Goal: Task Accomplishment & Management: Use online tool/utility

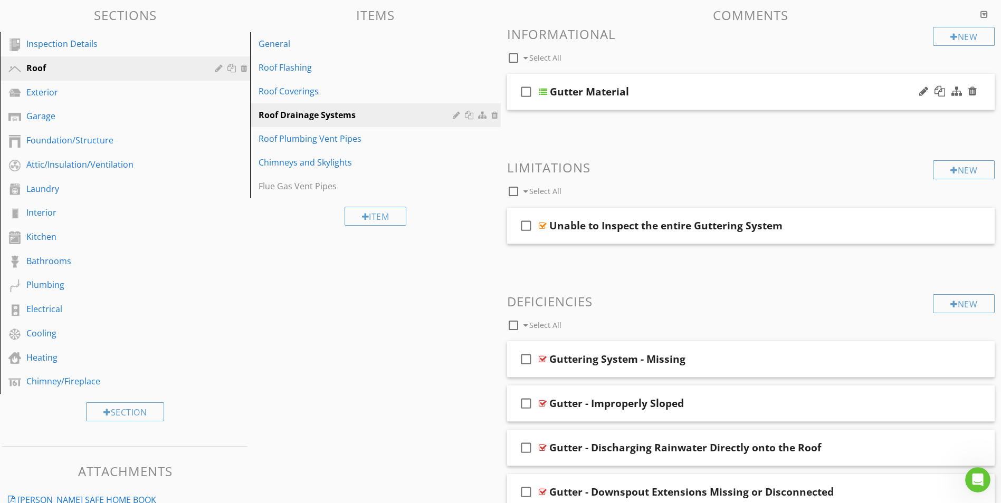
click at [543, 91] on div at bounding box center [543, 92] width 8 height 8
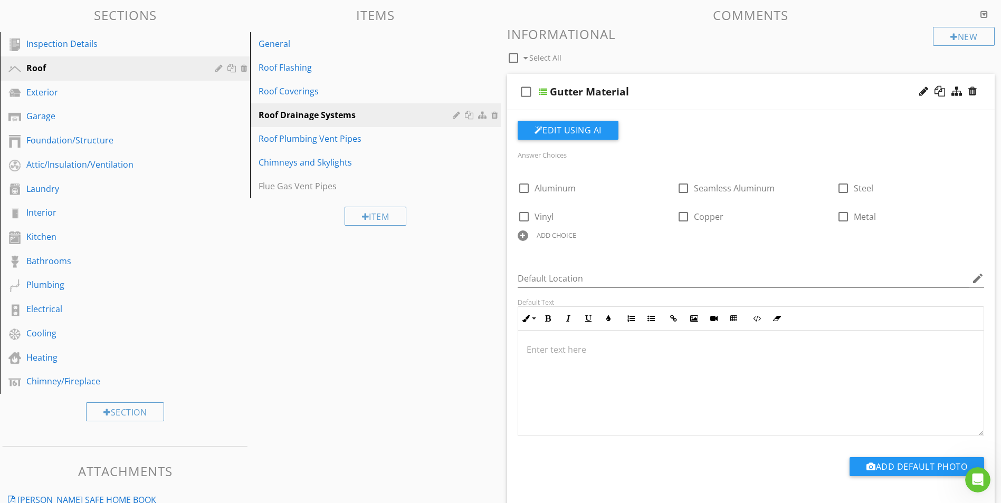
click at [543, 91] on div at bounding box center [543, 92] width 8 height 8
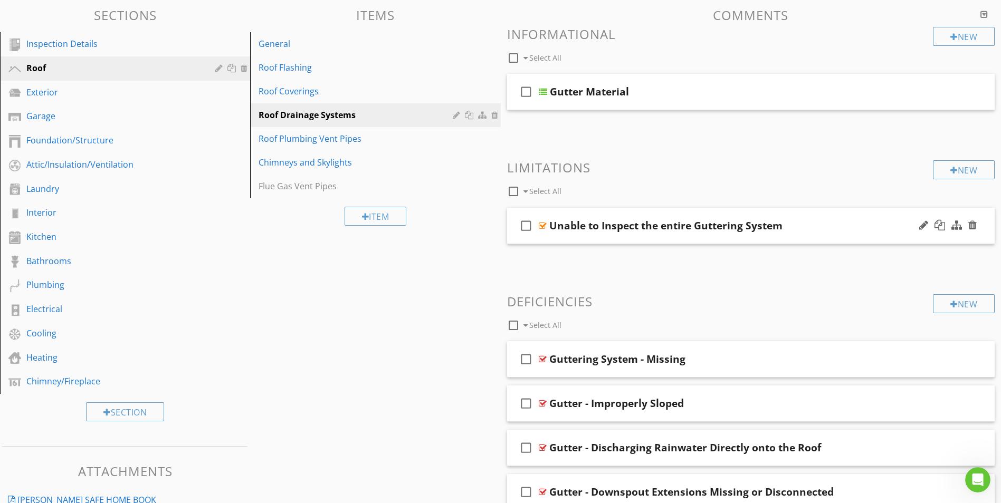
click at [541, 225] on div at bounding box center [543, 226] width 8 height 8
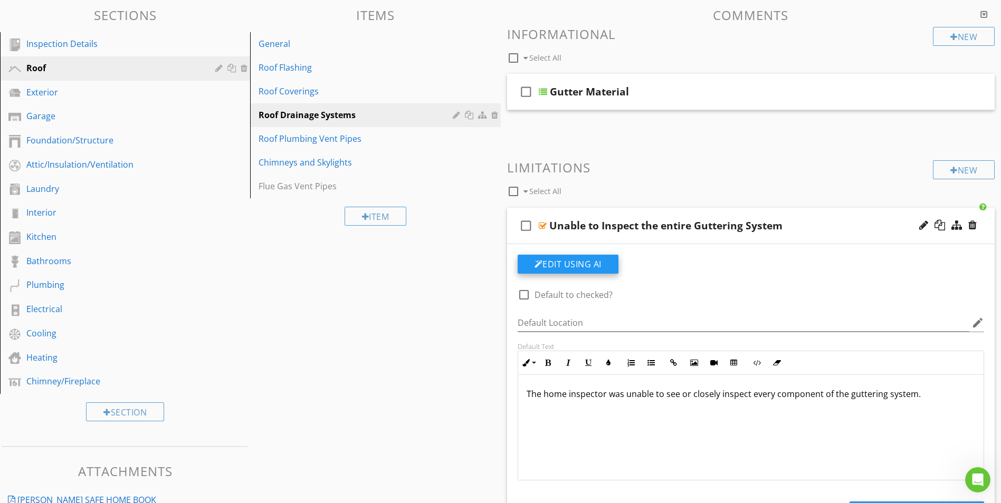
click at [556, 265] on button "Edit Using AI" at bounding box center [568, 264] width 101 height 19
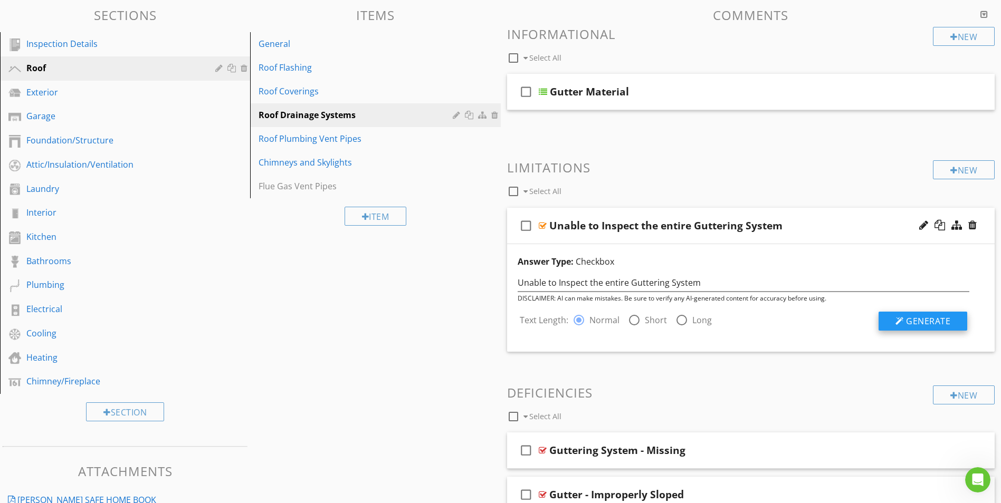
click at [907, 323] on span "Generate" at bounding box center [928, 322] width 44 height 12
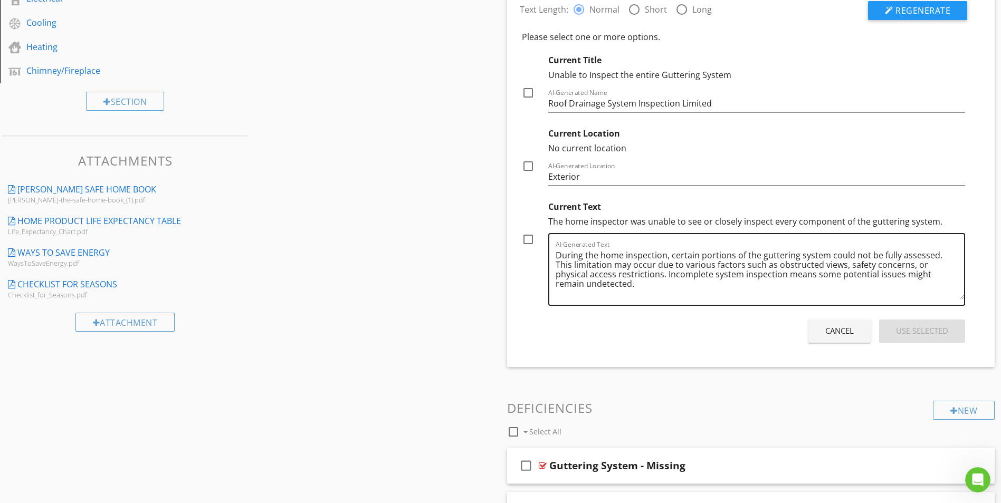
scroll to position [422, 0]
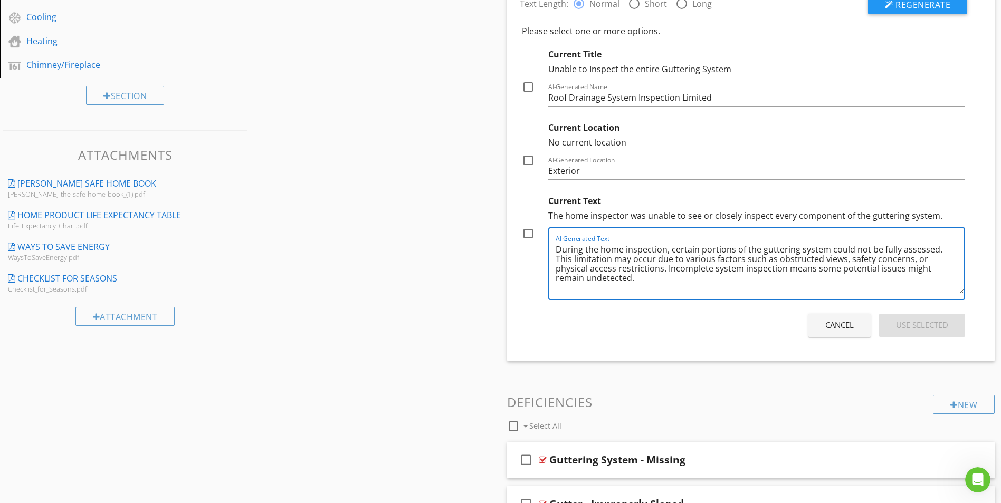
click at [618, 261] on textarea "During the home inspection, certain portions of the guttering system could not …" at bounding box center [760, 267] width 409 height 53
click at [662, 258] on textarea "During the home inspection, certain portions of the guttering system could not …" at bounding box center [760, 267] width 409 height 53
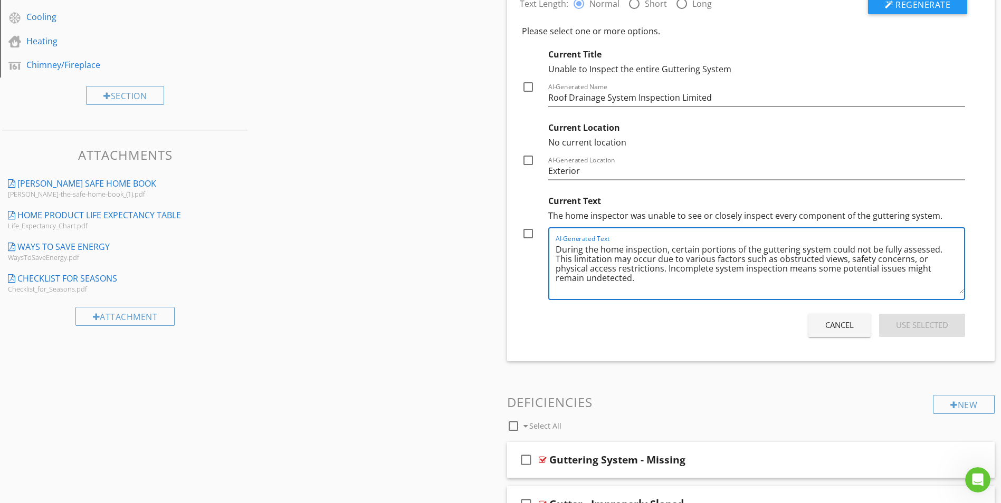
click at [662, 258] on textarea "During the home inspection, certain portions of the guttering system could not …" at bounding box center [760, 267] width 409 height 53
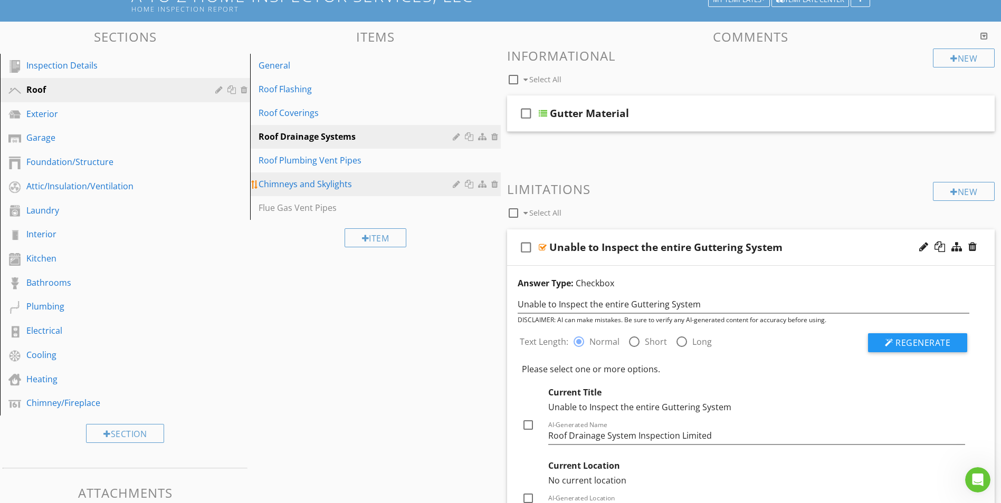
scroll to position [53, 0]
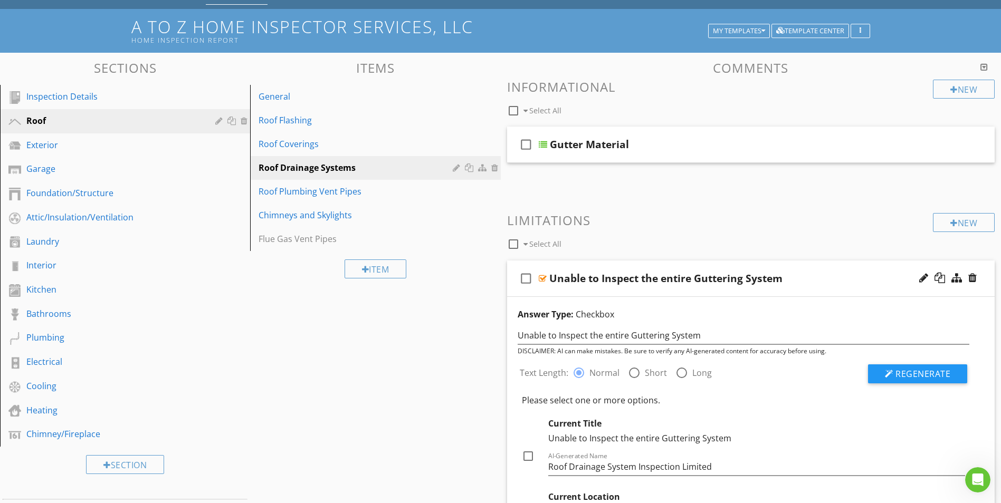
click at [540, 278] on div at bounding box center [543, 278] width 8 height 8
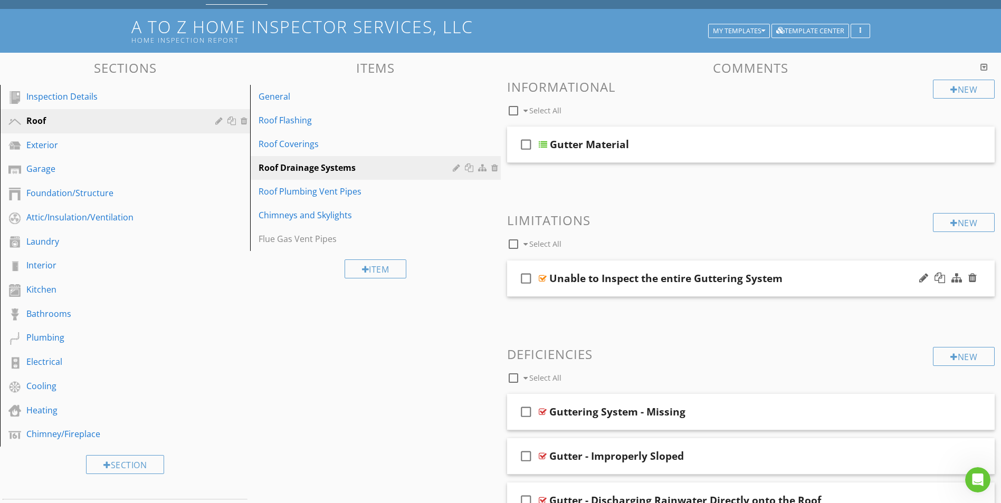
click at [543, 280] on div at bounding box center [543, 278] width 8 height 8
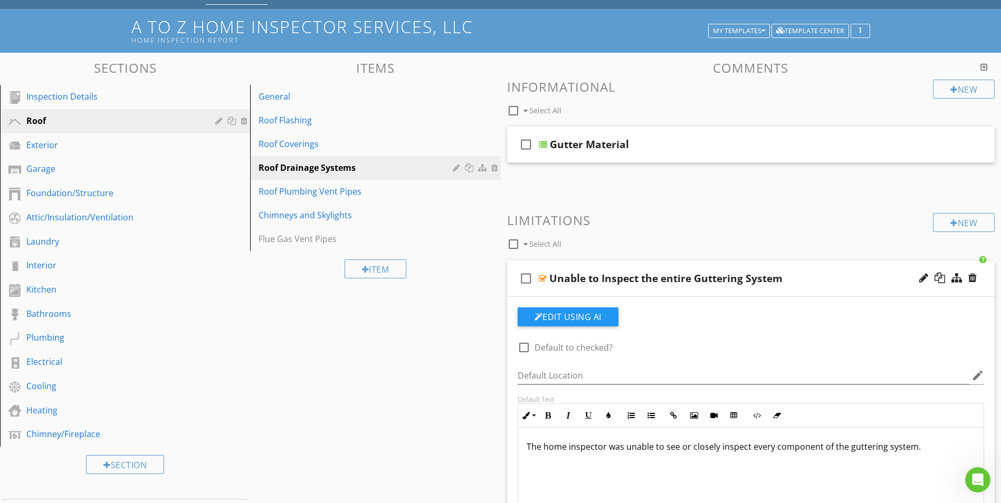
click at [927, 446] on p "The home inspector was unable to see or closely inspect every component of the …" at bounding box center [751, 447] width 449 height 13
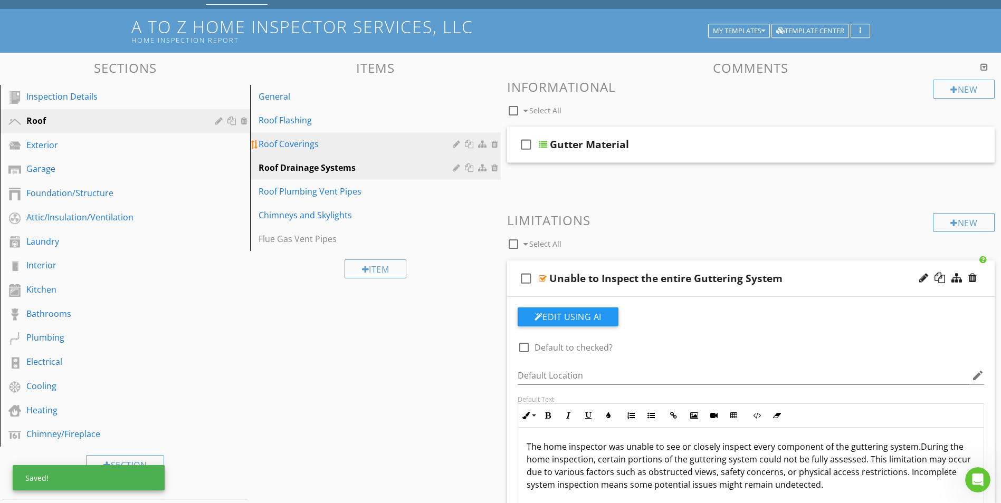
click at [294, 145] on div "Roof Coverings" at bounding box center [357, 144] width 197 height 13
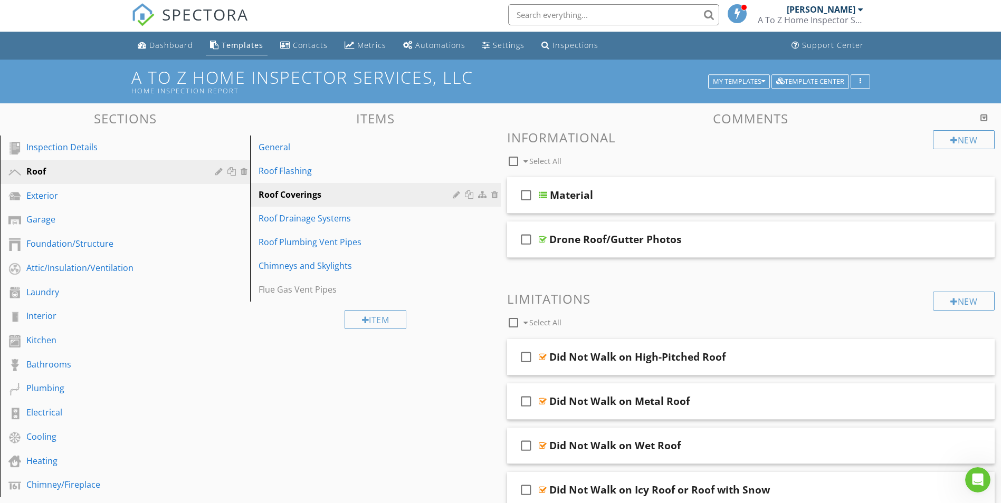
scroll to position [0, 0]
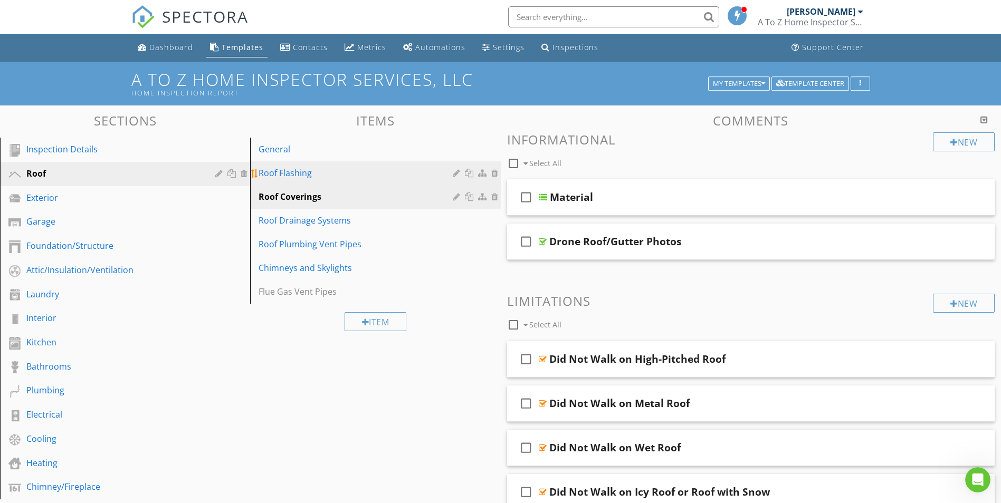
click at [288, 172] on div "Roof Flashing" at bounding box center [357, 173] width 197 height 13
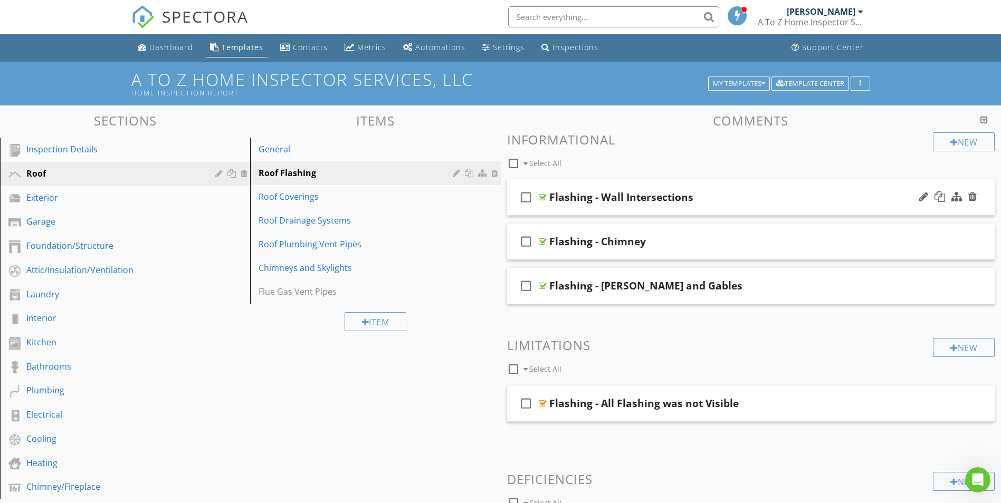
click at [539, 196] on div at bounding box center [543, 197] width 8 height 8
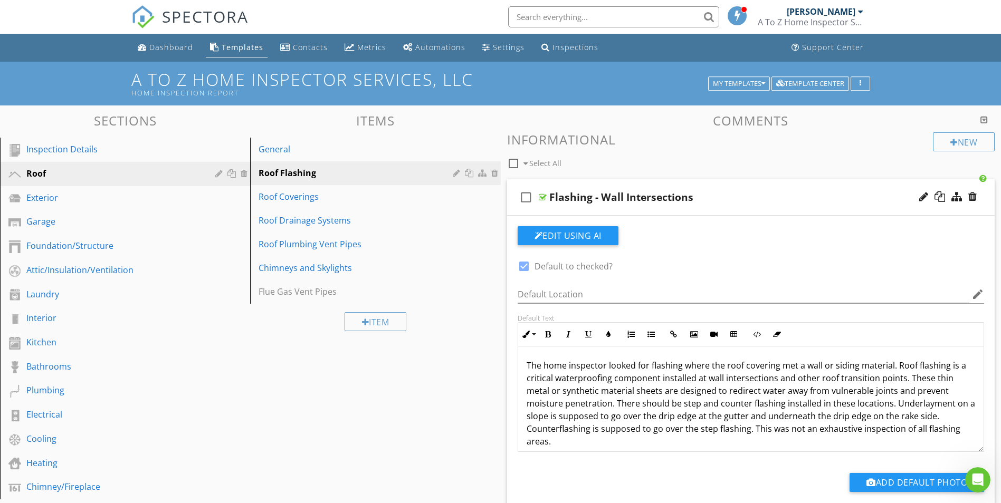
click at [677, 414] on p "The home inspector looked for flashing where the roof covering met a wall or si…" at bounding box center [751, 403] width 449 height 89
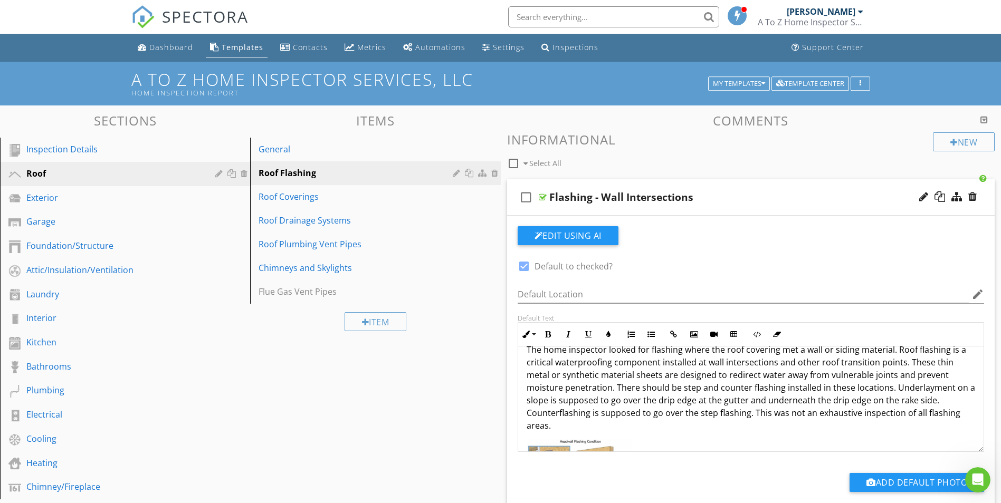
scroll to position [53, 0]
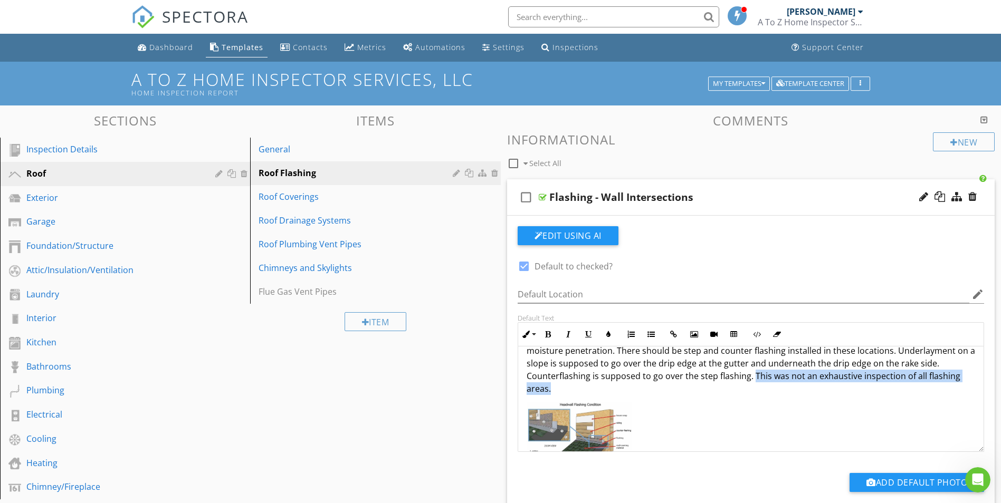
drag, startPoint x: 753, startPoint y: 379, endPoint x: 912, endPoint y: 389, distance: 159.1
click at [912, 389] on p "The home inspector looked for flashing where the roof covering met a wall or si…" at bounding box center [751, 351] width 449 height 89
click at [688, 370] on p "The home inspector looked for flashing where the roof covering met a wall or si…" at bounding box center [751, 351] width 449 height 89
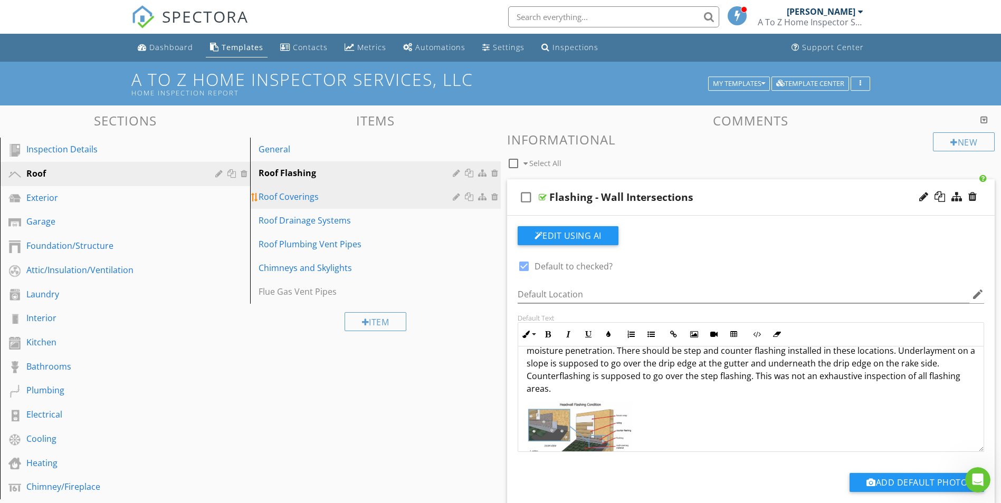
click at [289, 201] on div "Roof Coverings" at bounding box center [357, 196] width 197 height 13
type textarea "<p>The home inspector looked for flashing where the roof covering met a wall or…"
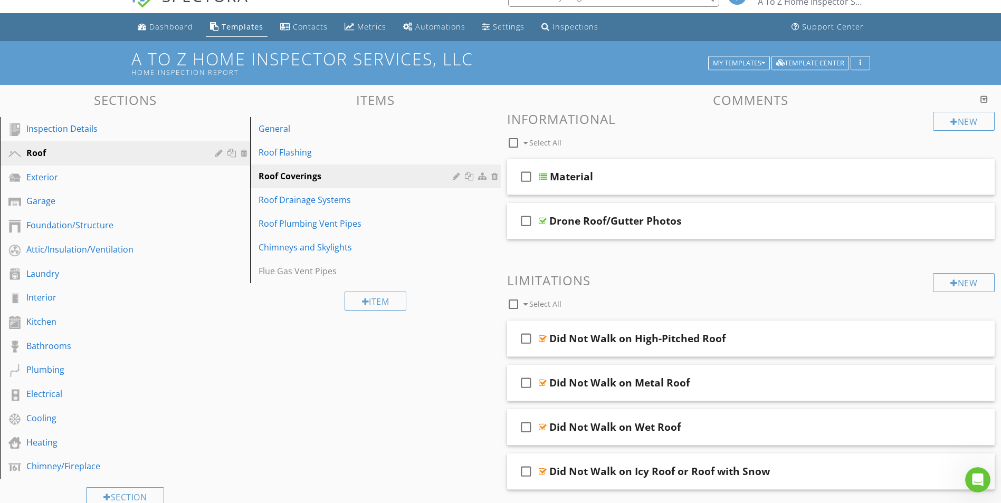
scroll to position [0, 0]
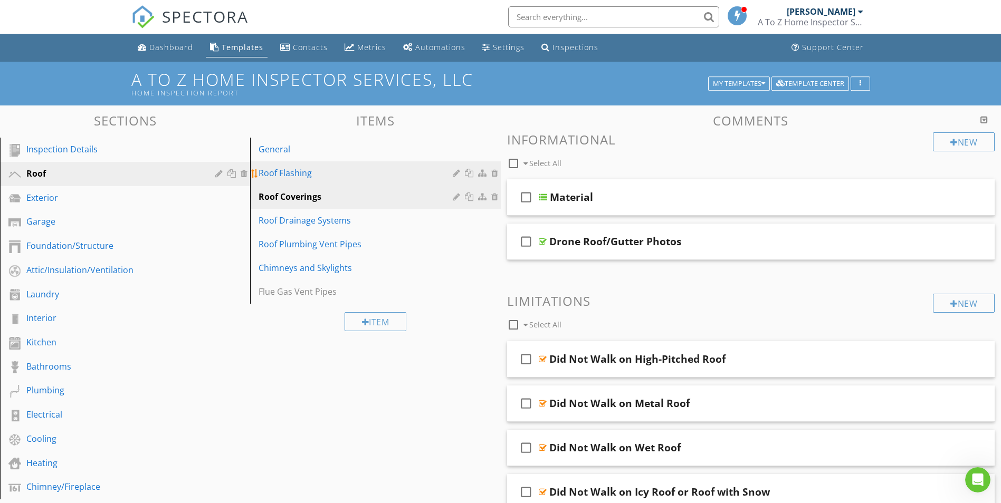
click at [294, 173] on div "Roof Flashing" at bounding box center [357, 173] width 197 height 13
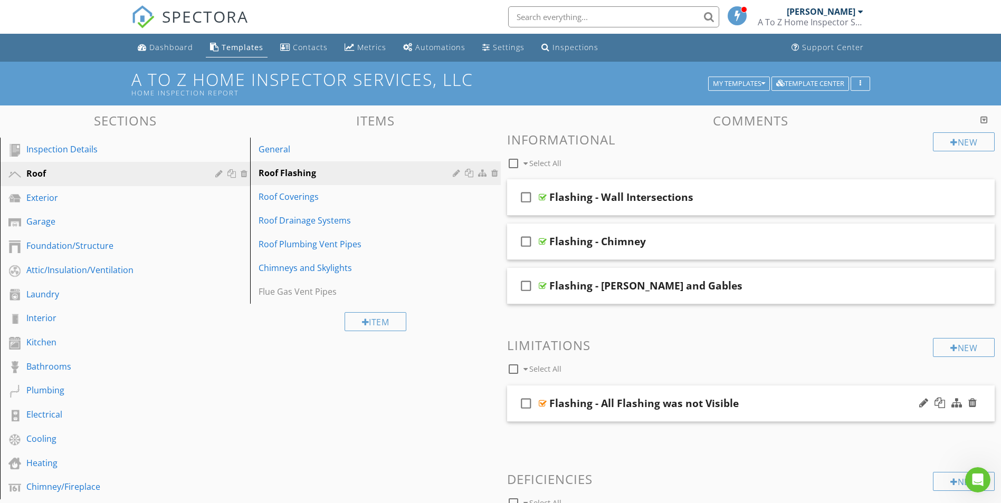
click at [542, 403] on div at bounding box center [543, 403] width 8 height 8
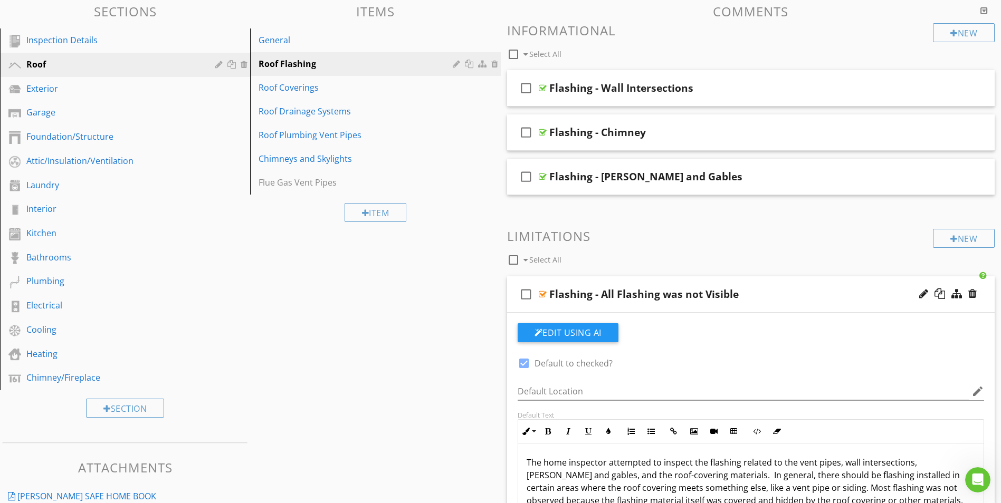
scroll to position [106, 0]
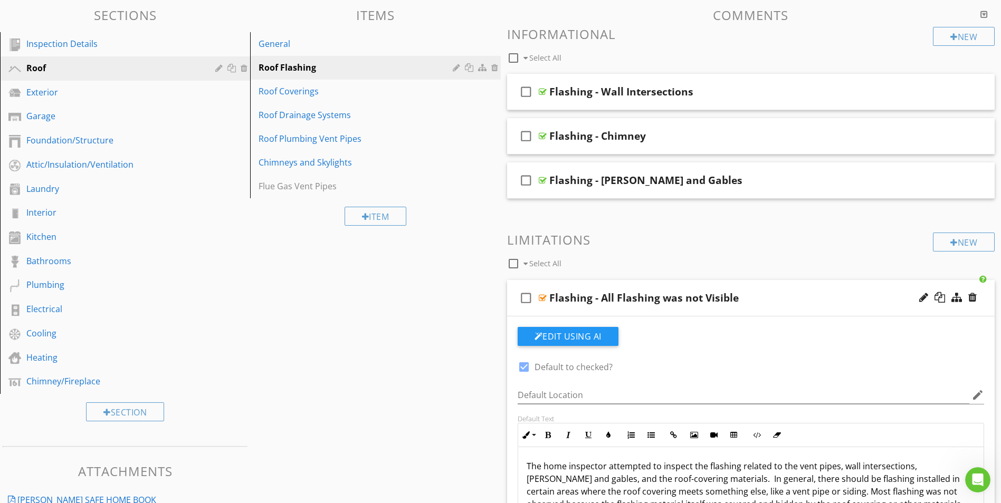
click at [540, 300] on div at bounding box center [543, 298] width 8 height 8
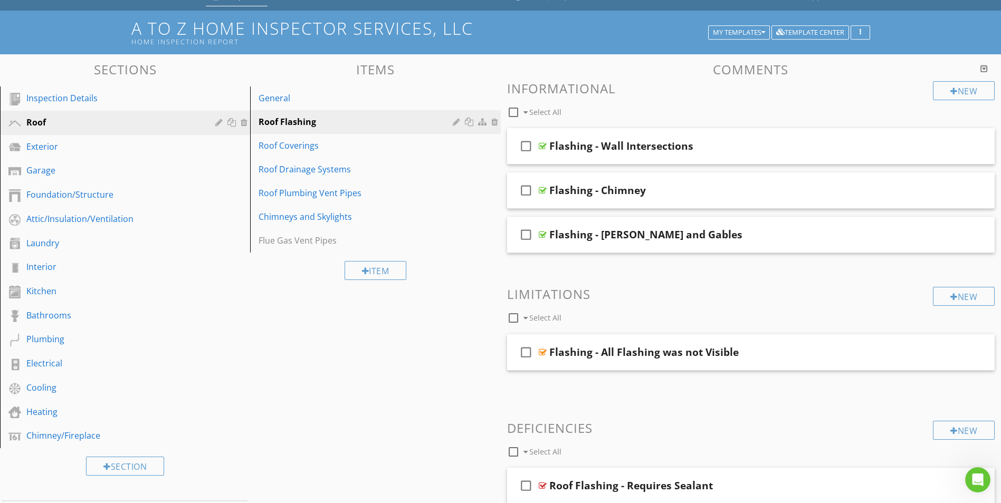
scroll to position [0, 0]
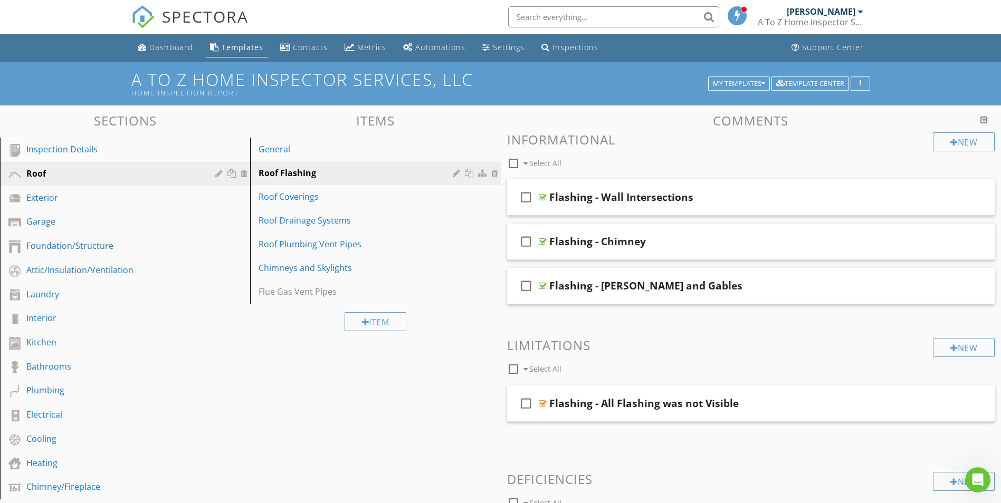
click at [287, 194] on div "Roof Coverings" at bounding box center [357, 196] width 197 height 13
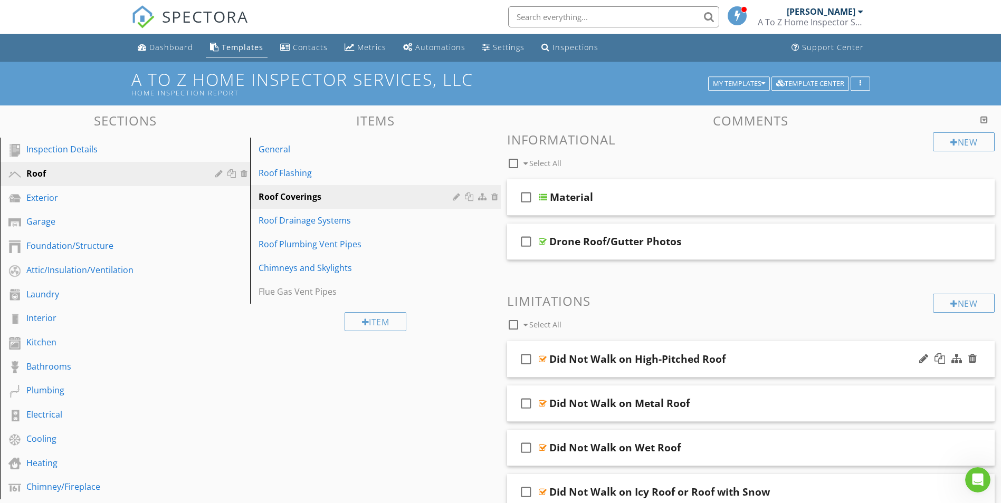
click at [540, 360] on div at bounding box center [543, 359] width 8 height 8
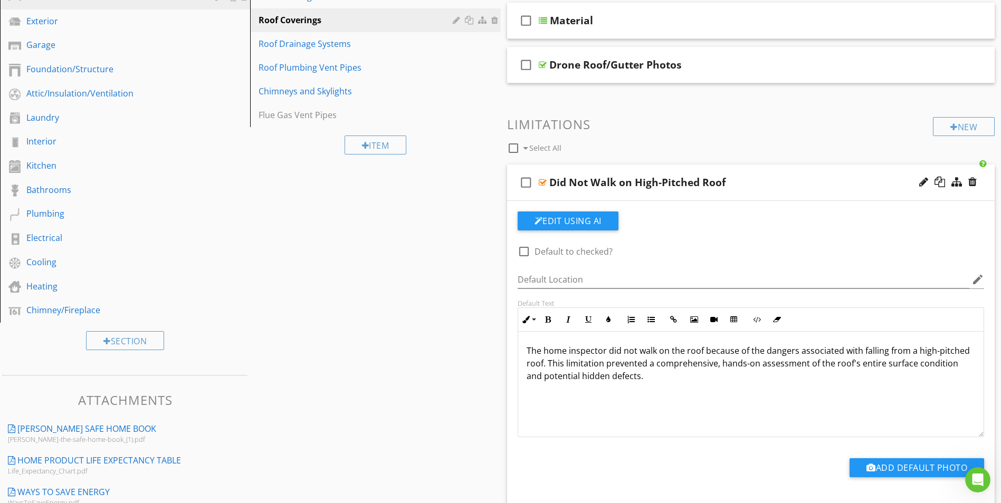
scroll to position [211, 0]
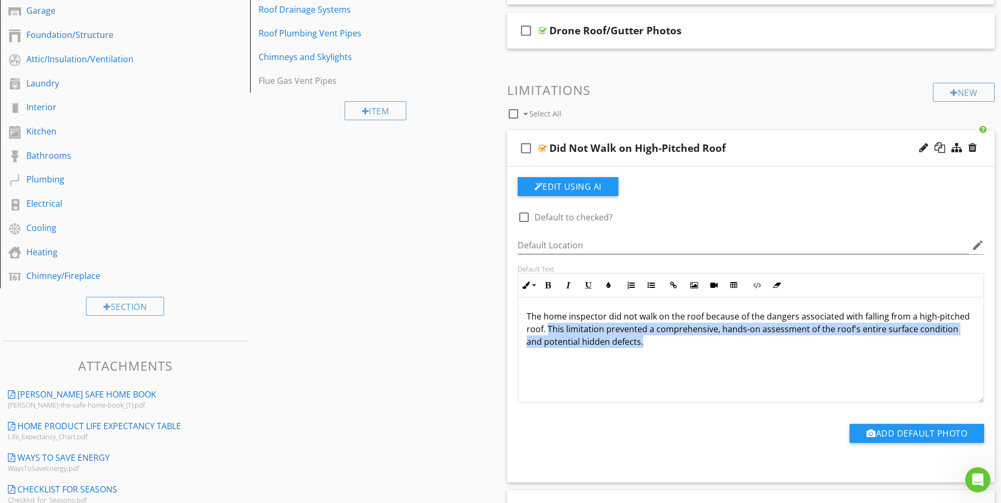
drag, startPoint x: 548, startPoint y: 330, endPoint x: 644, endPoint y: 350, distance: 98.0
click at [644, 350] on div "The home inspector did not walk on the roof because of the dangers associated w…" at bounding box center [751, 351] width 466 height 106
copy p "This limitation prevented a comprehensive, hands-on assessment of the roof's en…"
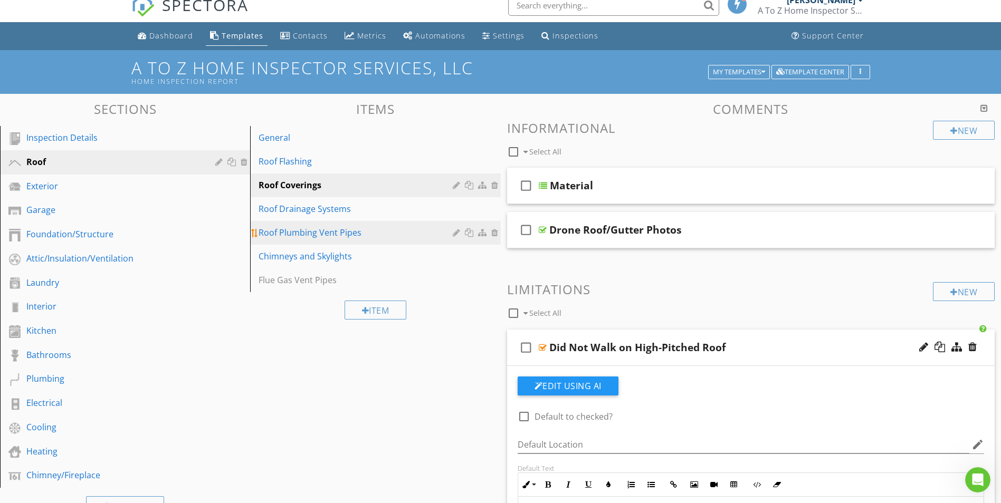
scroll to position [0, 0]
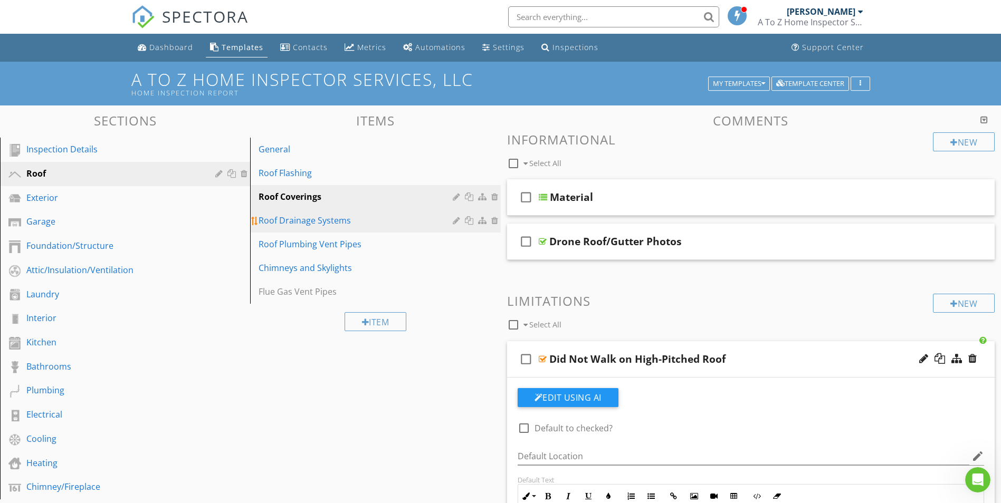
click at [271, 223] on div "Roof Drainage Systems" at bounding box center [357, 220] width 197 height 13
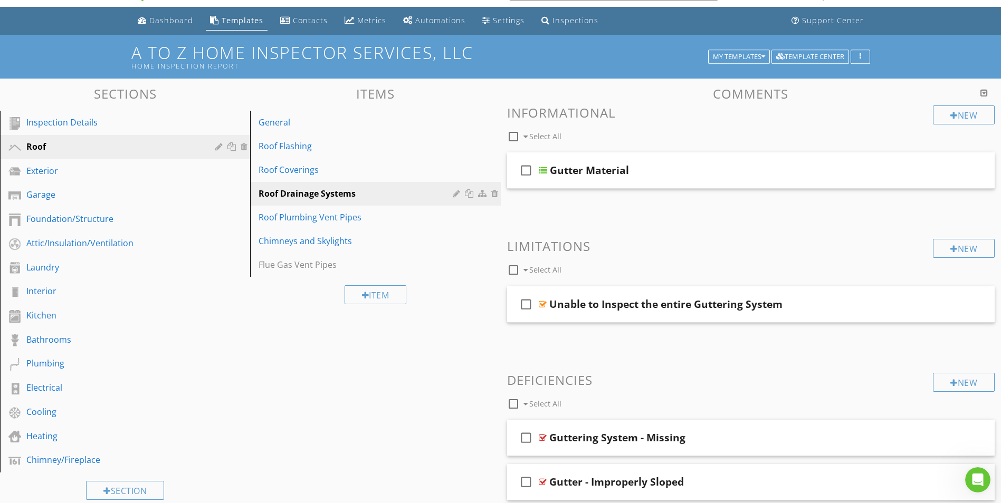
scroll to position [53, 0]
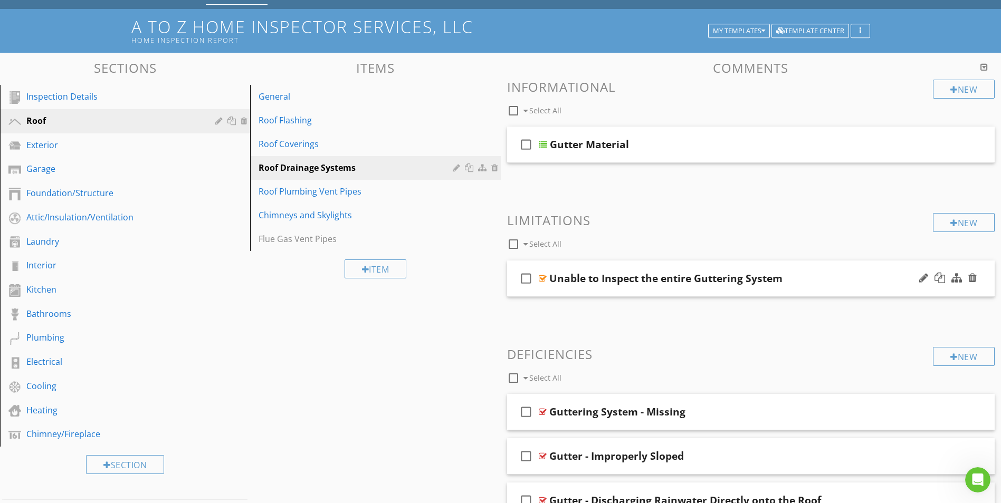
click at [541, 278] on div at bounding box center [543, 278] width 8 height 8
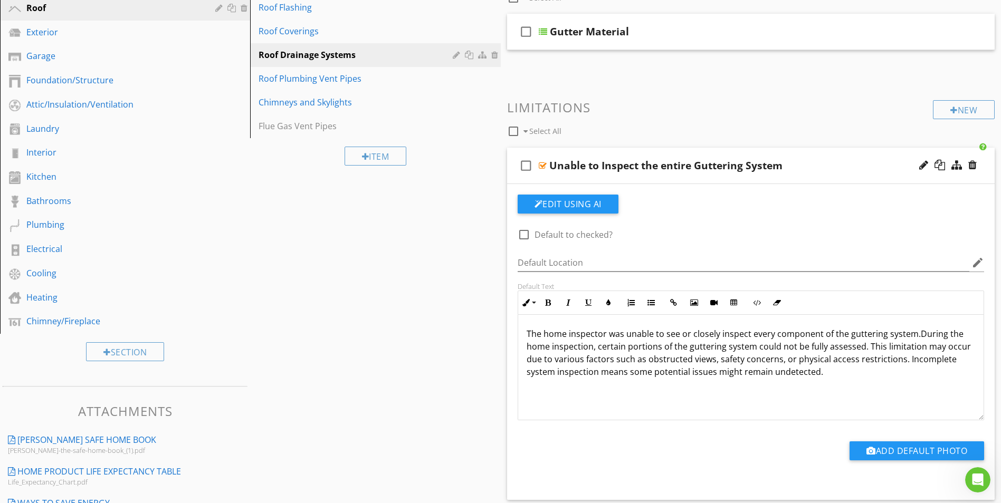
scroll to position [211, 0]
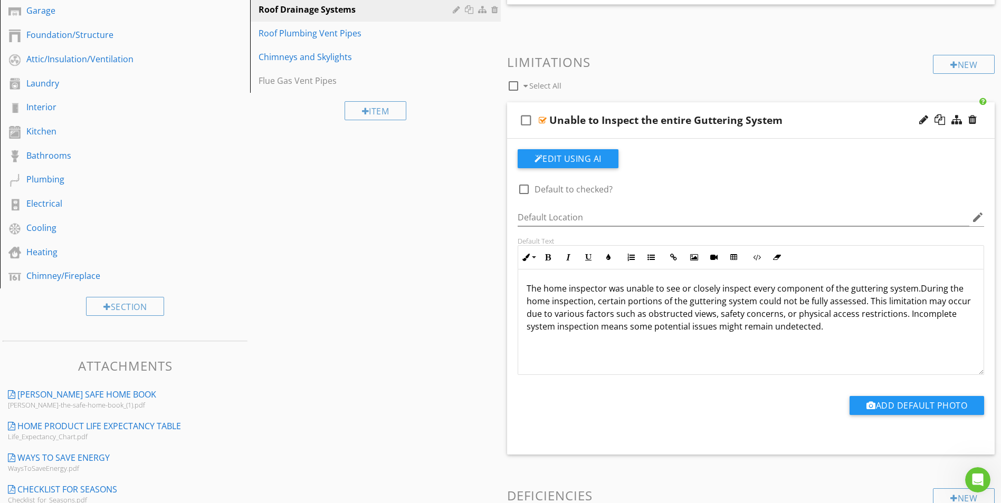
click at [915, 292] on p "The home inspector was unable to see or closely inspect every component of the …" at bounding box center [751, 307] width 449 height 51
click at [832, 329] on p "The home inspector was unable to see or closely inspect every component of the …" at bounding box center [751, 307] width 449 height 51
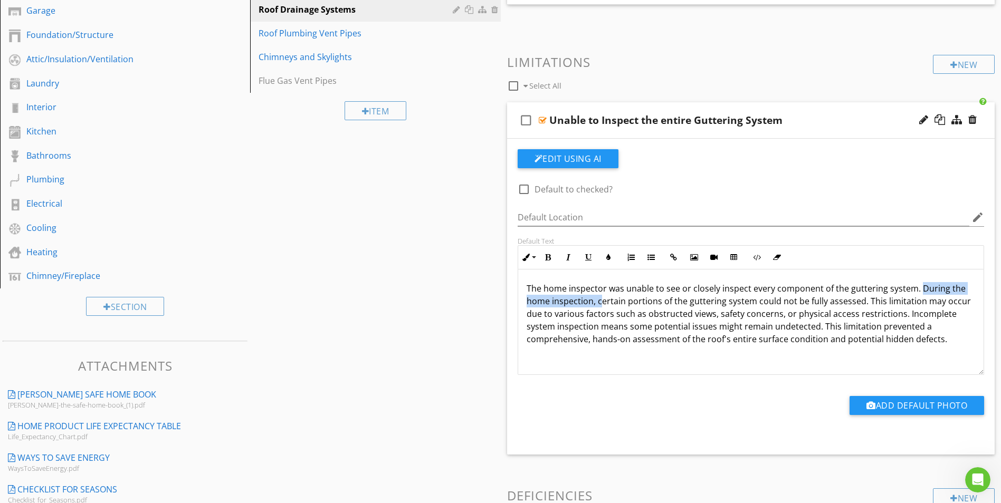
drag, startPoint x: 918, startPoint y: 289, endPoint x: 603, endPoint y: 303, distance: 315.9
click at [603, 303] on p "The home inspector was unable to see or closely inspect every component of the …" at bounding box center [751, 313] width 449 height 63
click at [672, 356] on div "The home inspector was unable to see or closely inspect every component of the …" at bounding box center [751, 323] width 466 height 106
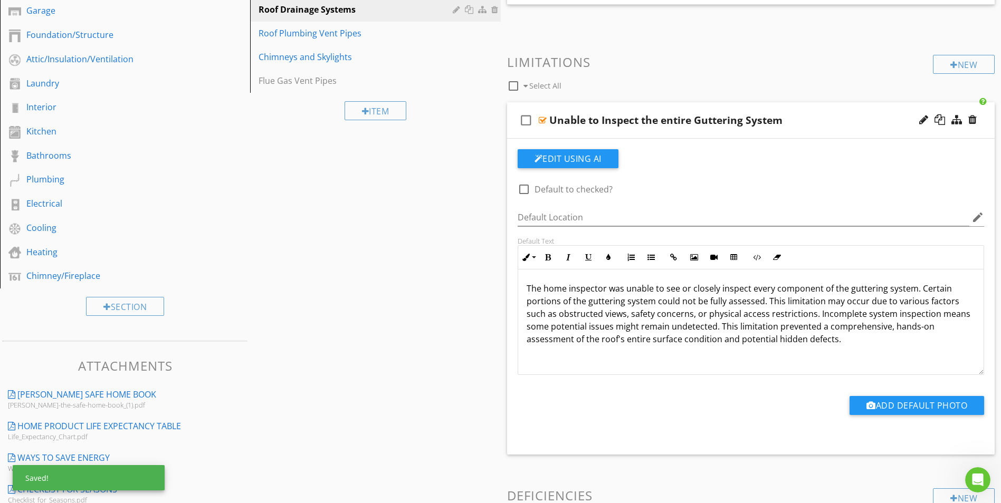
click at [687, 335] on p "The home inspector was unable to see or closely inspect every component of the …" at bounding box center [751, 313] width 449 height 63
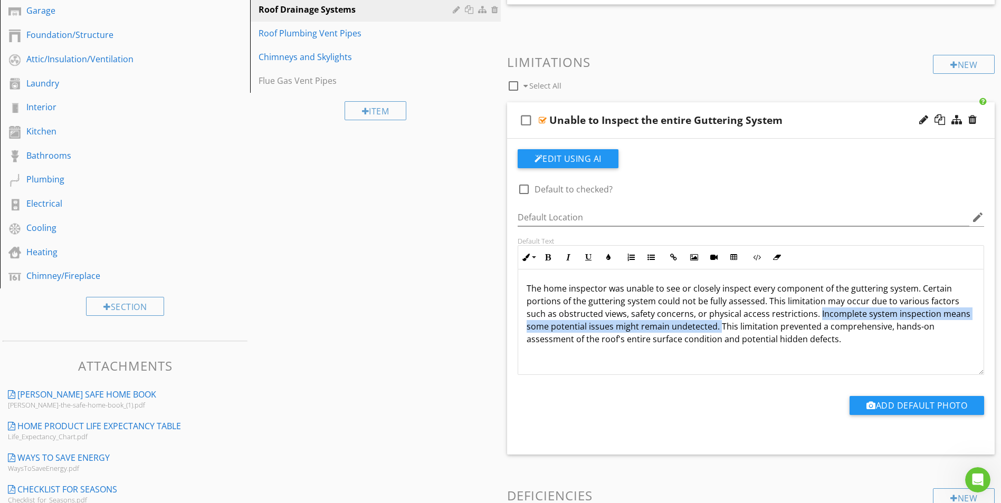
drag, startPoint x: 815, startPoint y: 316, endPoint x: 719, endPoint y: 328, distance: 96.8
click at [719, 328] on p "The home inspector was unable to see or closely inspect every component of the …" at bounding box center [751, 313] width 449 height 63
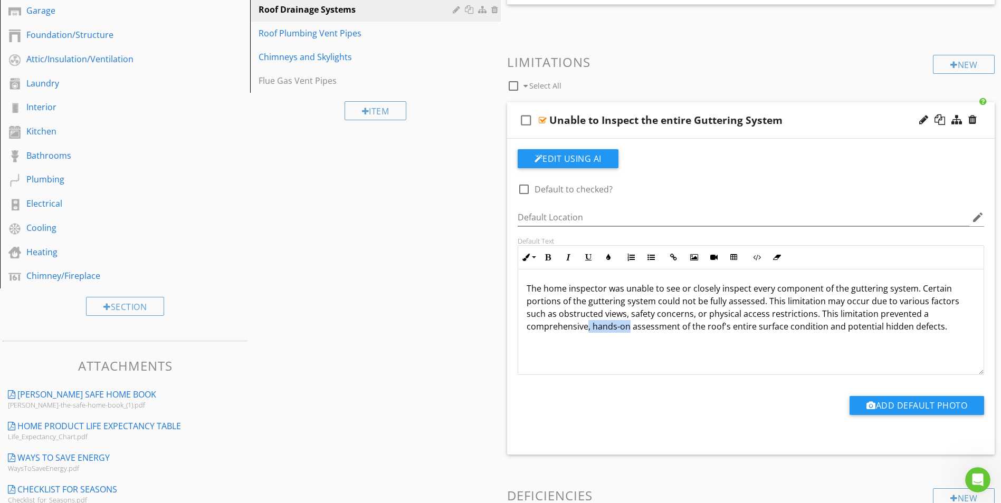
drag, startPoint x: 587, startPoint y: 330, endPoint x: 628, endPoint y: 329, distance: 41.2
click at [628, 329] on p "The home inspector was unable to see or closely inspect every component of the …" at bounding box center [751, 307] width 449 height 51
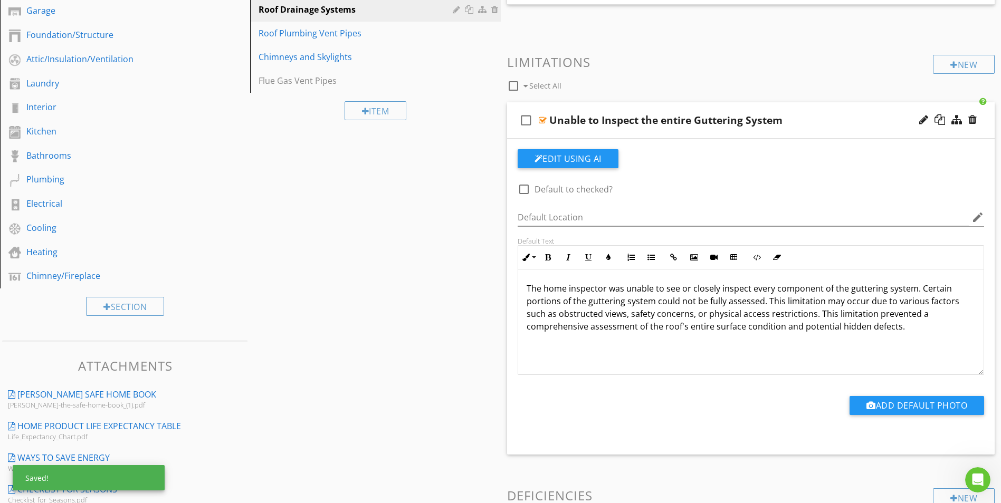
click at [671, 329] on p "The home inspector was unable to see or closely inspect every component of the …" at bounding box center [751, 307] width 449 height 51
click at [670, 329] on p "The home inspector was unable to see or closely inspect every component of the …" at bounding box center [751, 307] width 449 height 51
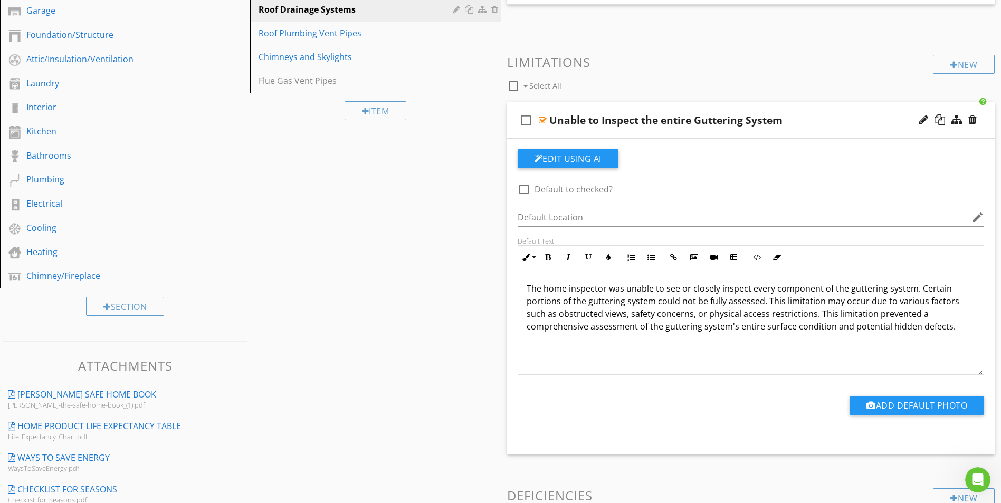
click at [769, 327] on p "The home inspector was unable to see or closely inspect every component of the …" at bounding box center [751, 307] width 449 height 51
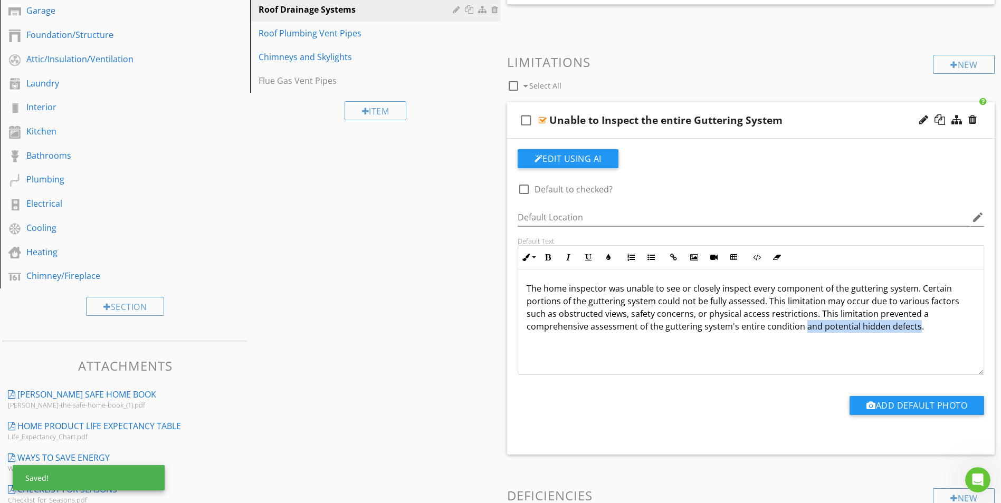
drag, startPoint x: 802, startPoint y: 328, endPoint x: 913, endPoint y: 328, distance: 111.3
click at [913, 328] on p "The home inspector was unable to see or closely inspect every component of the …" at bounding box center [751, 307] width 449 height 51
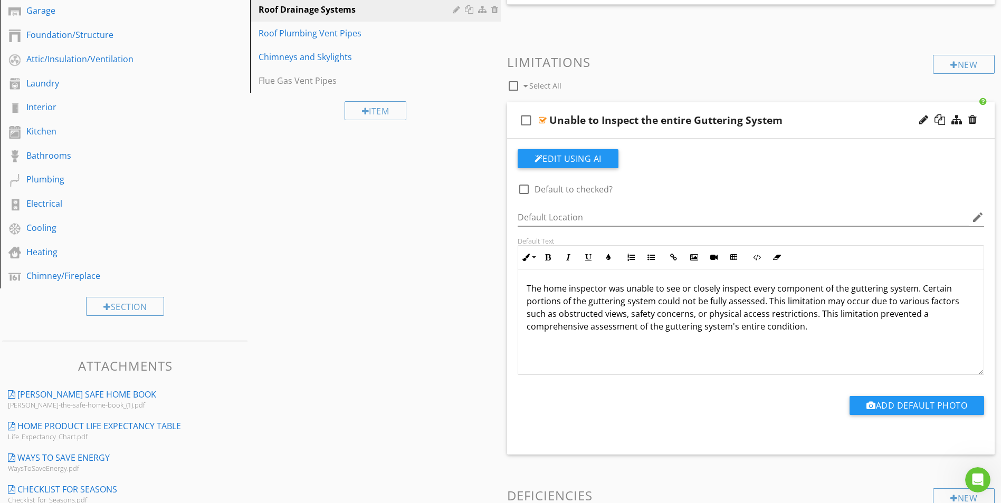
type textarea "<p>The home inspector was unable to see or closely inspect every component of t…"
click at [837, 336] on div "The home inspector was unable to see or closely inspect every component of the …" at bounding box center [751, 323] width 466 height 106
click at [543, 121] on div at bounding box center [543, 120] width 8 height 8
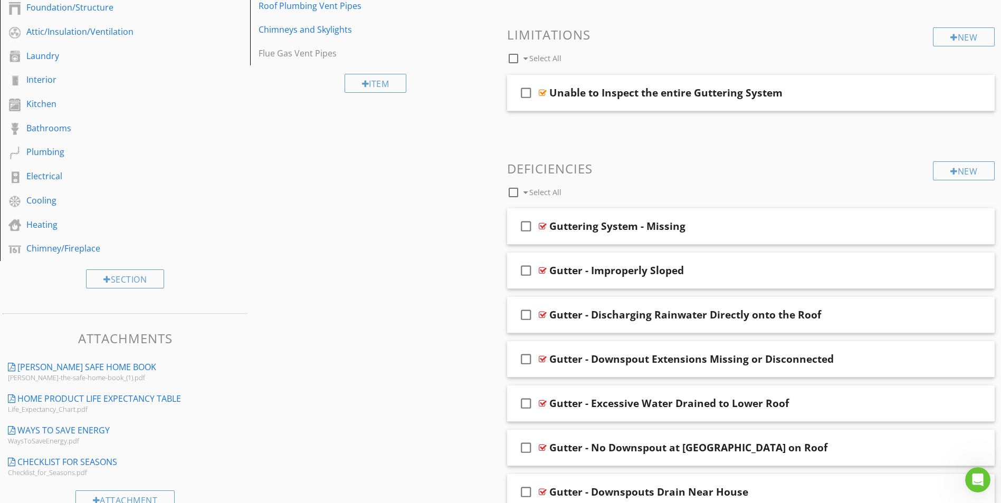
scroll to position [53, 0]
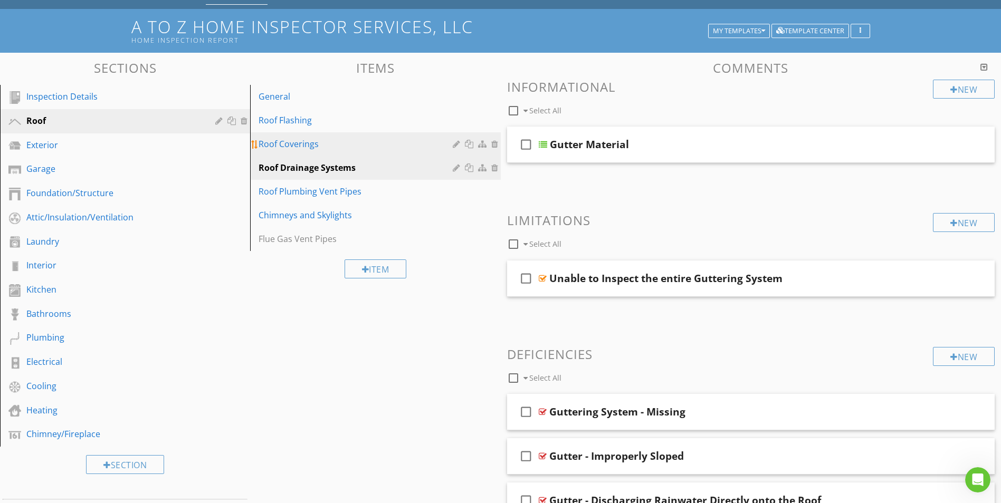
click at [265, 144] on div "Roof Coverings" at bounding box center [357, 144] width 197 height 13
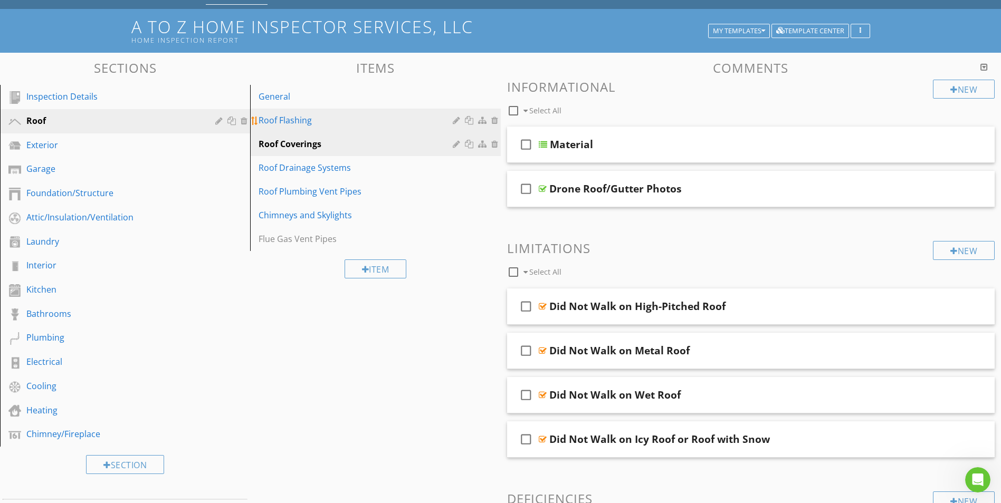
click at [283, 121] on div "Roof Flashing" at bounding box center [357, 120] width 197 height 13
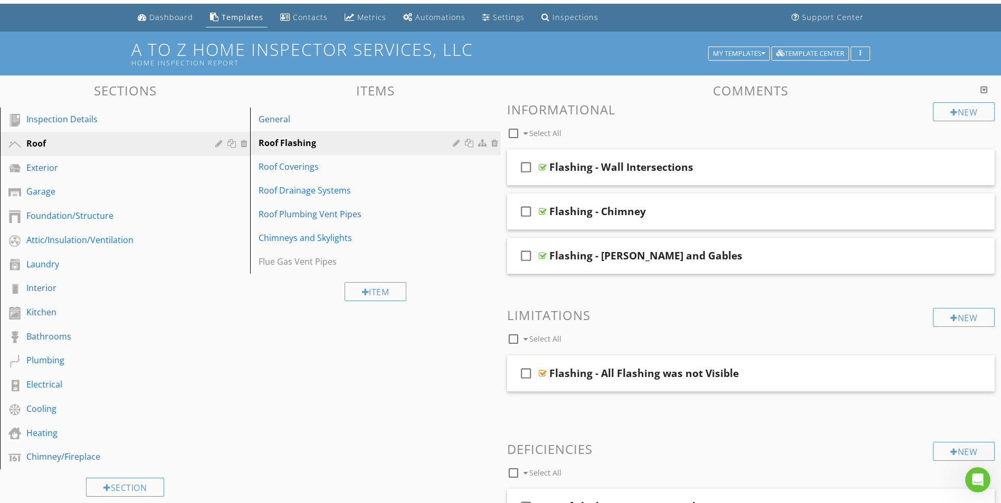
scroll to position [0, 0]
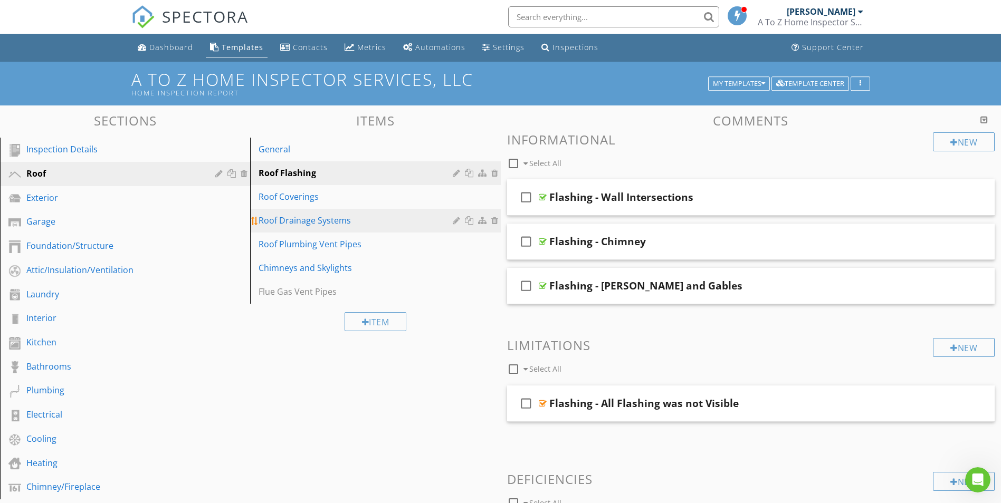
click at [293, 224] on div "Roof Drainage Systems" at bounding box center [357, 220] width 197 height 13
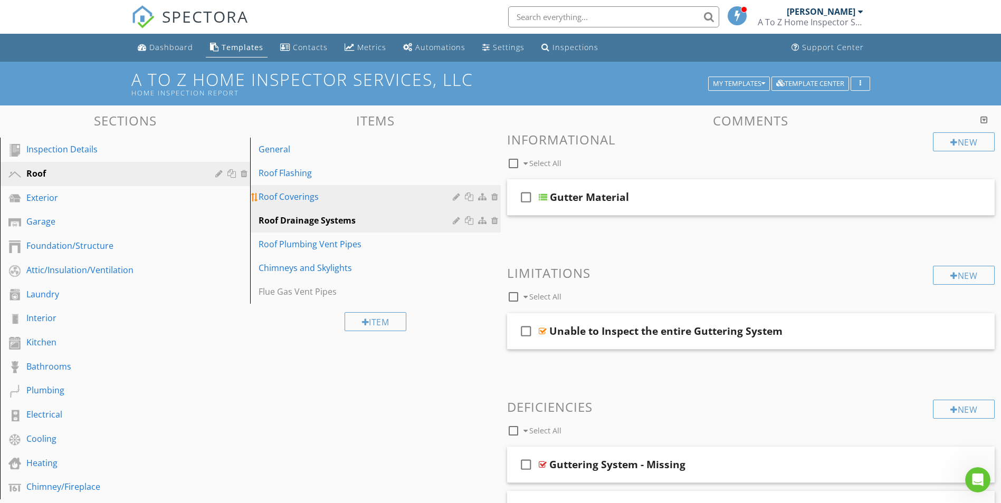
click at [288, 194] on div "Roof Coverings" at bounding box center [357, 196] width 197 height 13
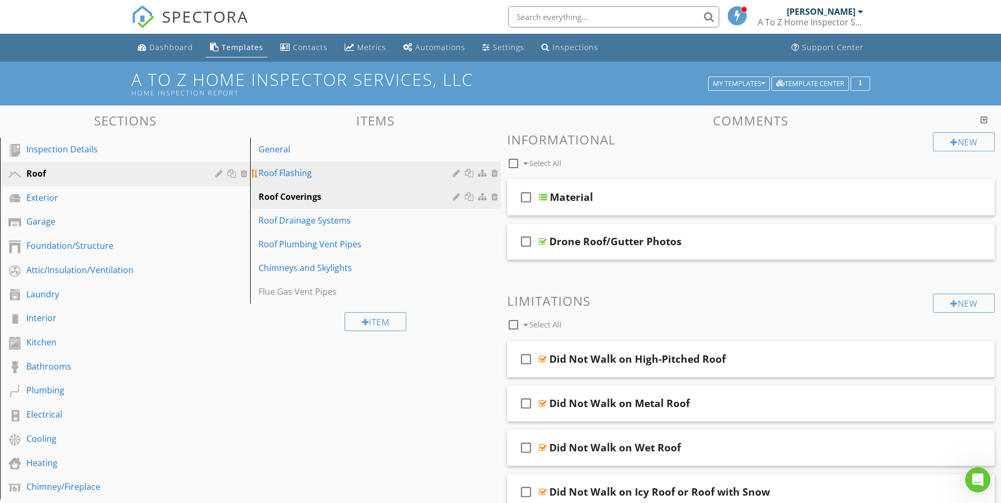
click at [290, 176] on div "Roof Flashing" at bounding box center [357, 173] width 197 height 13
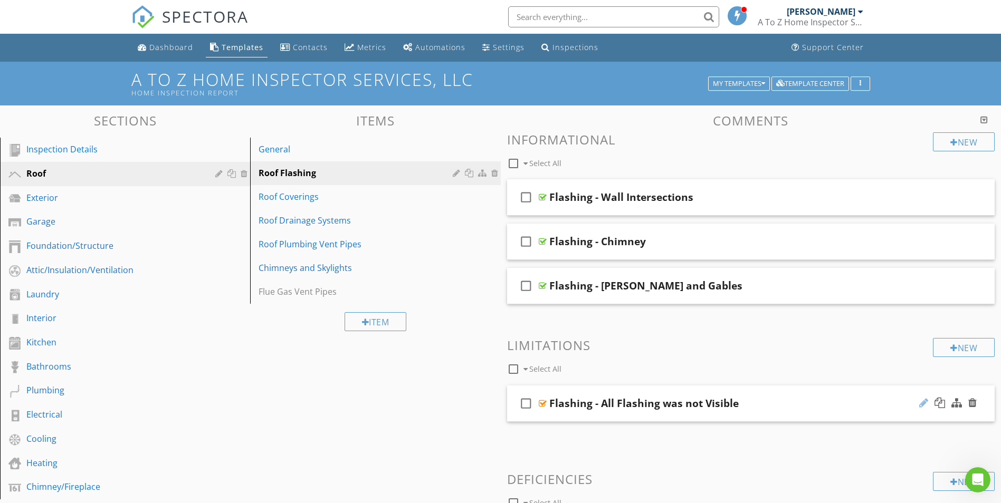
click at [924, 404] on div at bounding box center [923, 403] width 9 height 11
click at [542, 402] on div at bounding box center [543, 403] width 8 height 8
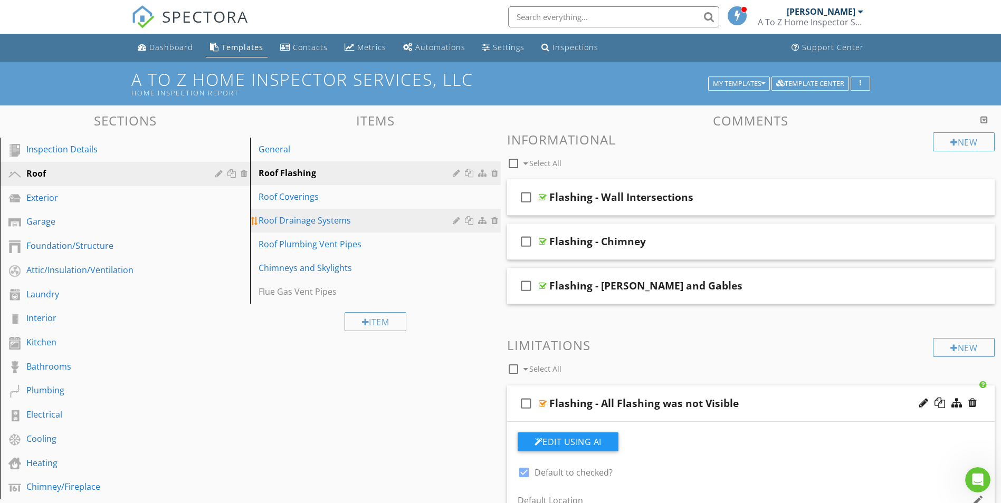
click at [293, 223] on div "Roof Drainage Systems" at bounding box center [357, 220] width 197 height 13
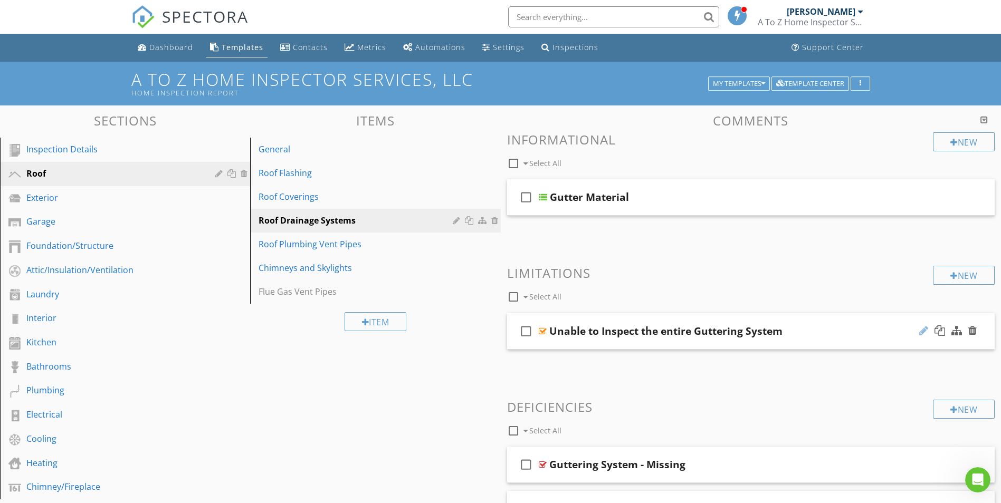
click at [923, 334] on div at bounding box center [923, 331] width 9 height 11
click at [551, 331] on input "Unable to Inspect the entire Guttering System" at bounding box center [724, 331] width 350 height 17
type input "All Roof Drainage Systems Unable to Inspect the entire Guttering System"
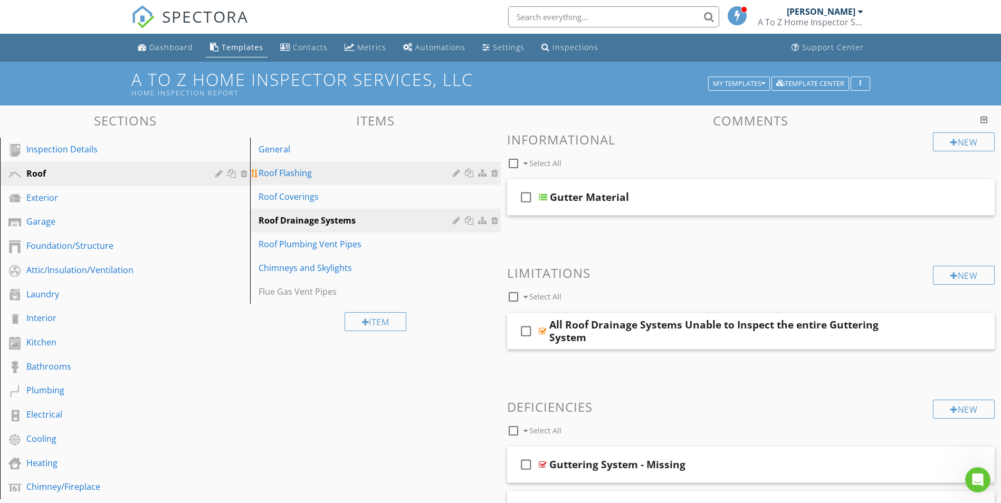
click at [268, 175] on div "Roof Flashing" at bounding box center [357, 173] width 197 height 13
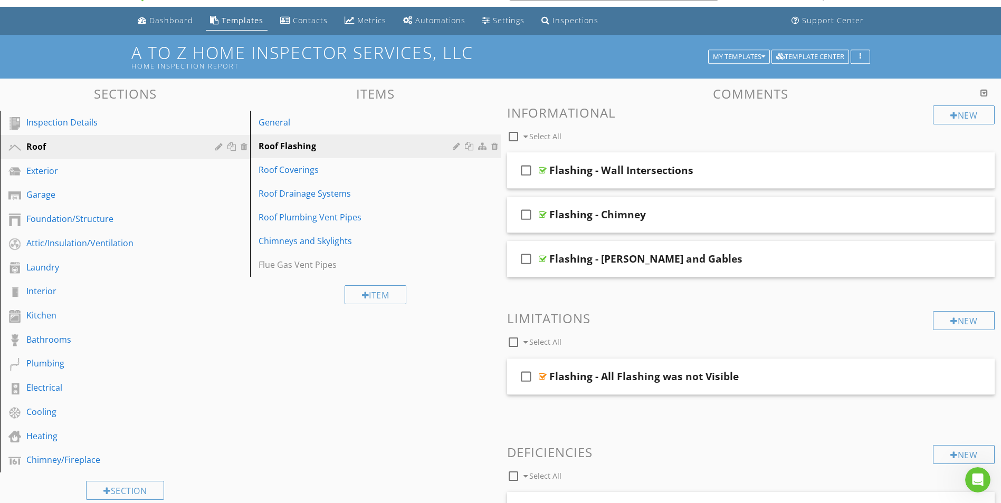
scroll to position [53, 0]
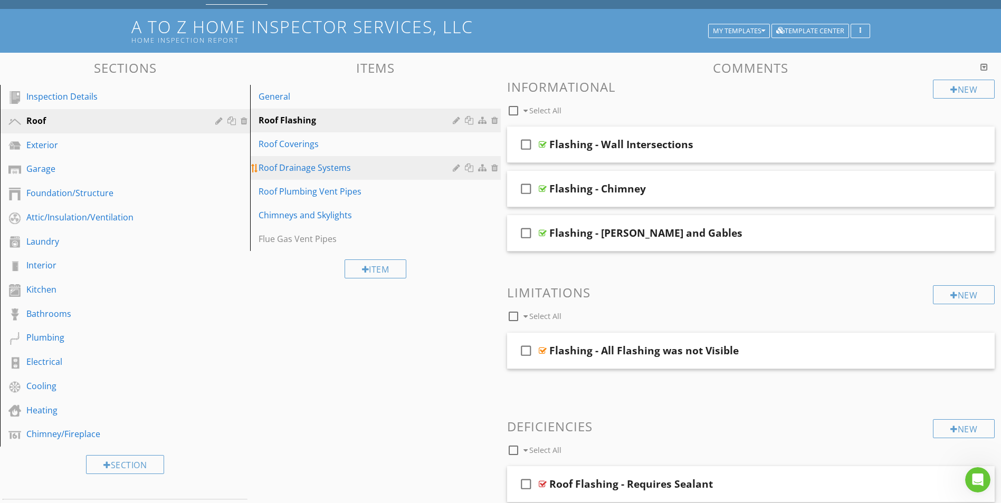
click at [284, 170] on div "Roof Drainage Systems" at bounding box center [357, 167] width 197 height 13
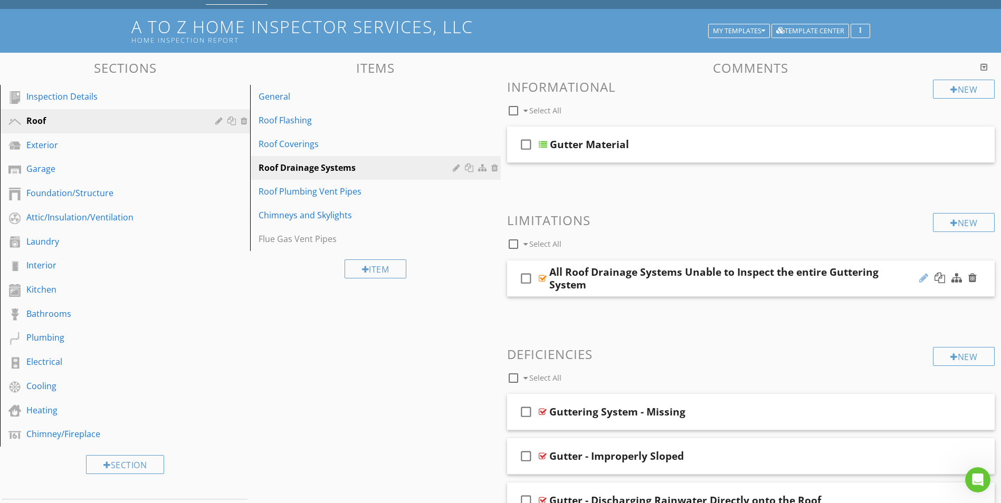
click at [922, 278] on div at bounding box center [923, 278] width 9 height 11
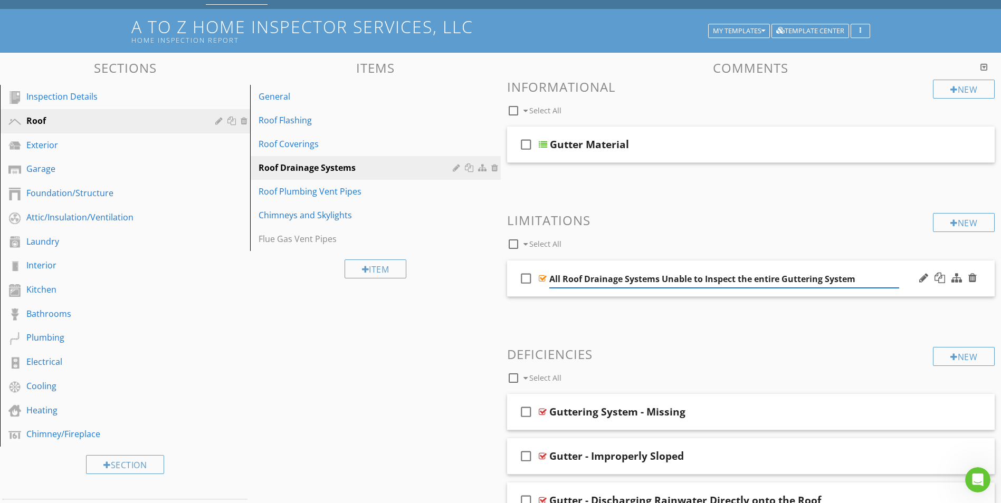
click at [662, 279] on input "All Roof Drainage Systems Unable to Inspect the entire Guttering System" at bounding box center [724, 279] width 350 height 17
click at [646, 277] on input "Unable to Inspect the entire Guttering System" at bounding box center [724, 279] width 350 height 17
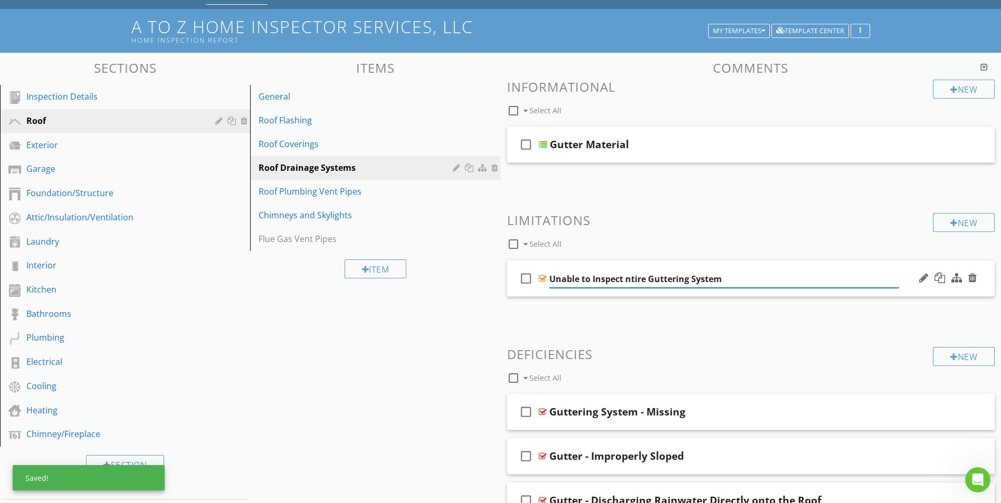
type input "Unable to Inspect Entire Guttering System"
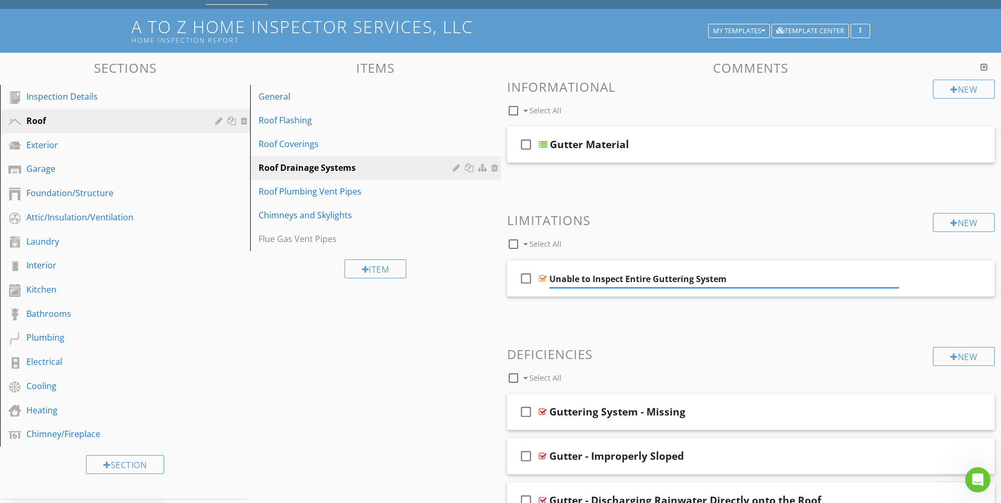
click at [923, 278] on div at bounding box center [923, 278] width 9 height 11
click at [651, 281] on input "Unable to Inspect Entire Guttering System" at bounding box center [724, 279] width 350 height 17
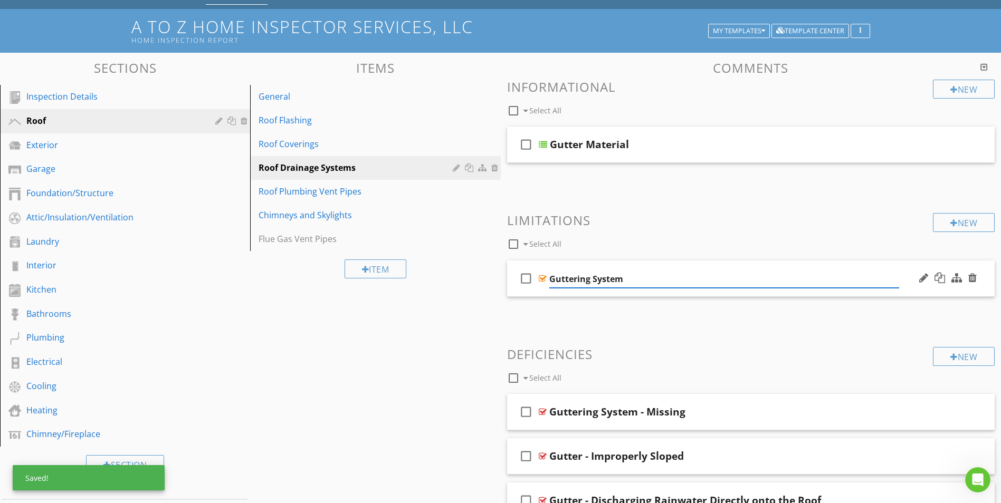
click at [651, 281] on input "Guttering System" at bounding box center [724, 279] width 350 height 17
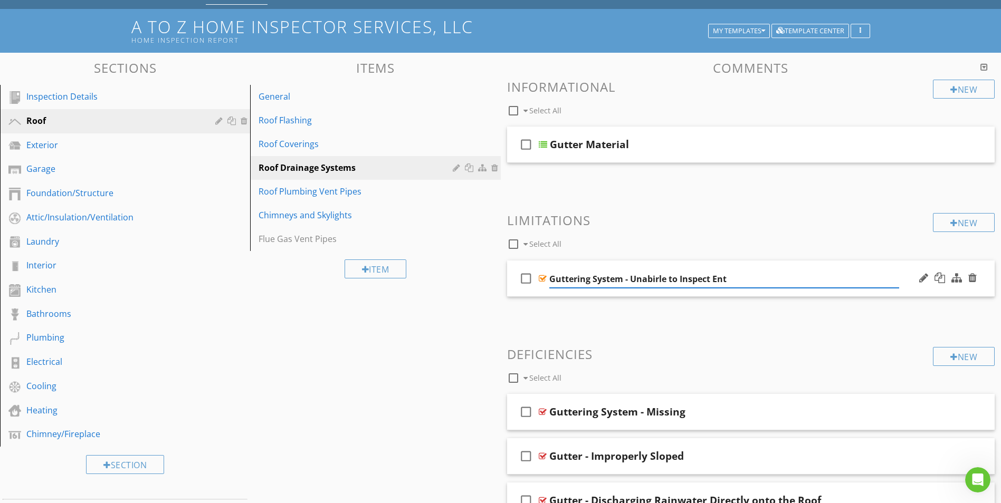
click at [651, 281] on input "Guttering System - Unabirle to Inspect Ent" at bounding box center [724, 279] width 350 height 17
click at [648, 278] on input "Guttering System - Unabale to Inspect Ent" at bounding box center [724, 279] width 350 height 17
click at [719, 280] on input "Guttering System - Unable to Inspect Ent" at bounding box center [724, 279] width 350 height 17
click at [629, 280] on input "Guttering System - Unable to Inspect Entire System" at bounding box center [724, 279] width 350 height 17
type input "Guttering - Unable to Inspect Entire System"
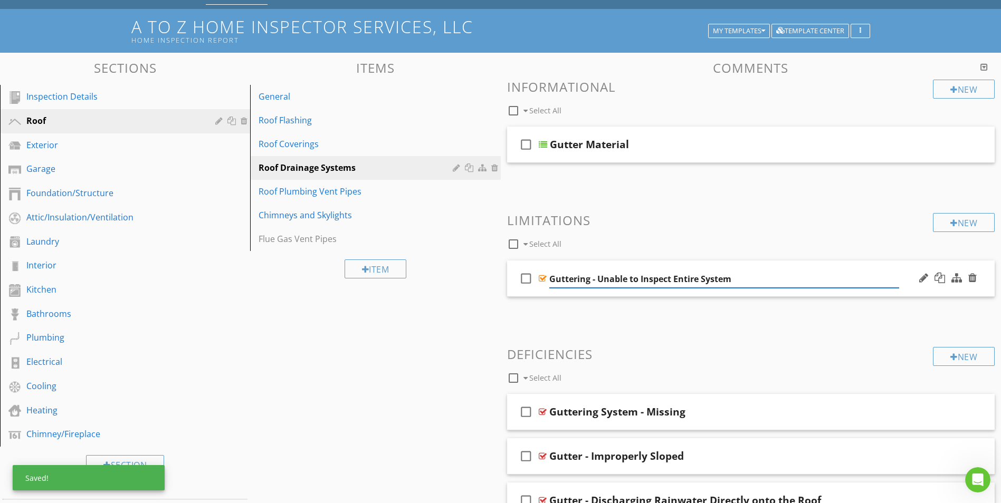
click at [738, 280] on input "Guttering - Unable to Inspect Entire System" at bounding box center [724, 279] width 350 height 17
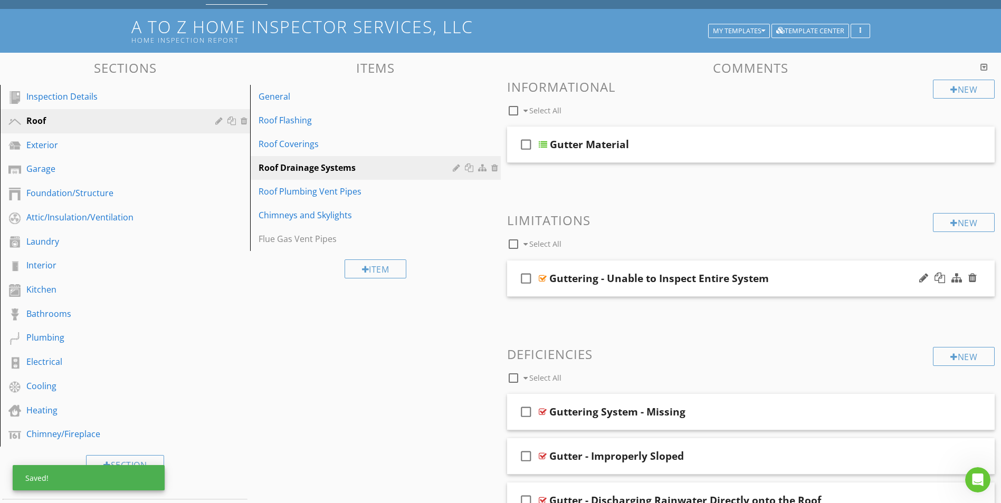
click at [541, 280] on div at bounding box center [543, 278] width 8 height 8
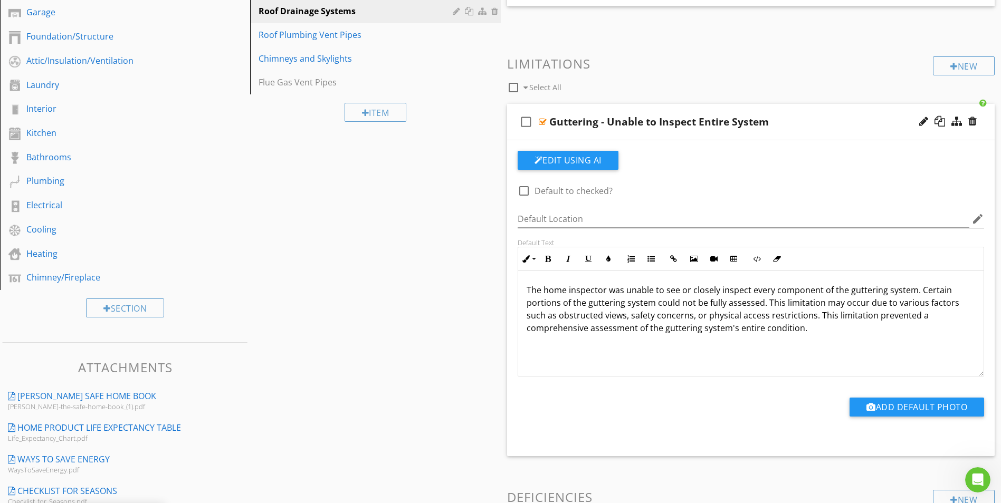
scroll to position [211, 0]
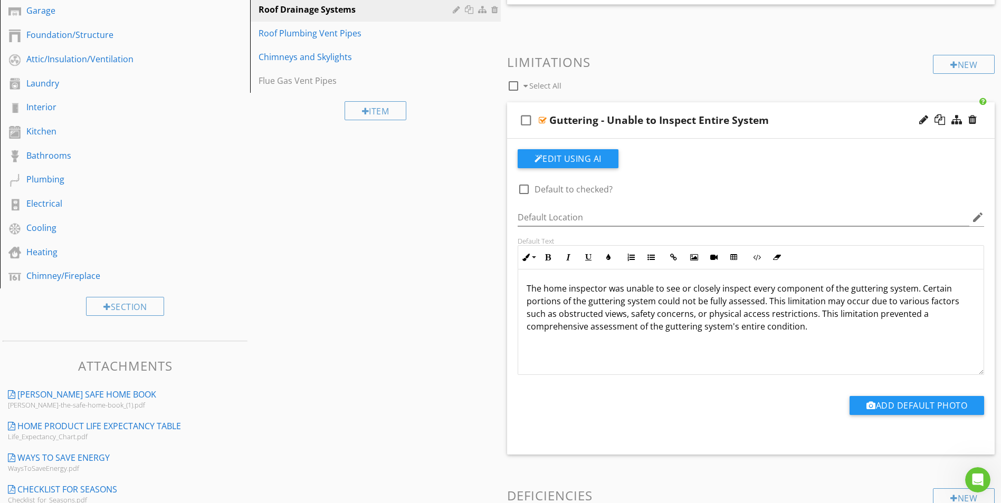
click at [769, 305] on p "The home inspector was unable to see or closely inspect every component of the …" at bounding box center [751, 307] width 449 height 51
click at [541, 119] on div at bounding box center [543, 120] width 8 height 8
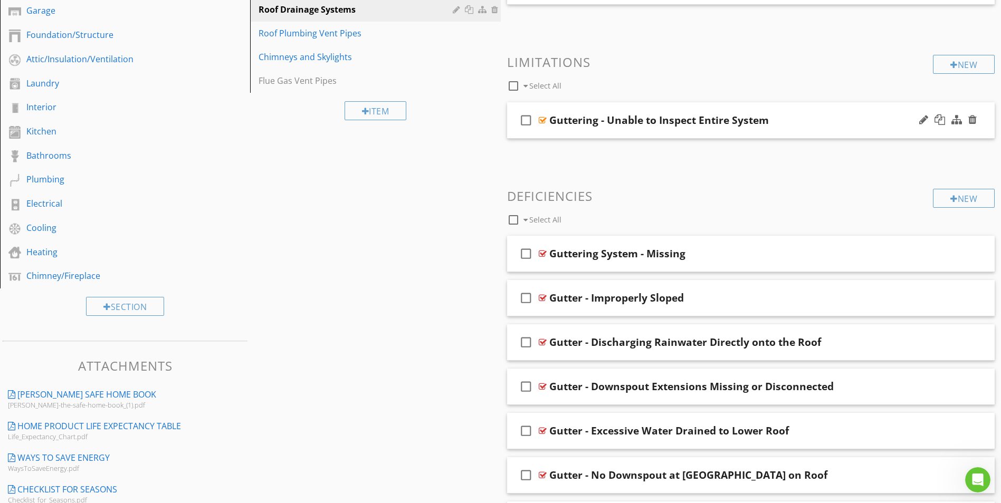
click at [541, 117] on div at bounding box center [543, 120] width 8 height 8
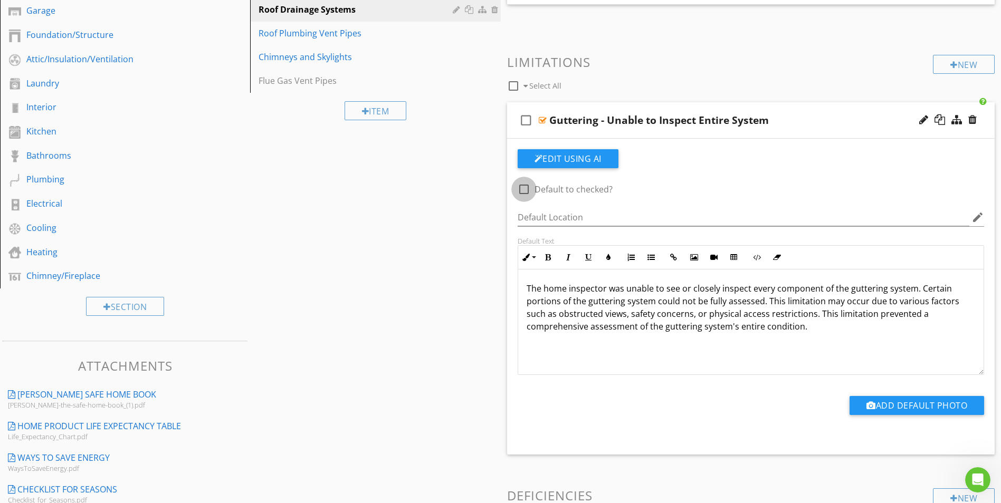
click at [524, 189] on div at bounding box center [524, 189] width 18 height 18
checkbox input "true"
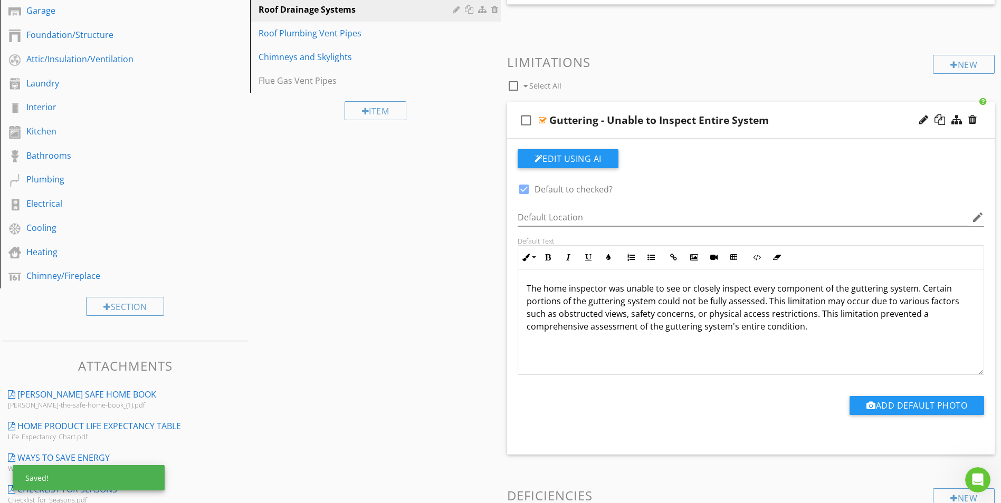
click at [545, 119] on div at bounding box center [543, 120] width 8 height 8
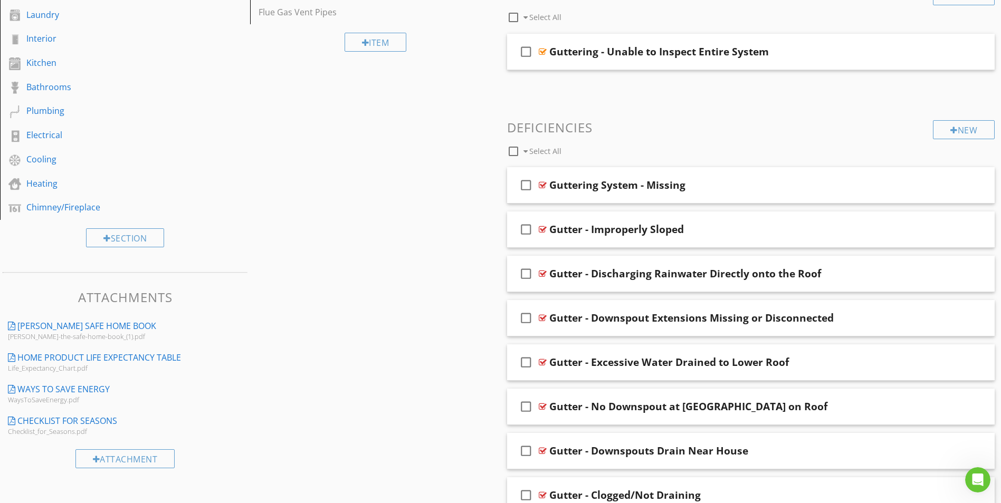
scroll to position [275, 0]
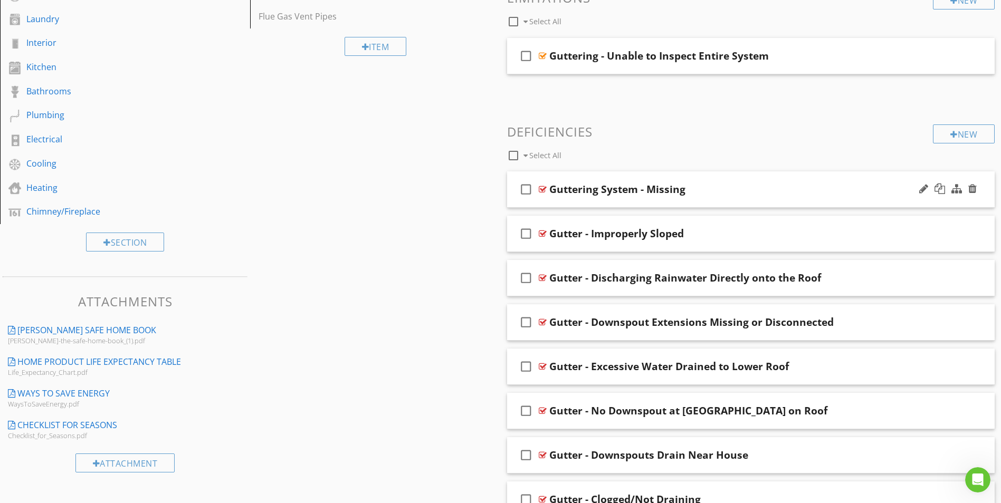
click at [541, 189] on div at bounding box center [543, 189] width 8 height 8
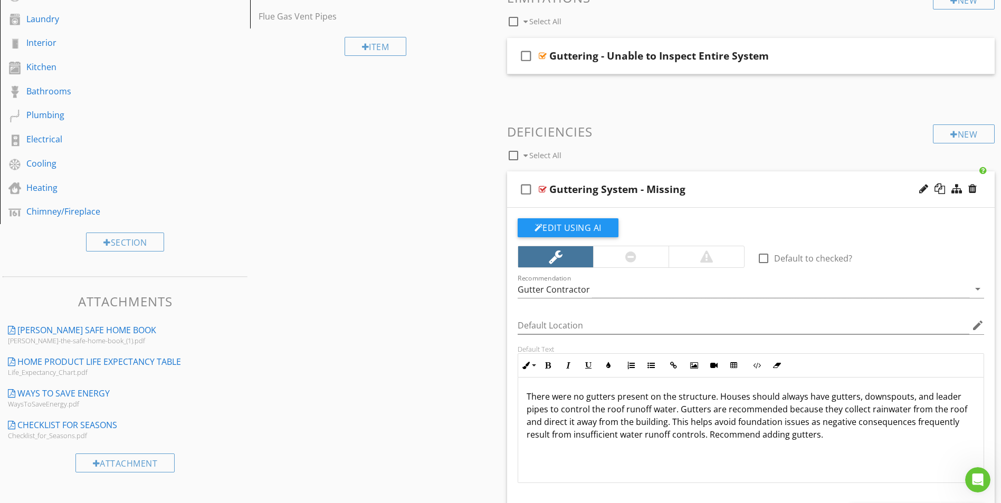
click at [643, 447] on div "There were no gutters present on the structure. Houses should always have gutte…" at bounding box center [751, 431] width 466 height 106
click at [828, 439] on p "There were no gutters present on the structure. Houses should always have gutte…" at bounding box center [751, 415] width 449 height 51
click at [718, 396] on p "There were no gutters present on the structure. Houses should always have gutte…" at bounding box center [751, 415] width 449 height 51
click at [686, 426] on p "There were no gutters present on the structure. Houses should always have gutte…" at bounding box center [751, 415] width 449 height 51
click at [575, 230] on button "Edit Using AI" at bounding box center [568, 227] width 101 height 19
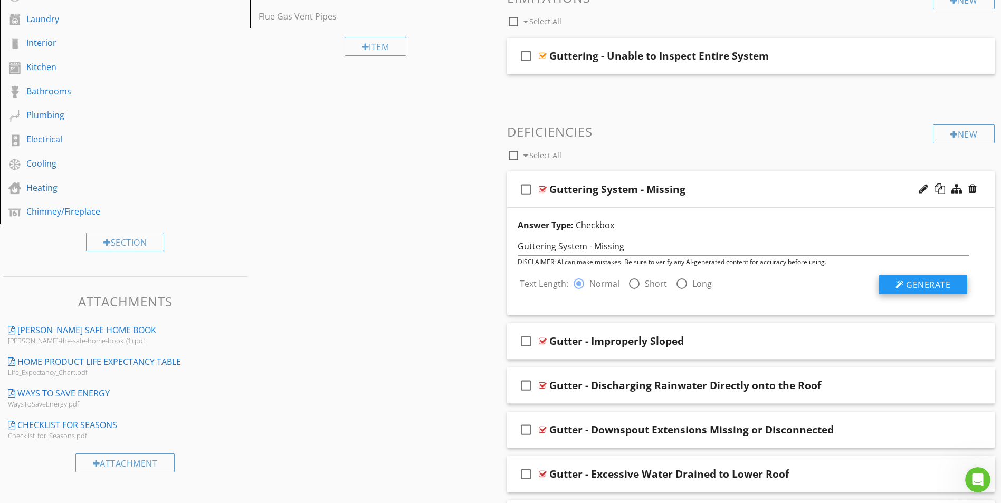
click at [905, 289] on button "Generate" at bounding box center [923, 284] width 89 height 19
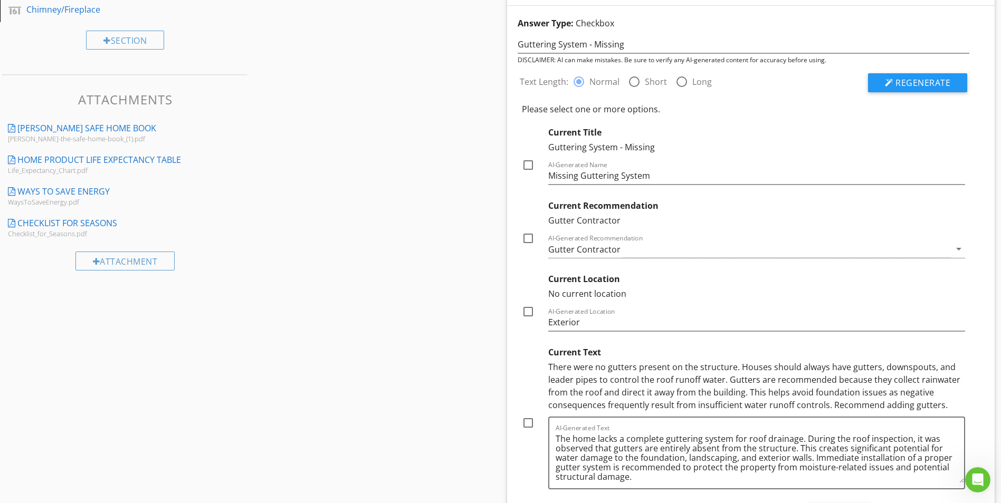
scroll to position [486, 0]
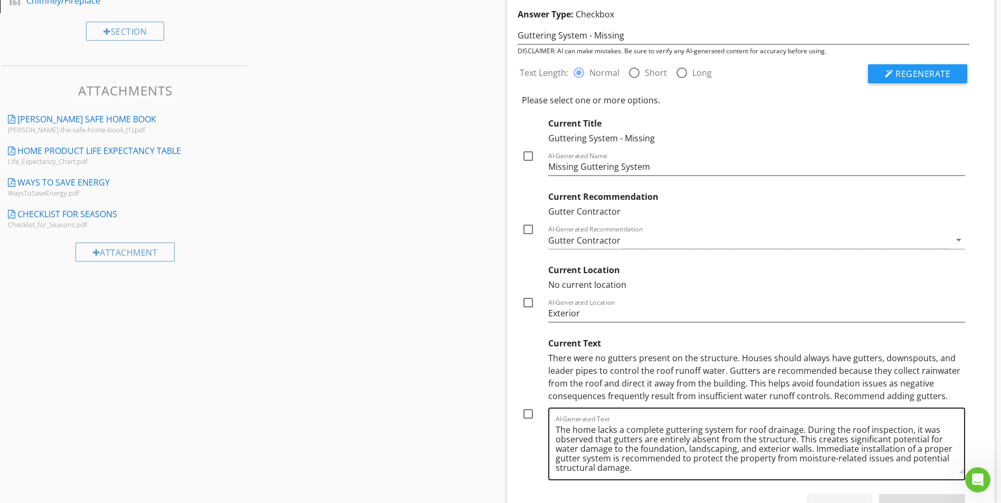
click at [714, 447] on textarea "The home lacks a complete guttering system for roof drainage. During the roof i…" at bounding box center [760, 448] width 409 height 53
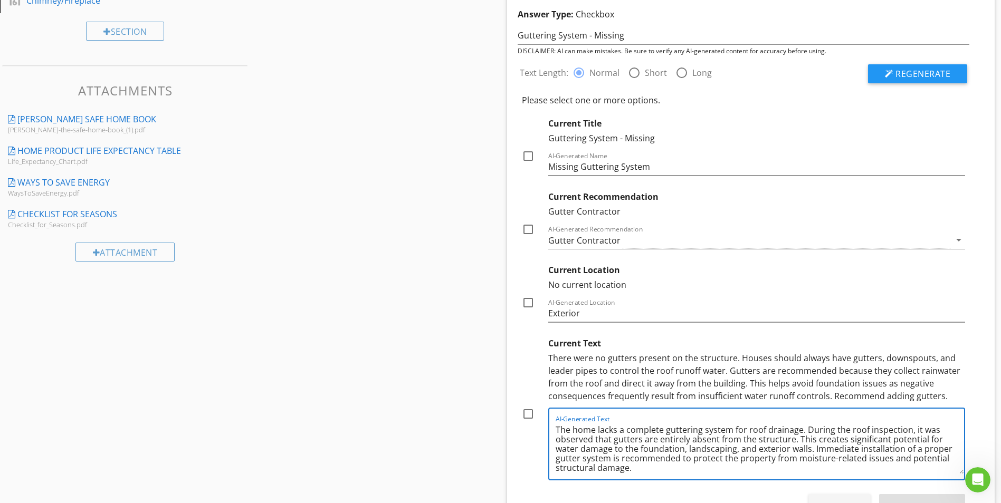
click at [714, 447] on textarea "The home lacks a complete guttering system for roof drainage. During the roof i…" at bounding box center [760, 448] width 409 height 53
click at [788, 444] on textarea "The home lacks a complete guttering system for roof drainage. During the roof i…" at bounding box center [760, 448] width 409 height 53
drag, startPoint x: 615, startPoint y: 438, endPoint x: 662, endPoint y: 464, distance: 53.9
click at [662, 464] on textarea "The home lacks a complete guttering system for roof drainage. During the roof i…" at bounding box center [760, 448] width 409 height 53
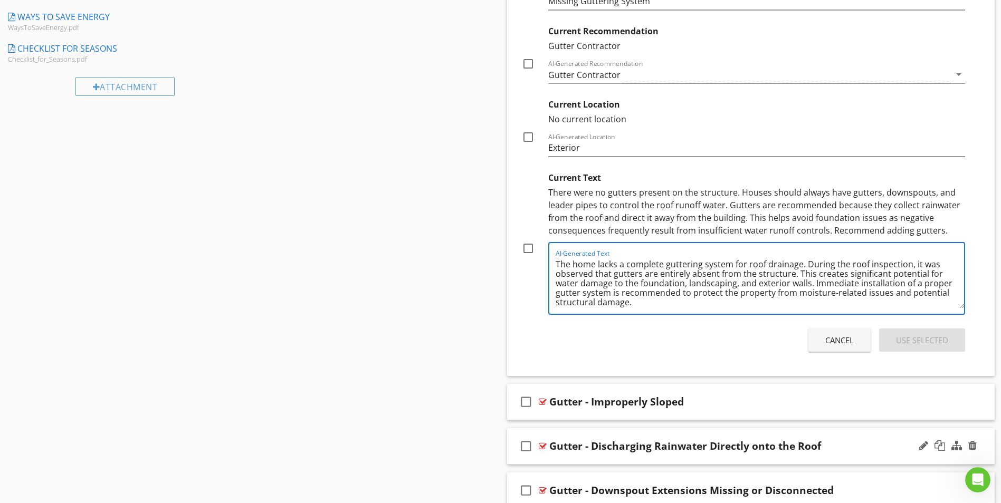
scroll to position [698, 0]
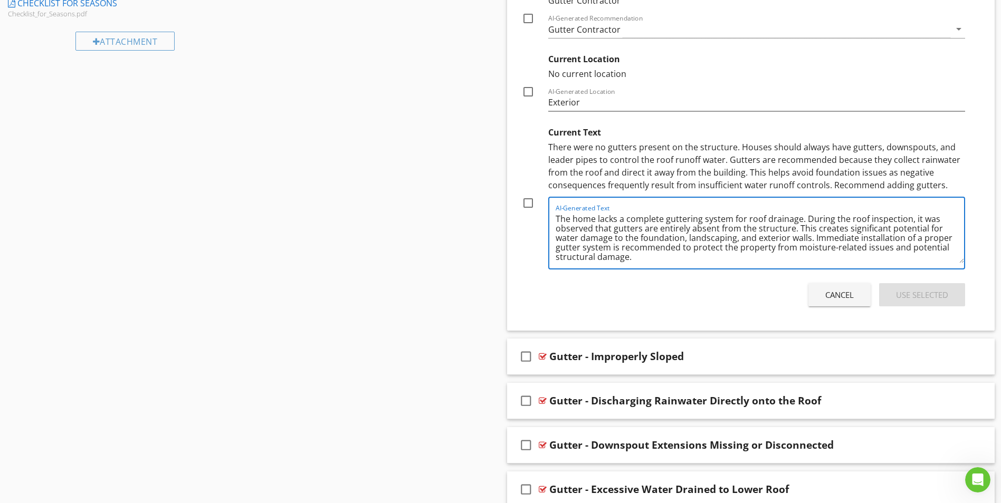
click at [830, 291] on div "Cancel" at bounding box center [839, 295] width 28 height 12
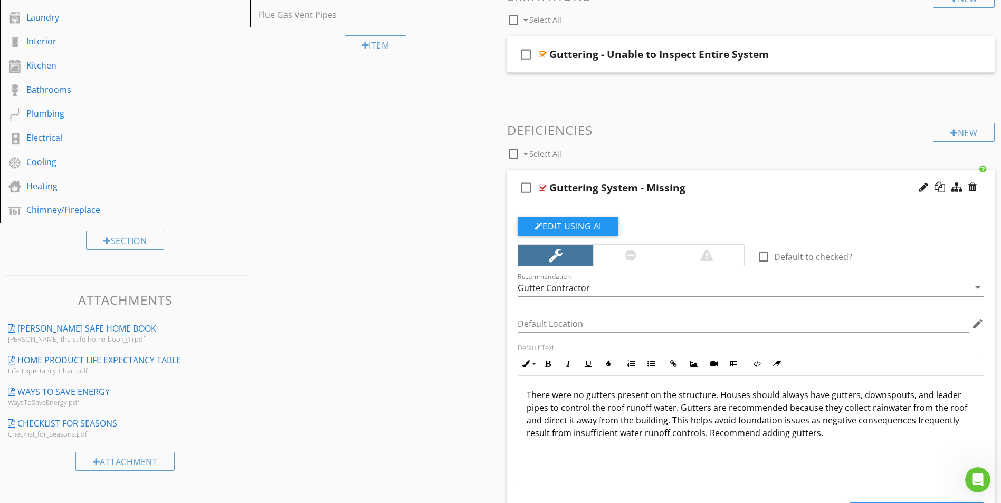
scroll to position [261, 0]
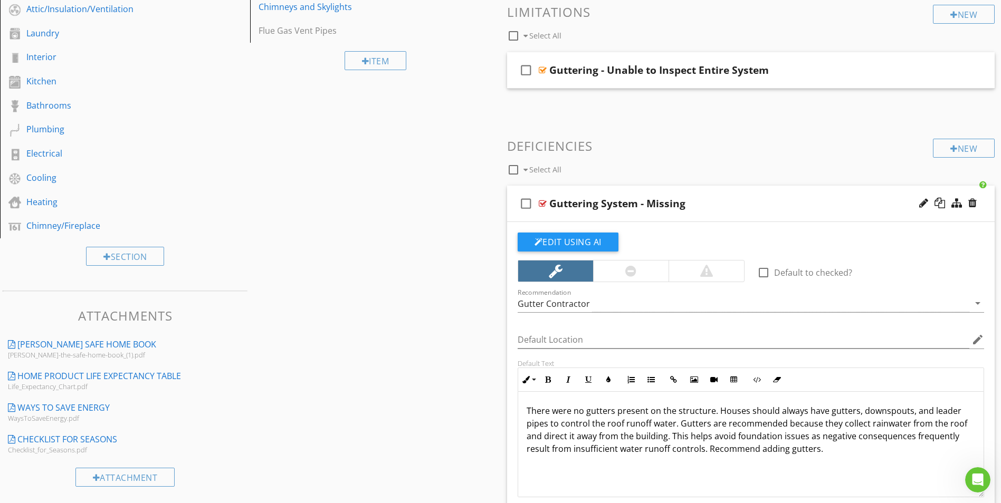
click at [541, 204] on div at bounding box center [543, 203] width 8 height 8
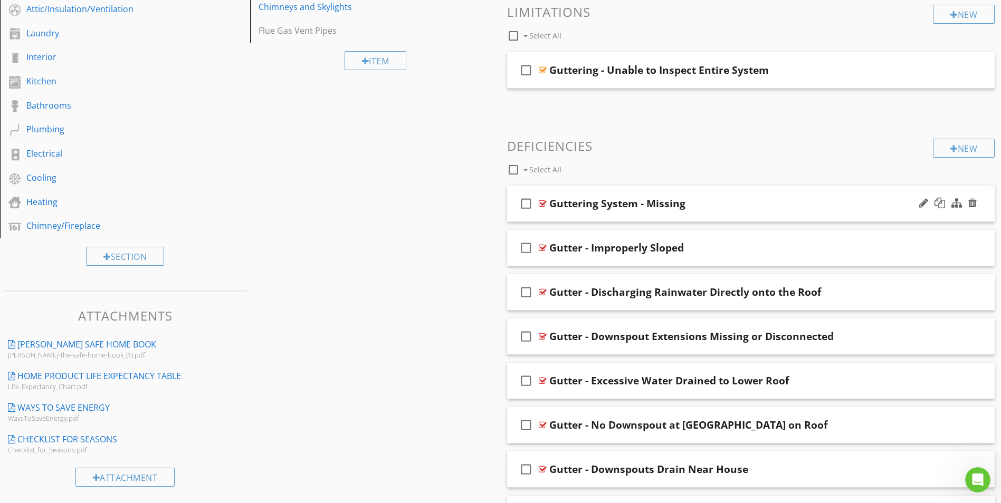
click at [545, 206] on div at bounding box center [543, 203] width 8 height 8
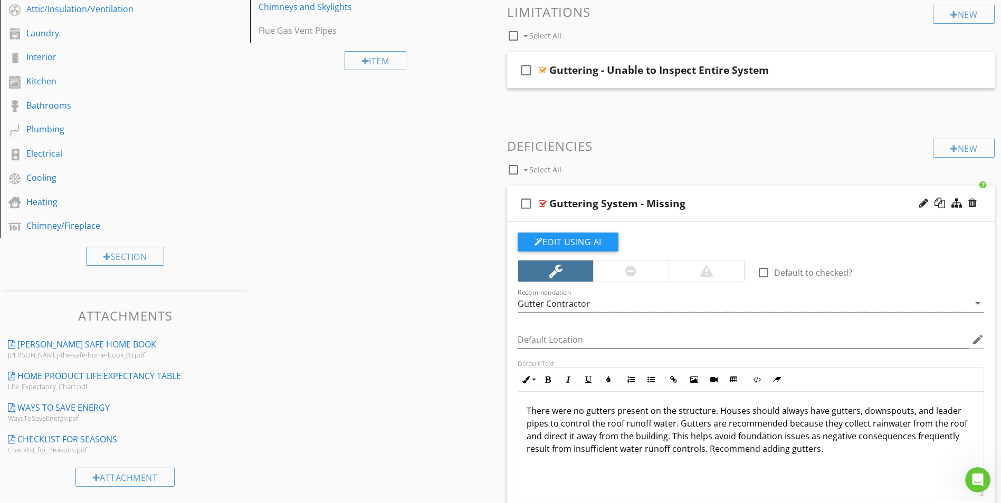
click at [828, 451] on p "There were no gutters present on the structure. Houses should always have gutte…" at bounding box center [751, 430] width 449 height 51
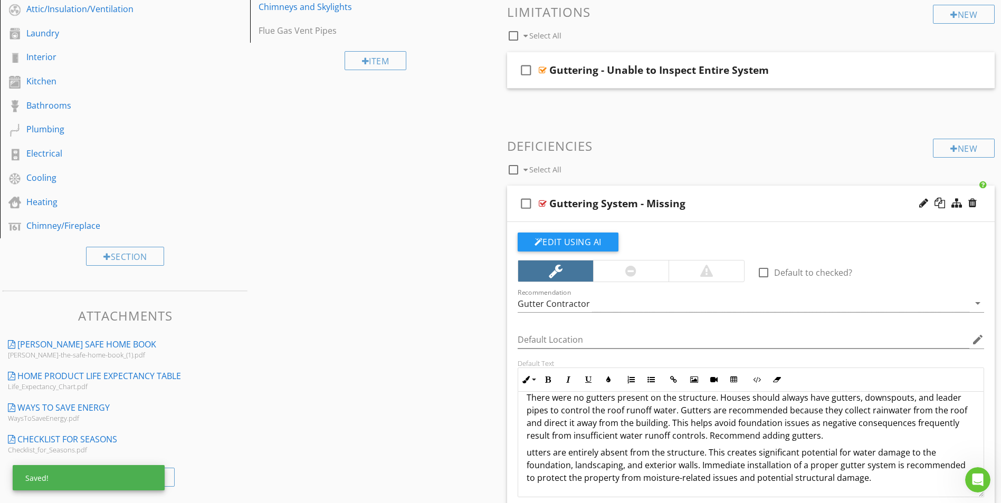
scroll to position [0, 0]
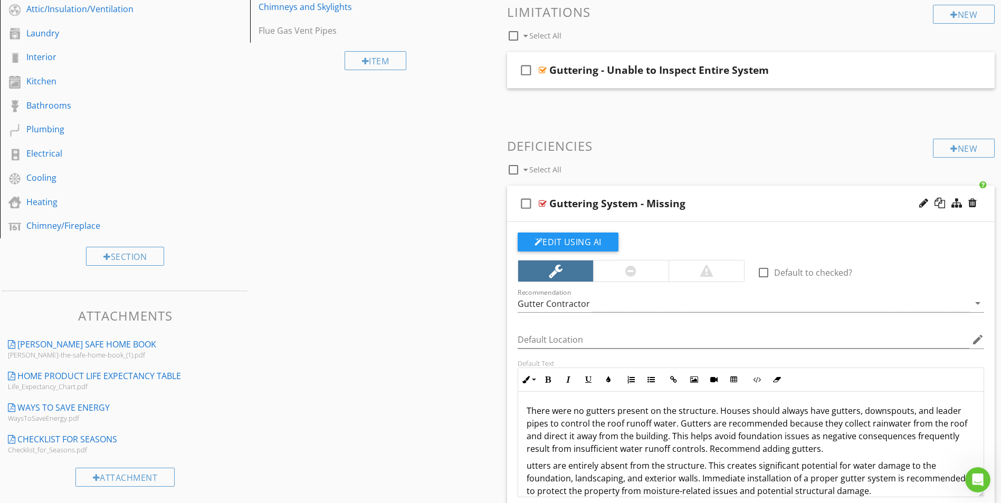
click at [528, 412] on p "There were no gutters present on the structure. Houses should always have gutte…" at bounding box center [751, 430] width 449 height 51
click at [691, 414] on p "The home inspector observed there were no gutters present on the structure. Hou…" at bounding box center [751, 430] width 449 height 51
drag, startPoint x: 647, startPoint y: 412, endPoint x: 779, endPoint y: 416, distance: 131.5
click at [779, 416] on p "The home inspector observed there were no gutters present on the structure. Hou…" at bounding box center [751, 430] width 449 height 51
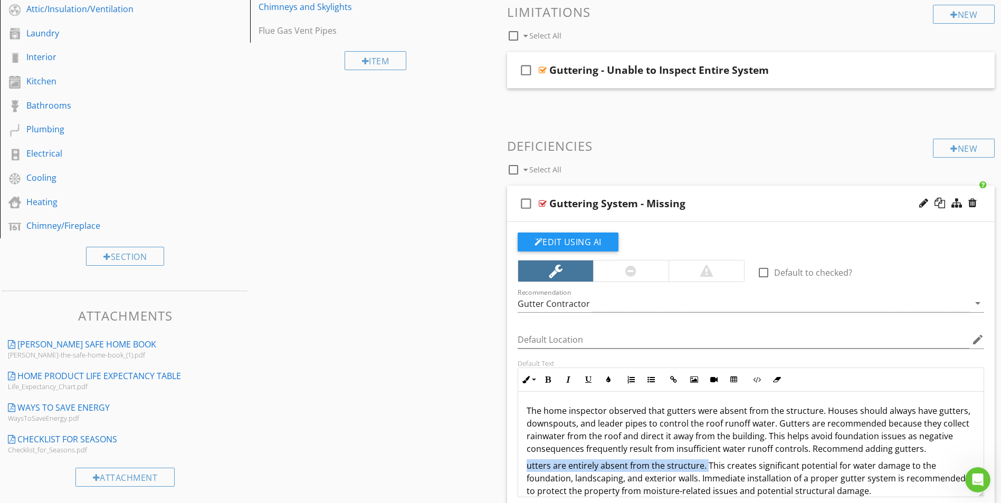
drag, startPoint x: 528, startPoint y: 468, endPoint x: 705, endPoint y: 468, distance: 177.8
click at [705, 468] on p "utters are entirely absent from the structure. This creates significant potenti…" at bounding box center [751, 479] width 449 height 38
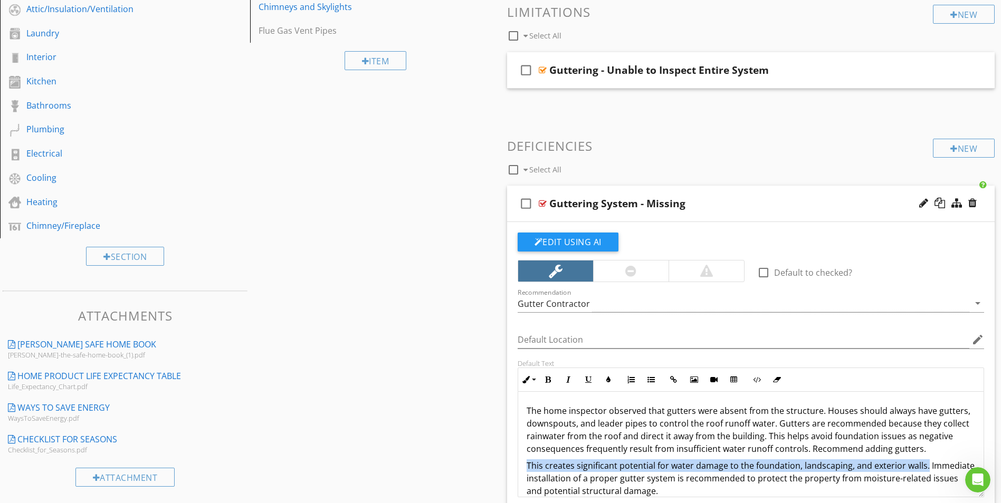
drag, startPoint x: 527, startPoint y: 466, endPoint x: 928, endPoint y: 460, distance: 401.6
click at [928, 460] on p "This creates significant potential for water damage to the foundation, landscap…" at bounding box center [751, 479] width 449 height 38
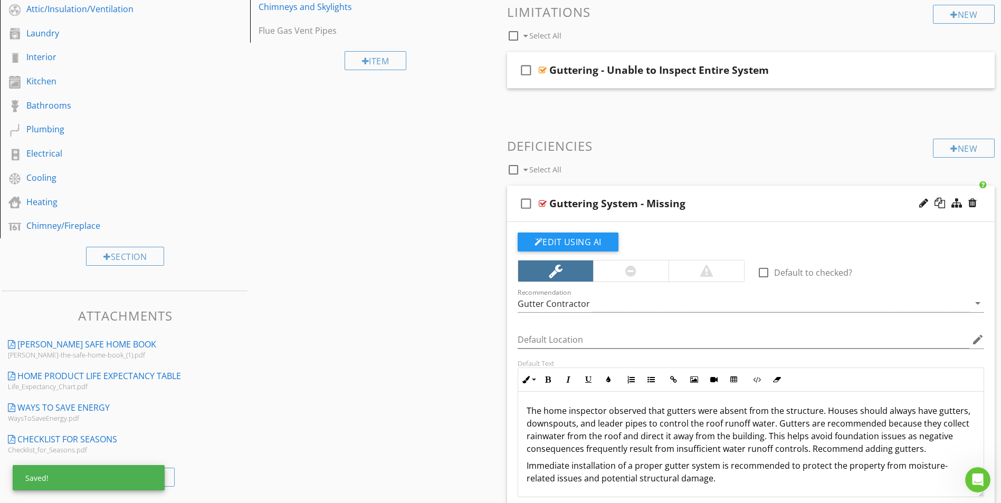
click at [823, 413] on p "The home inspector observed that gutters were absent from the structure. Houses…" at bounding box center [751, 430] width 449 height 51
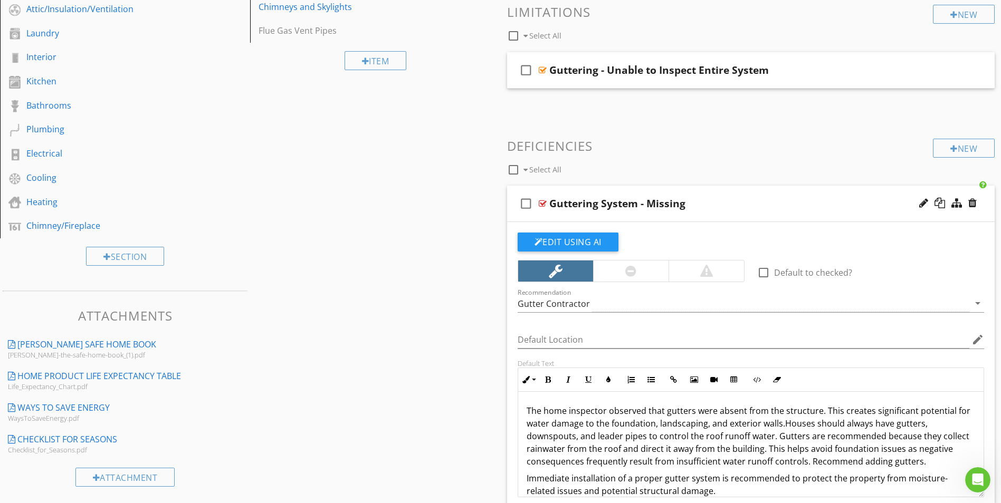
click at [851, 412] on p "The home inspector observed that gutters were absent from the structure. This c…" at bounding box center [751, 436] width 449 height 63
click at [664, 451] on p "The home inspector observed that gutters were absent from the structure. This d…" at bounding box center [751, 436] width 449 height 63
click at [741, 422] on p "The home inspector observed that gutters were absent from the structure. This d…" at bounding box center [751, 436] width 449 height 63
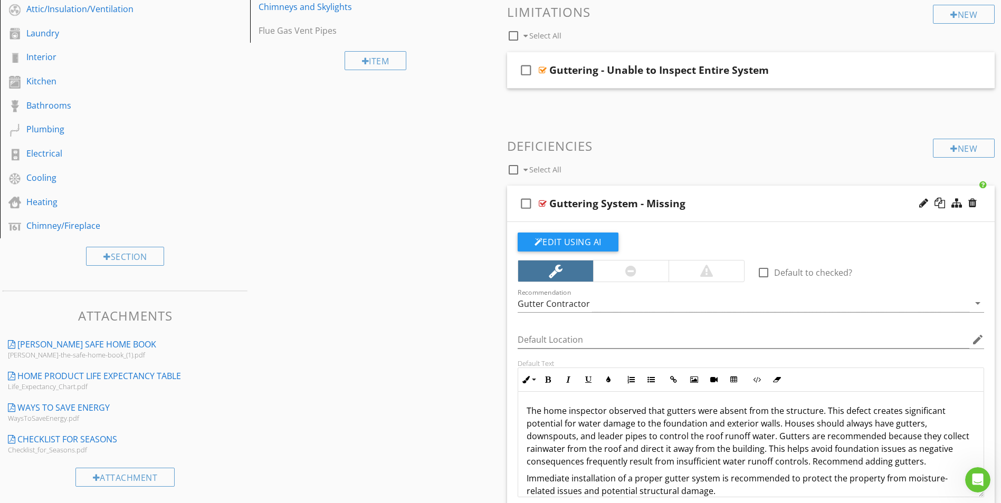
click at [677, 446] on p "The home inspector observed that gutters were absent from the structure. This d…" at bounding box center [751, 436] width 449 height 63
click at [915, 411] on p "The home inspector observed that gutters were absent from the structure. This d…" at bounding box center [751, 436] width 449 height 63
click at [731, 423] on p "The home inspector observed that gutters were absent from the structure. This d…" at bounding box center [751, 436] width 449 height 63
click at [705, 437] on p "The home inspector observed that gutters were absent from the structure. This d…" at bounding box center [751, 436] width 449 height 63
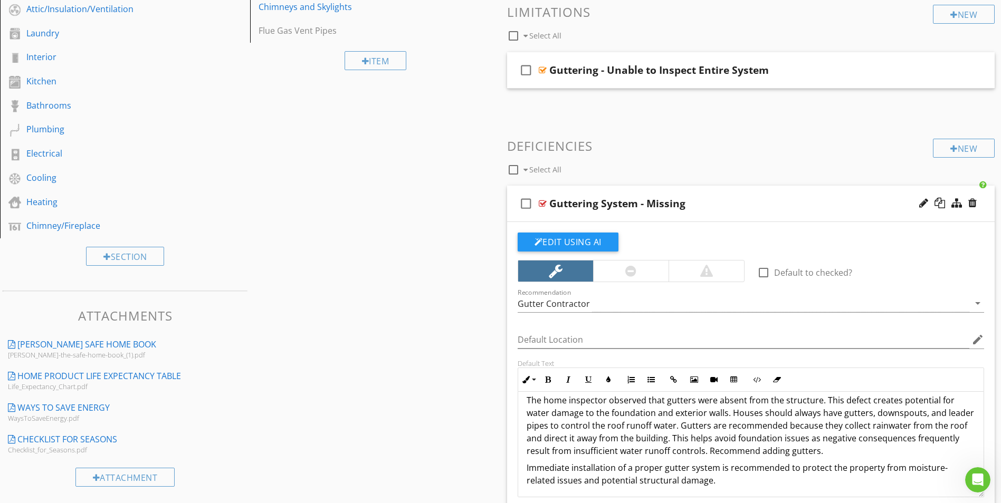
scroll to position [13, 0]
click at [696, 452] on p "The home inspector observed that gutters were absent from the structure. This d…" at bounding box center [751, 423] width 449 height 63
drag, startPoint x: 730, startPoint y: 480, endPoint x: 527, endPoint y: 470, distance: 203.4
click at [527, 470] on p "Immediate installation of a proper gutter system is recommended to protect the …" at bounding box center [751, 471] width 449 height 25
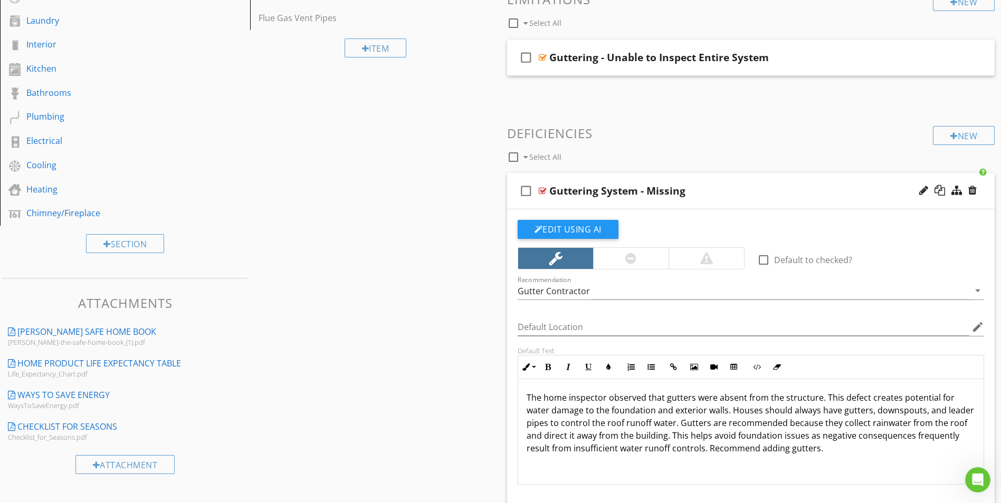
click at [543, 189] on div at bounding box center [543, 191] width 8 height 8
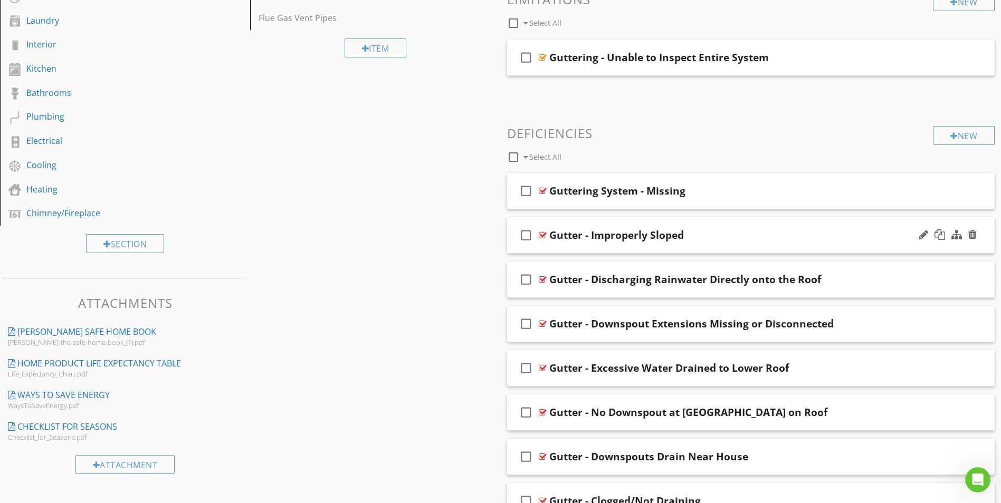
click at [541, 235] on div at bounding box center [543, 235] width 8 height 8
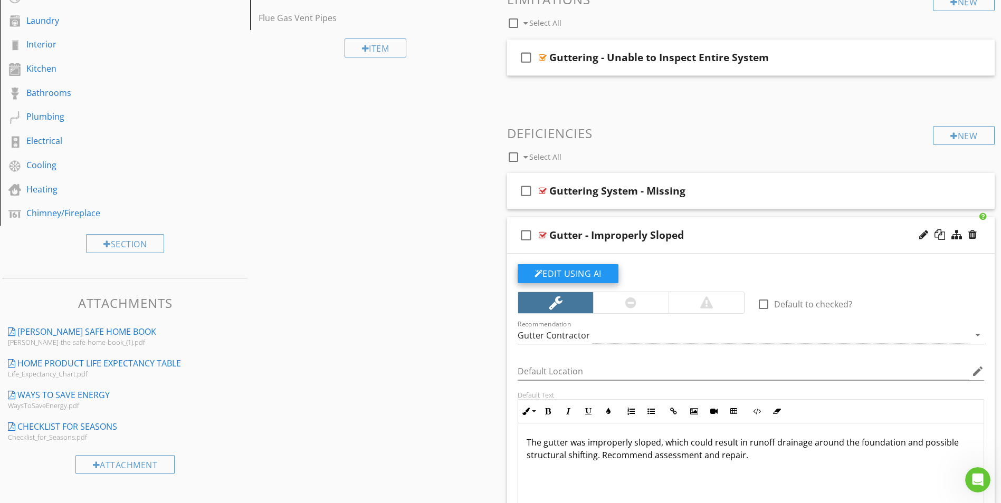
click at [580, 276] on button "Edit Using AI" at bounding box center [568, 273] width 101 height 19
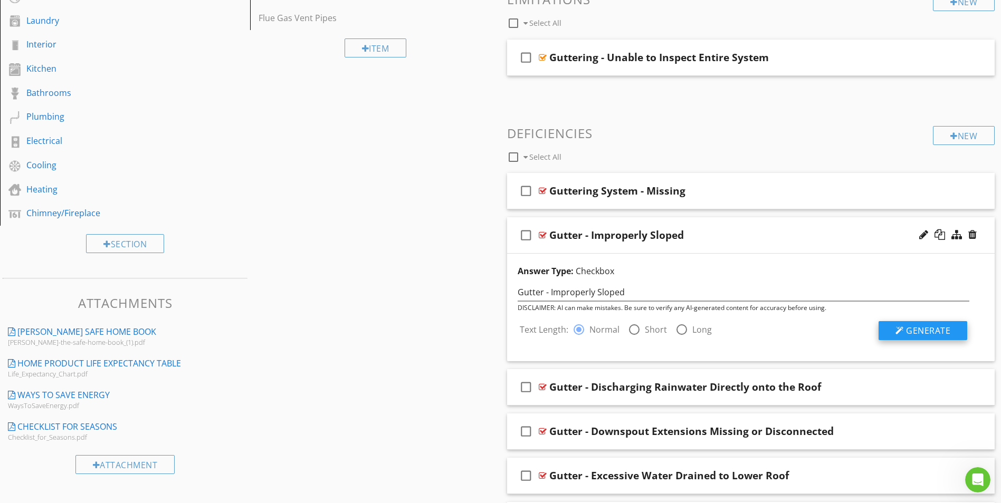
click at [918, 331] on span "Generate" at bounding box center [928, 331] width 44 height 12
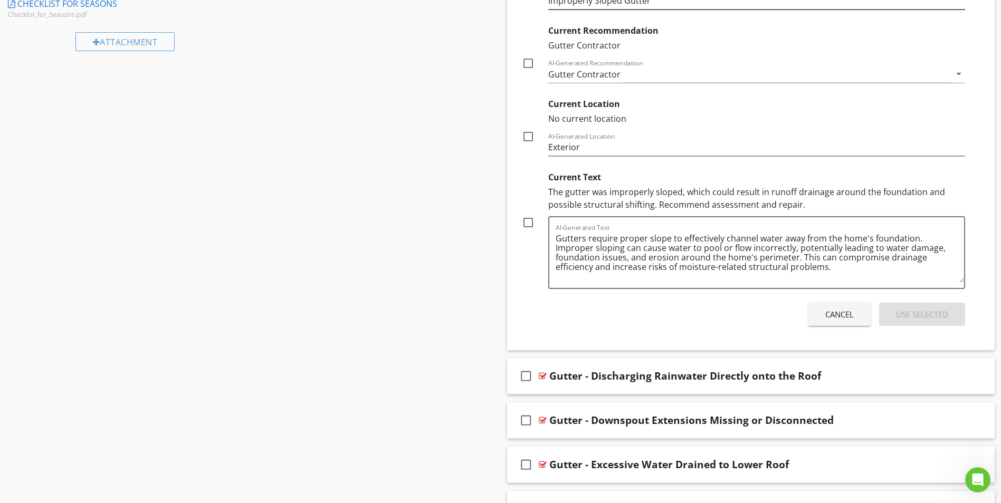
scroll to position [749, 0]
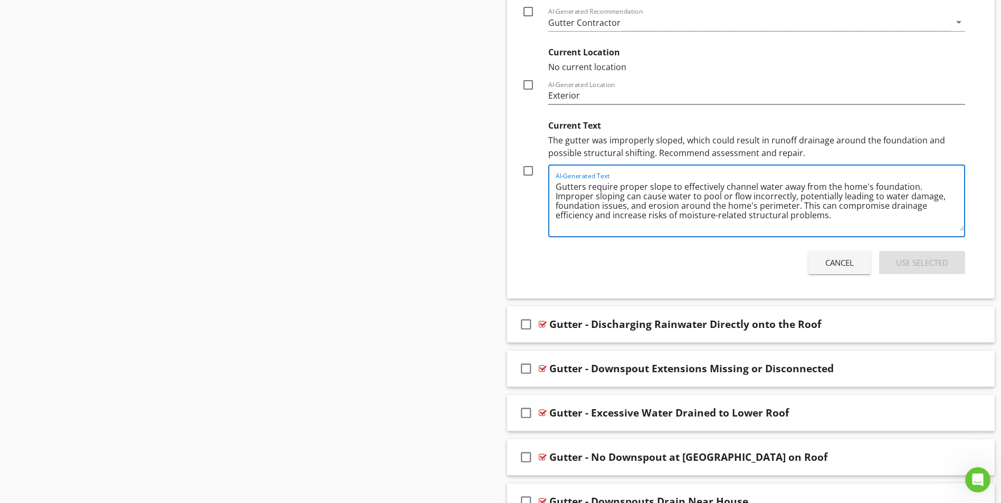
click at [650, 209] on textarea "Gutters require proper slope to effectively channel water away from the home's …" at bounding box center [760, 204] width 409 height 53
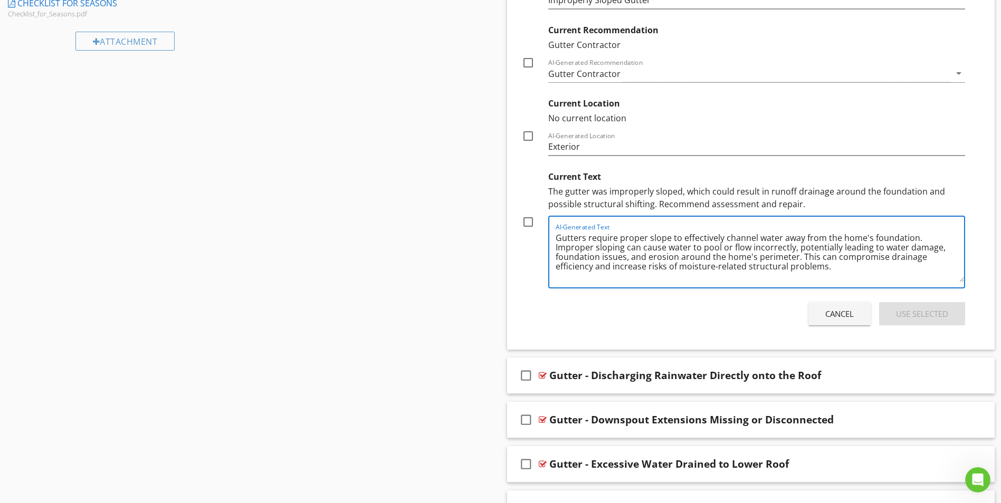
scroll to position [696, 0]
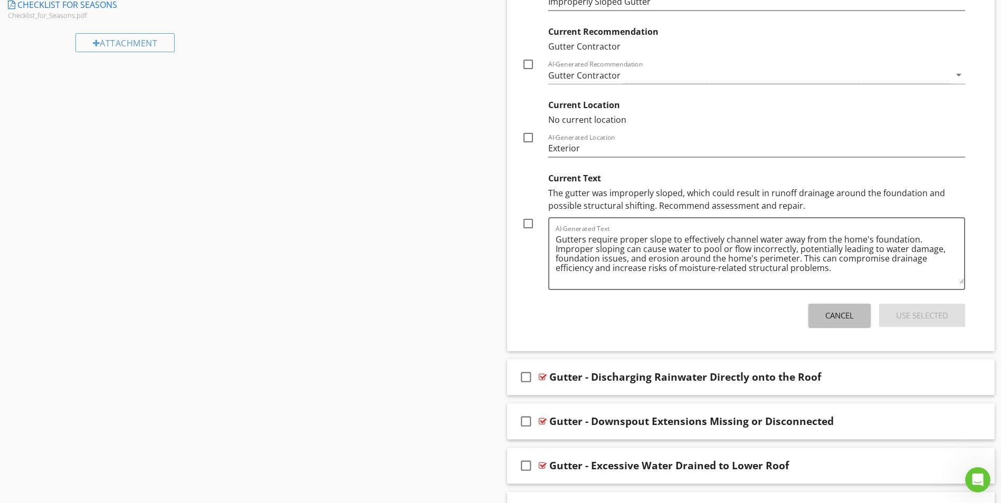
click at [838, 322] on button "Cancel" at bounding box center [839, 315] width 62 height 23
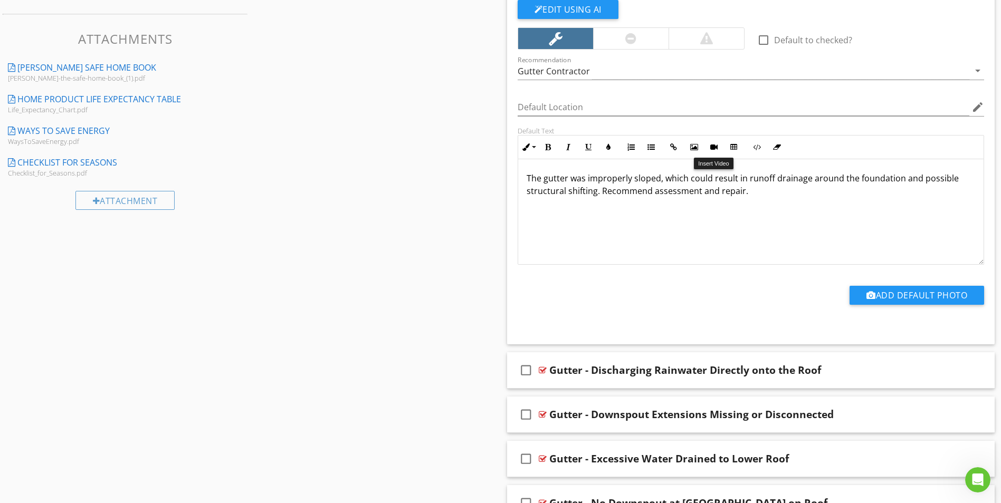
scroll to position [538, 0]
click at [603, 192] on p "The gutter was improperly sloped, which could result in runoff drainage around …" at bounding box center [751, 185] width 449 height 25
click at [602, 192] on p "The gutter was improperly sloped, which could result in runoff drainage around …" at bounding box center [751, 185] width 449 height 25
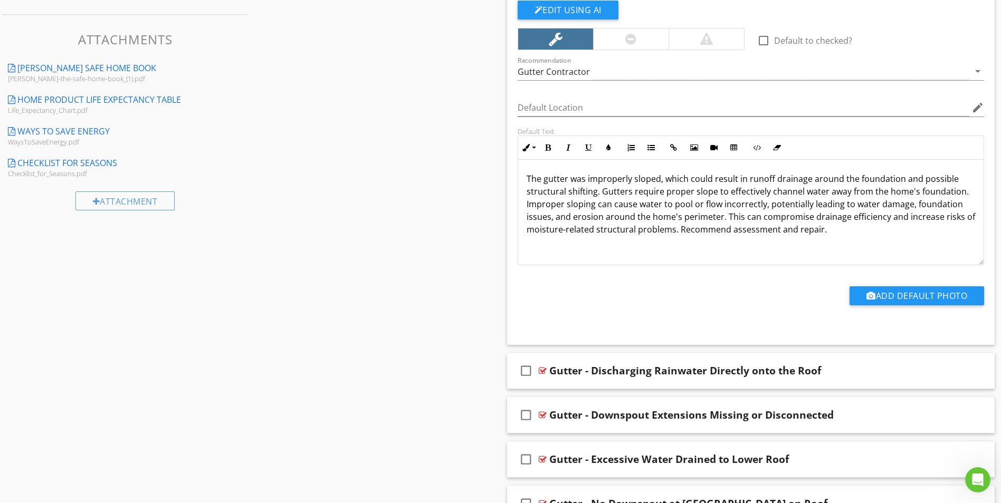
click at [820, 229] on p "The gutter was improperly sloped, which could result in runoff drainage around …" at bounding box center [751, 204] width 449 height 63
click at [543, 179] on p "The gutter was improperly sloped, which could result in runoff drainage around …" at bounding box center [751, 204] width 449 height 63
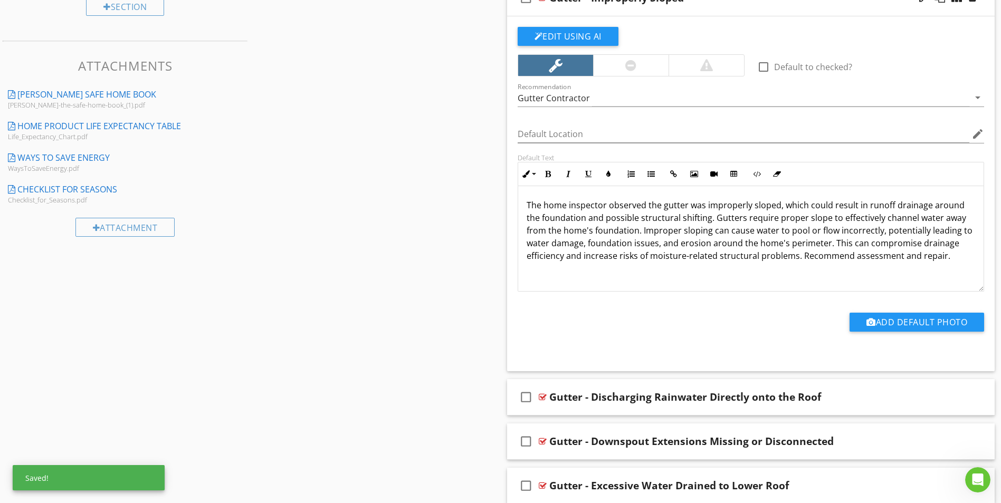
scroll to position [432, 0]
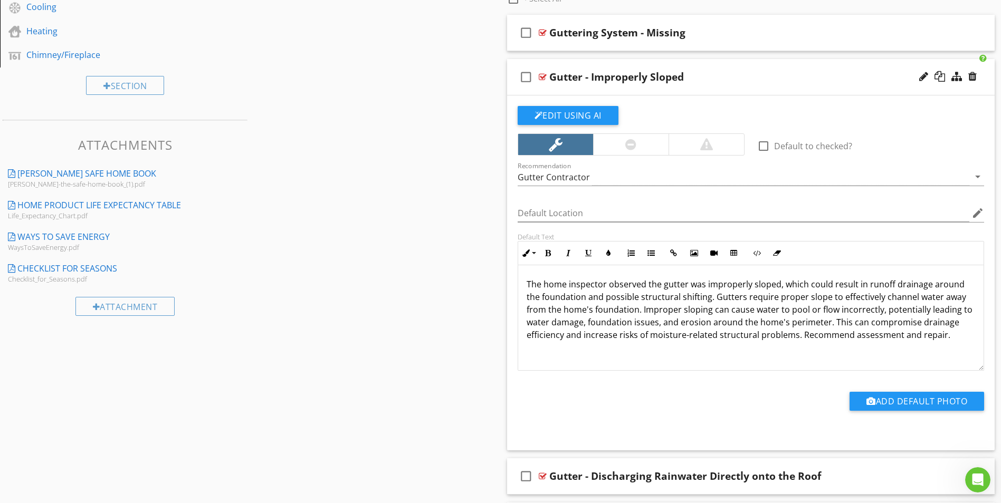
click at [652, 284] on p "The home inspector observed the gutter was improperly sloped, which could resul…" at bounding box center [751, 309] width 449 height 63
click at [744, 288] on p "The home inspector observed a gutter was improperly sloped, which could result …" at bounding box center [751, 309] width 449 height 63
click at [770, 288] on p "The home inspector observed a gutter was improperly sloped, which could result …" at bounding box center [751, 309] width 449 height 63
click at [715, 299] on p "The home inspector observed a gutter was improperly sloped. This defect can res…" at bounding box center [751, 309] width 449 height 63
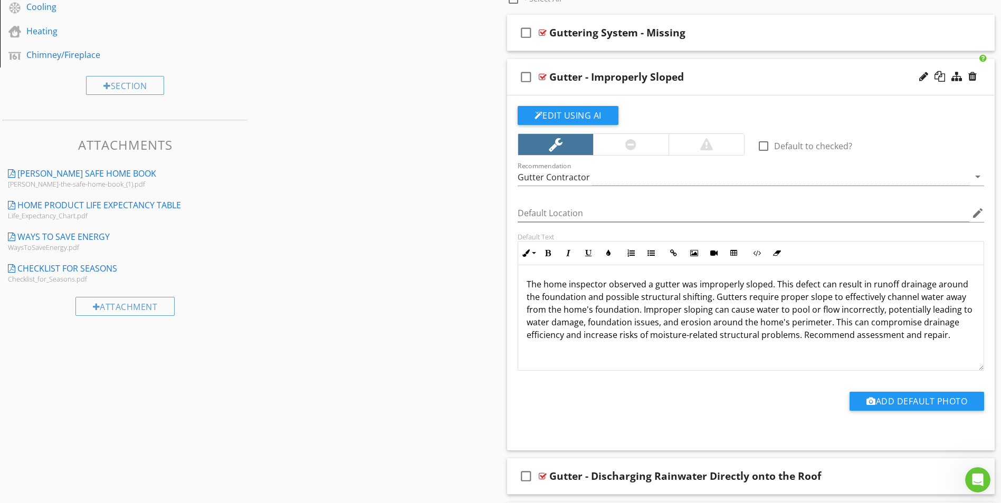
click at [694, 298] on p "The home inspector observed a gutter was improperly sloped. This defect can res…" at bounding box center [751, 309] width 449 height 63
click at [743, 316] on p "The home inspector observed a gutter was improperly sloped. This defect can res…" at bounding box center [751, 309] width 449 height 63
click at [678, 312] on p "The home inspector observed a gutter was improperly sloped. This defect can res…" at bounding box center [751, 309] width 449 height 63
click at [831, 324] on p "The home inspector observed a gutter was improperly sloped. This defect can res…" at bounding box center [751, 309] width 449 height 63
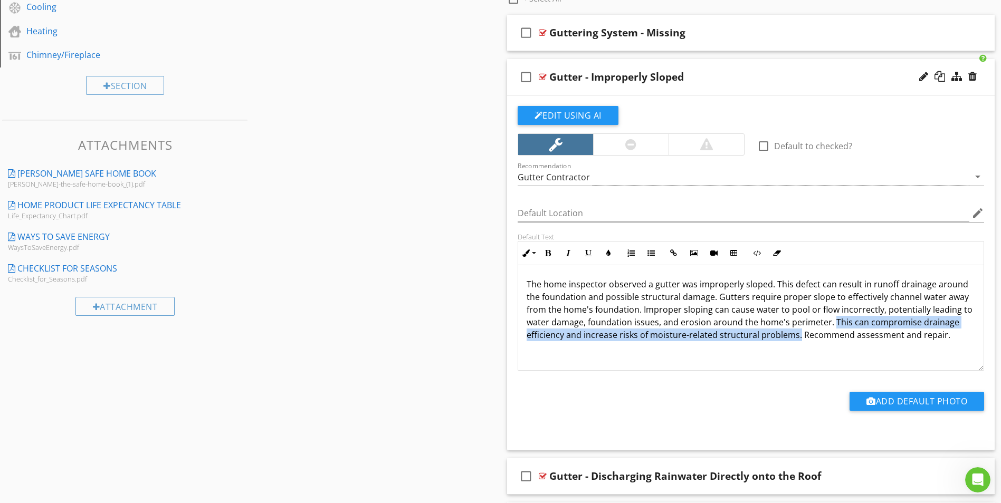
drag, startPoint x: 833, startPoint y: 323, endPoint x: 797, endPoint y: 344, distance: 41.2
click at [797, 344] on div "The home inspector observed a gutter was improperly sloped. This defect can res…" at bounding box center [751, 318] width 466 height 106
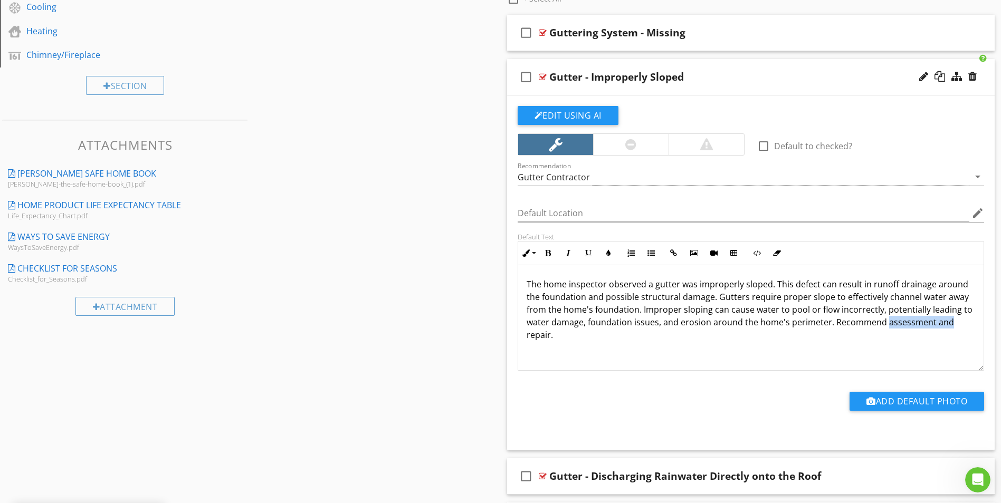
drag, startPoint x: 884, startPoint y: 325, endPoint x: 961, endPoint y: 323, distance: 77.1
click at [961, 323] on p "The home inspector observed a gutter was improperly sloped. This defect can res…" at bounding box center [751, 309] width 449 height 63
click at [894, 321] on p "The home inspector observed a gutter was improperly sloped. This defect can res…" at bounding box center [751, 303] width 449 height 51
click at [544, 78] on div at bounding box center [543, 77] width 8 height 8
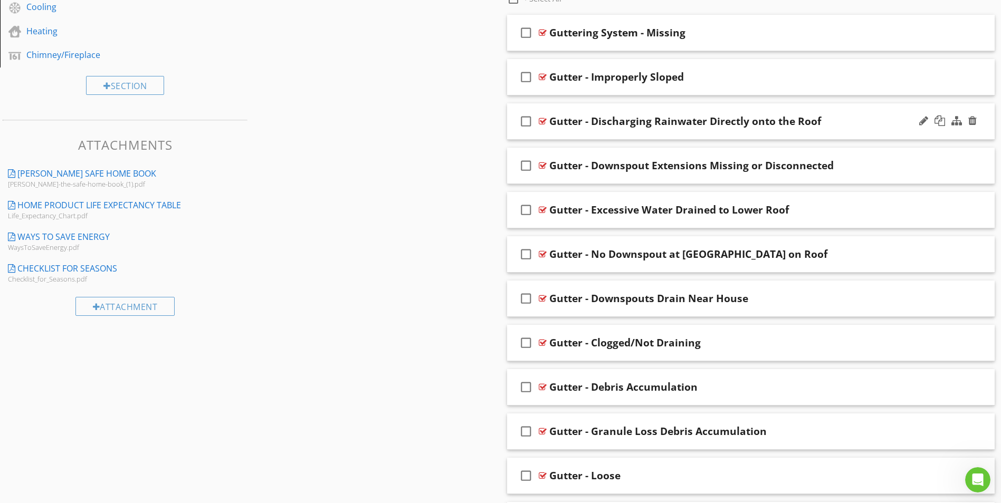
click at [542, 122] on div at bounding box center [543, 121] width 8 height 8
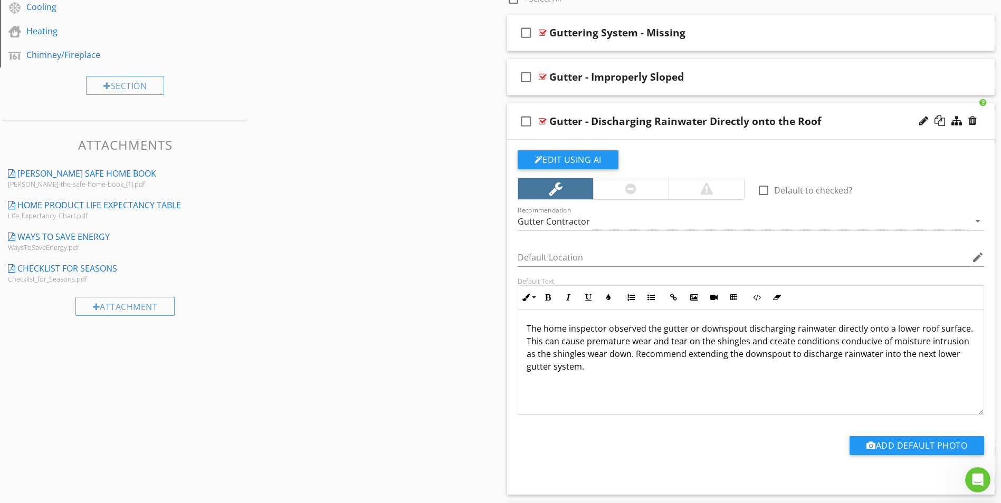
click at [649, 338] on p "The home inspector observed the gutter or downspout discharging rainwater direc…" at bounding box center [751, 347] width 449 height 51
click at [596, 161] on button "Edit Using AI" at bounding box center [568, 159] width 101 height 19
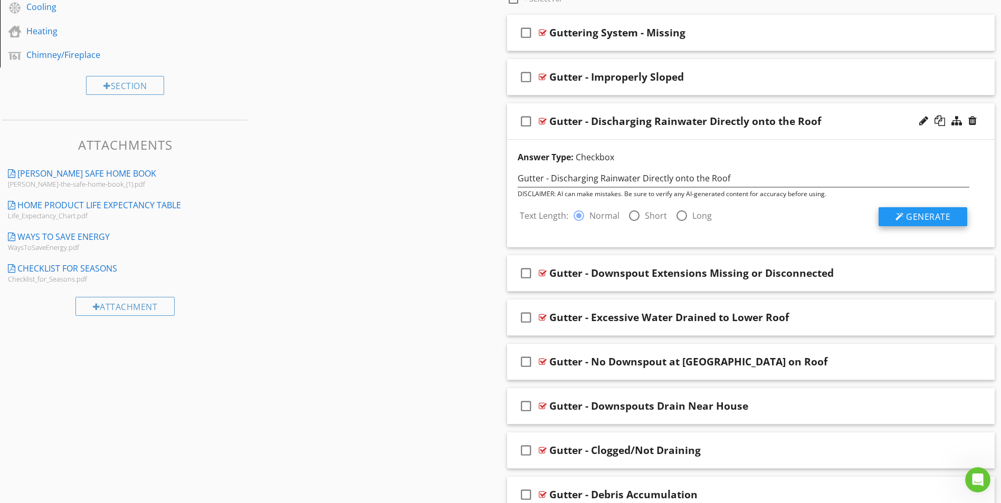
click at [928, 219] on span "Generate" at bounding box center [928, 217] width 44 height 12
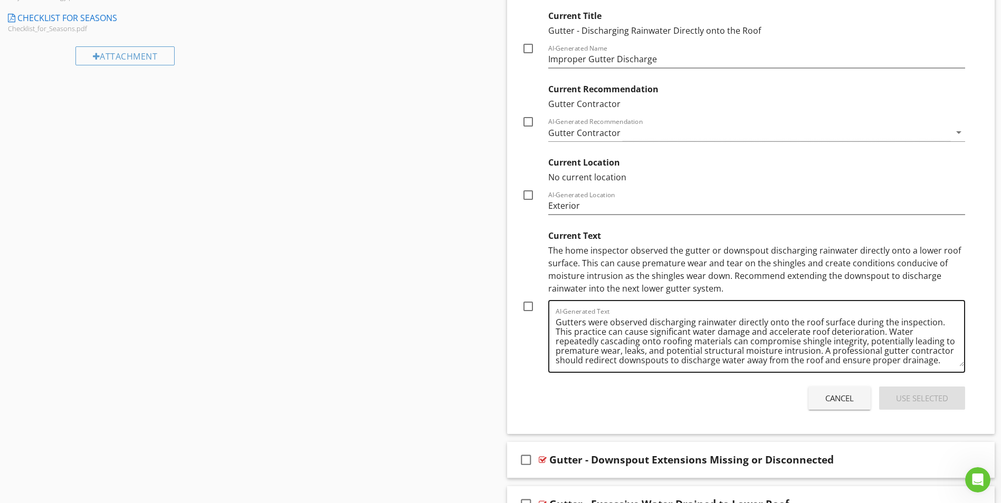
scroll to position [749, 0]
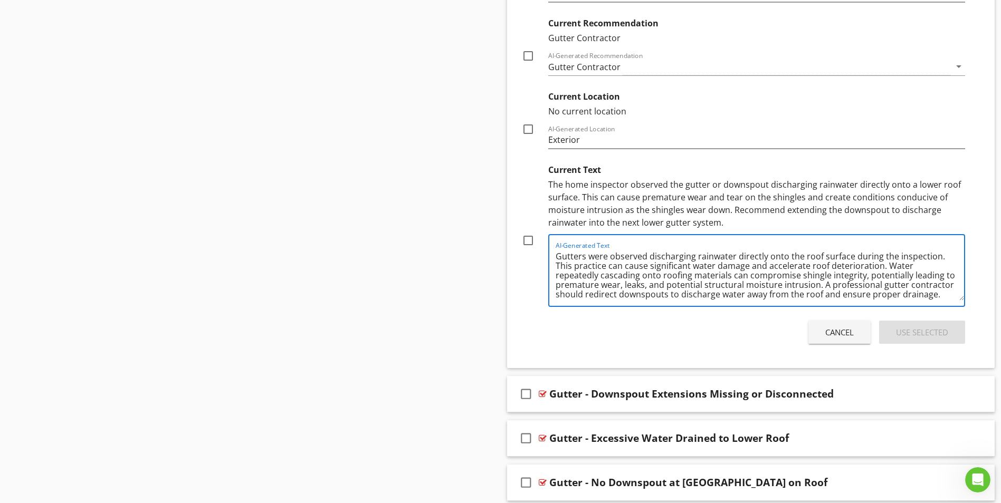
click at [730, 295] on textarea "Gutters were observed discharging rainwater directly onto the roof surface duri…" at bounding box center [760, 274] width 409 height 53
click at [657, 282] on textarea "Gutters were observed discharging rainwater directly onto the roof surface duri…" at bounding box center [760, 274] width 409 height 53
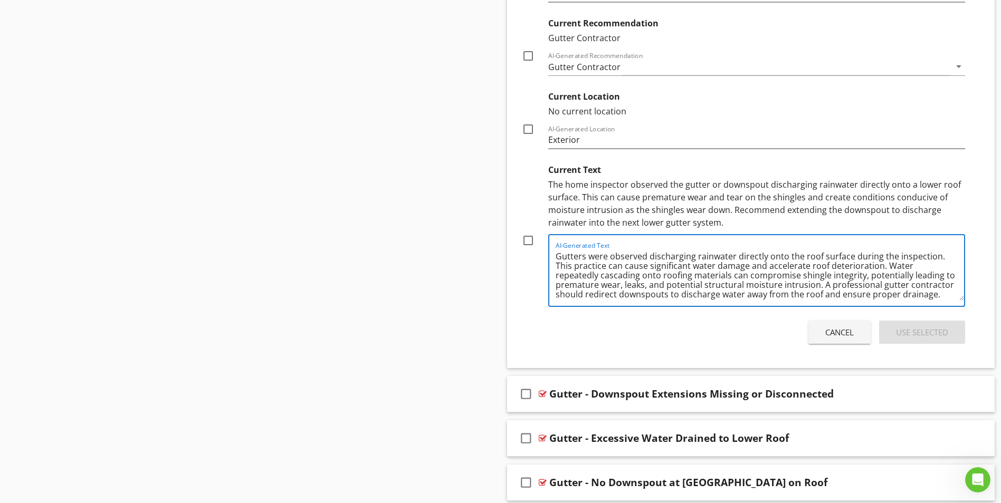
click at [657, 282] on textarea "Gutters were observed discharging rainwater directly onto the roof surface duri…" at bounding box center [760, 274] width 409 height 53
click at [645, 275] on textarea "Gutters were observed discharging rainwater directly onto the roof surface duri…" at bounding box center [760, 274] width 409 height 53
drag, startPoint x: 645, startPoint y: 275, endPoint x: 645, endPoint y: 285, distance: 10.0
click at [645, 285] on textarea "Gutters were observed discharging rainwater directly onto the roof surface duri…" at bounding box center [760, 274] width 409 height 53
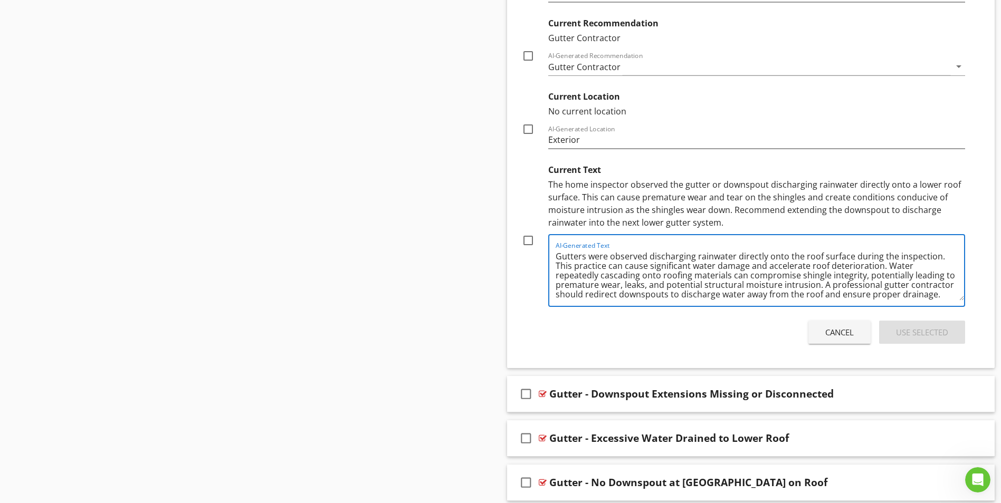
click at [599, 197] on div "The home inspector observed the gutter or downspout discharging rainwater direc…" at bounding box center [756, 203] width 417 height 51
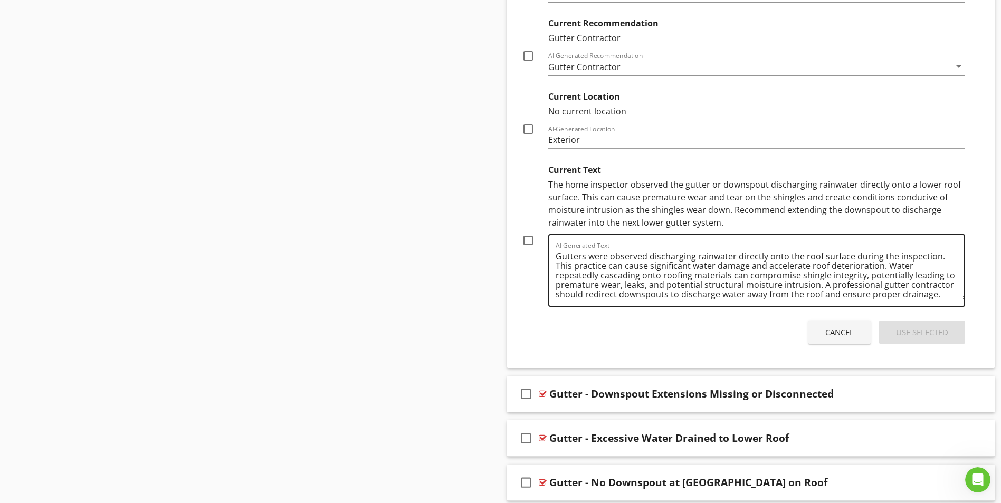
click at [762, 274] on textarea "Gutters were observed discharging rainwater directly onto the roof surface duri…" at bounding box center [760, 274] width 409 height 53
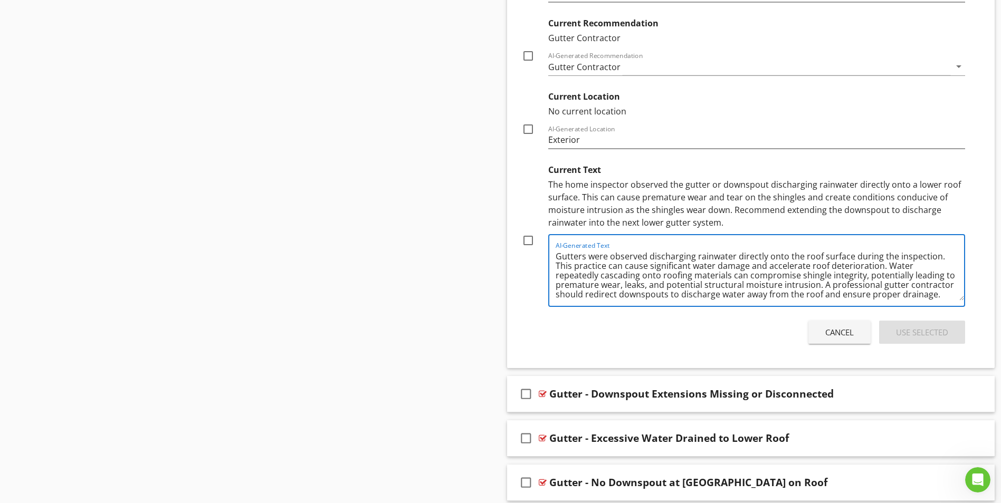
click at [762, 274] on textarea "Gutters were observed discharging rainwater directly onto the roof surface duri…" at bounding box center [760, 274] width 409 height 53
click at [825, 333] on div "Cancel" at bounding box center [839, 333] width 28 height 12
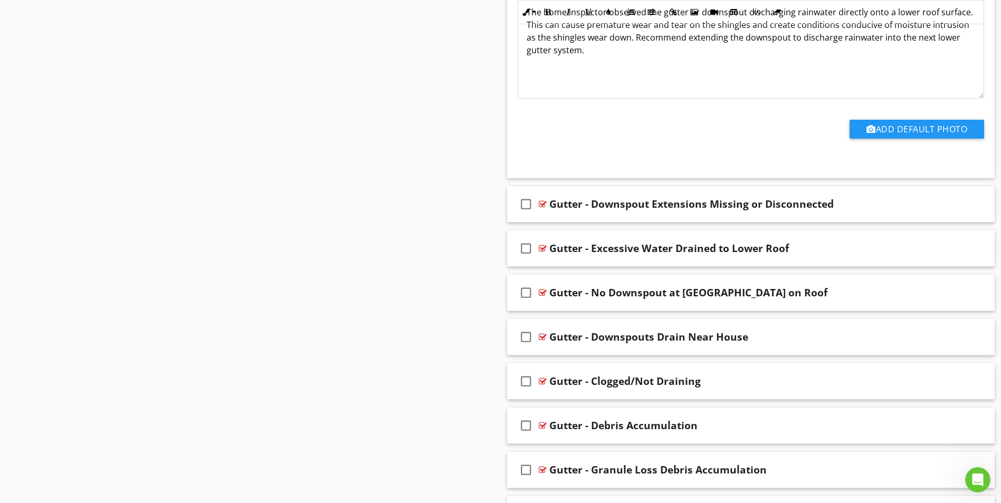
click at [604, 66] on div "The home inspector observed the gutter or downspout discharging rainwater direc…" at bounding box center [751, 46] width 466 height 106
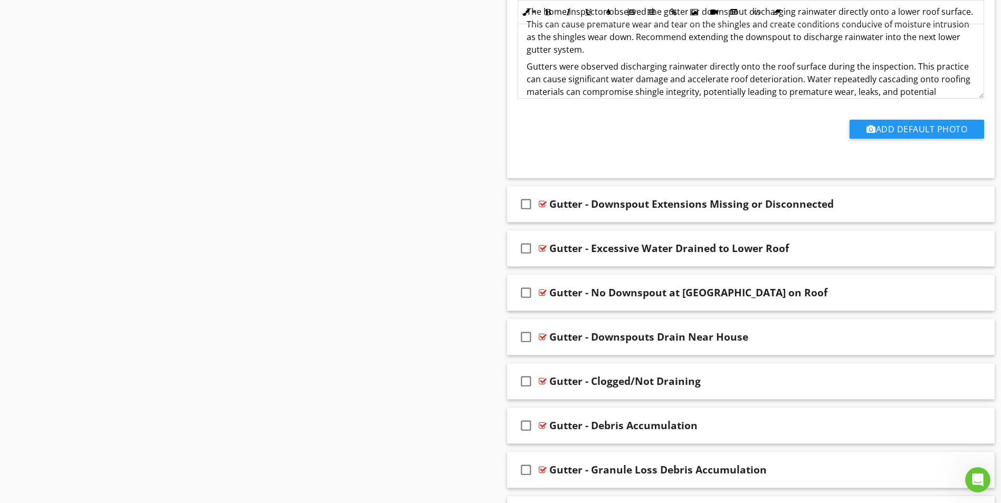
scroll to position [0, 0]
click at [741, 41] on p "The home inspector observed the gutter or downspout discharging rainwater direc…" at bounding box center [751, 31] width 449 height 51
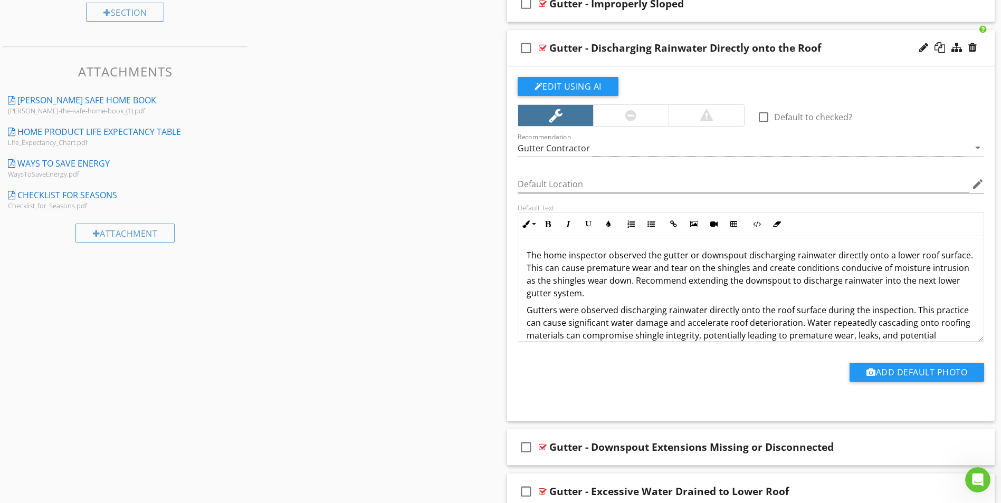
scroll to position [504, 0]
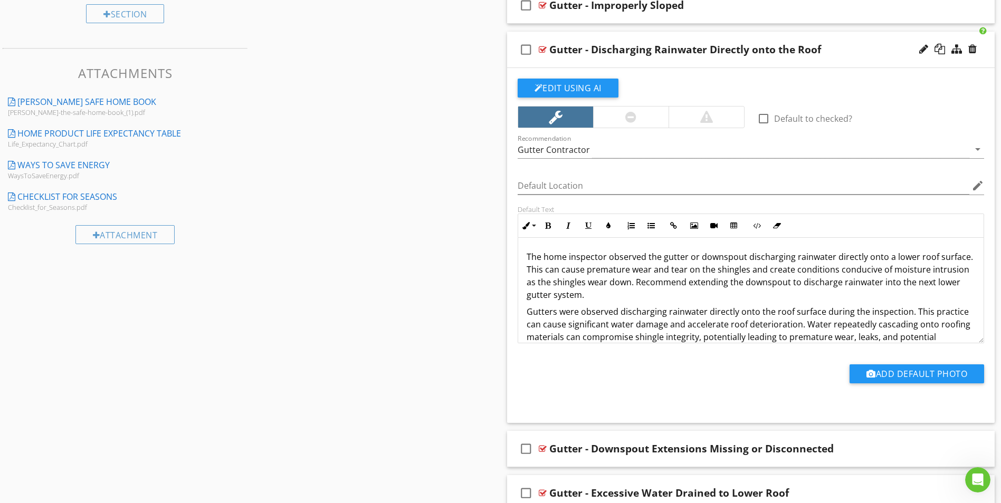
click at [545, 269] on p "The home inspector observed the gutter or downspout discharging rainwater direc…" at bounding box center [751, 276] width 449 height 51
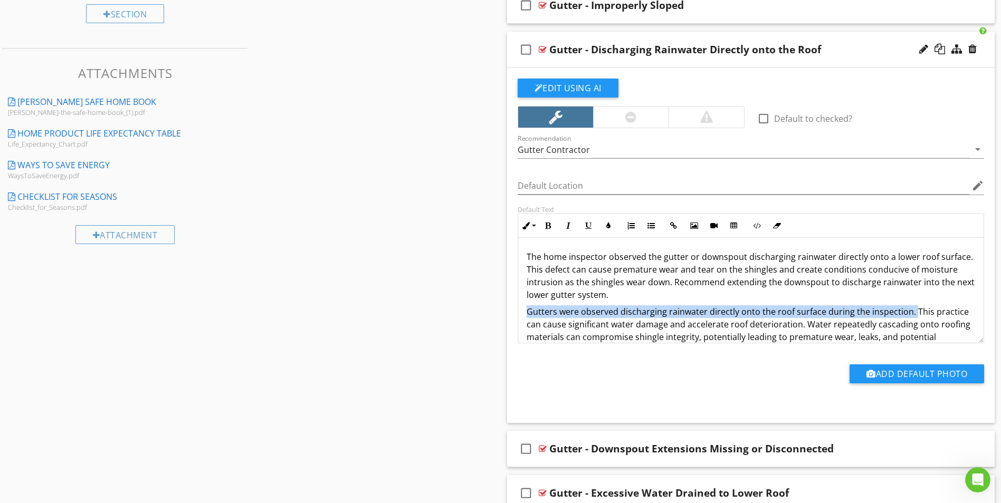
drag, startPoint x: 529, startPoint y: 310, endPoint x: 912, endPoint y: 311, distance: 383.1
click at [912, 311] on p "Gutters were observed discharging rainwater directly onto the roof surface duri…" at bounding box center [751, 337] width 449 height 63
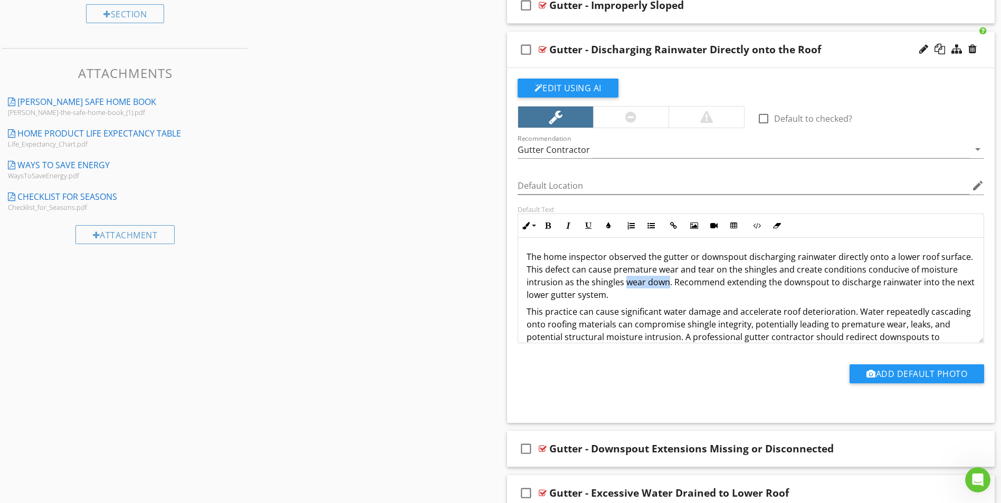
drag, startPoint x: 625, startPoint y: 282, endPoint x: 668, endPoint y: 283, distance: 43.3
click at [668, 283] on p "The home inspector observed the gutter or downspout discharging rainwater direc…" at bounding box center [751, 276] width 449 height 51
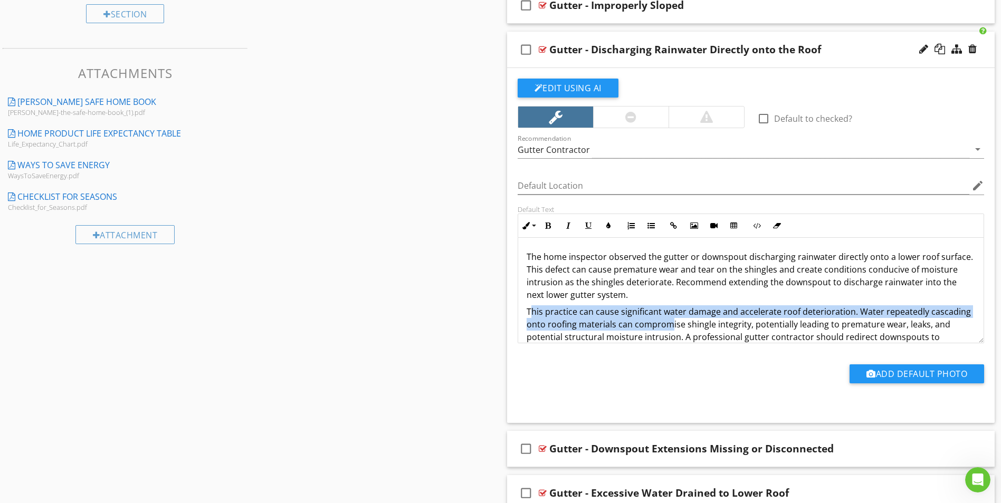
drag, startPoint x: 529, startPoint y: 310, endPoint x: 668, endPoint y: 319, distance: 139.0
click at [668, 319] on p "This practice can cause significant water damage and accelerate roof deteriorat…" at bounding box center [751, 331] width 449 height 51
click at [576, 314] on p "This practice can cause significant water damage and accelerate roof deteriorat…" at bounding box center [751, 331] width 449 height 51
drag, startPoint x: 527, startPoint y: 312, endPoint x: 855, endPoint y: 312, distance: 328.7
click at [855, 312] on p "This practice can cause significant water damage and accelerate roof deteriorat…" at bounding box center [751, 331] width 449 height 51
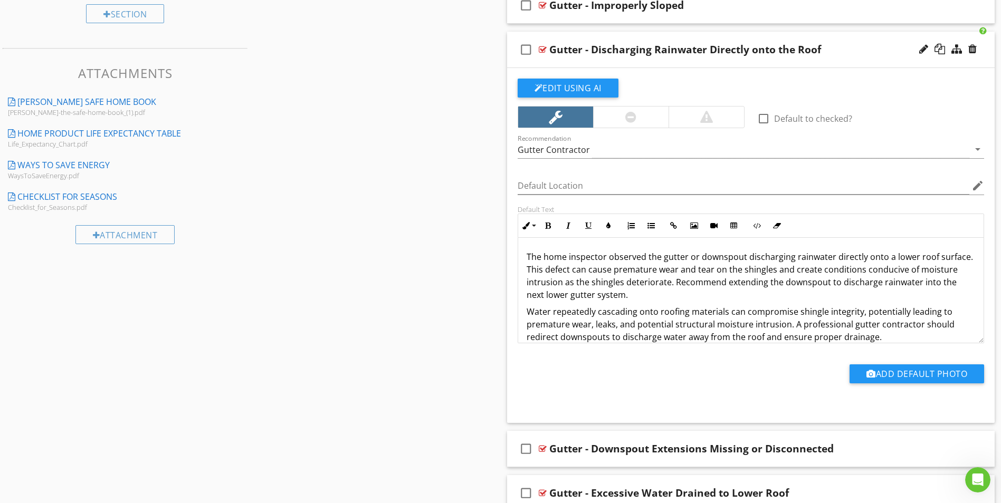
click at [636, 319] on p "Water repeatedly cascading onto roofing materials can compromise shingle integr…" at bounding box center [751, 325] width 449 height 38
click at [674, 283] on p "The home inspector observed the gutter or downspout discharging rainwater direc…" at bounding box center [751, 276] width 449 height 51
click at [767, 285] on p "The home inspector observed the gutter or downspout discharging rainwater direc…" at bounding box center [751, 276] width 449 height 51
click at [611, 299] on p "The home inspector observed the gutter or downspout discharging rainwater direc…" at bounding box center [751, 276] width 449 height 51
click at [568, 298] on p "The home inspector observed the gutter or downspout discharging rainwater direc…" at bounding box center [751, 276] width 449 height 51
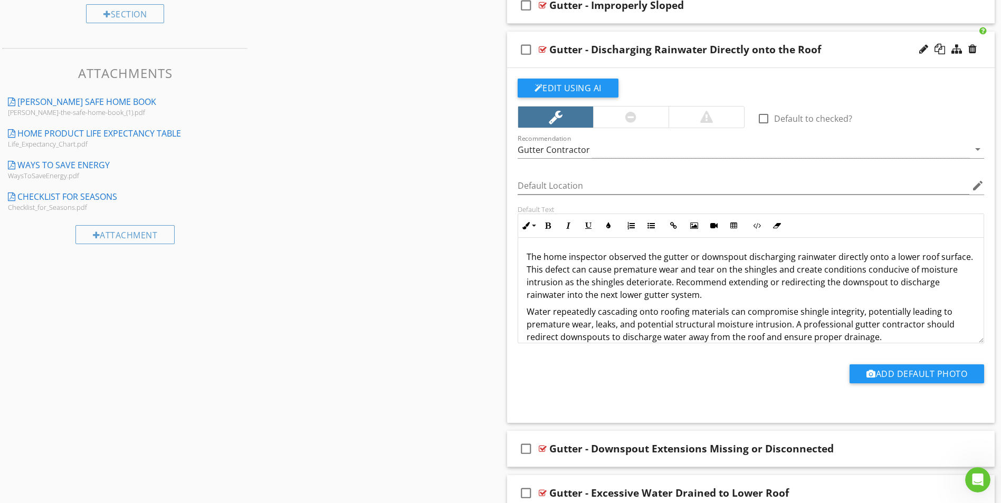
click at [565, 298] on p "The home inspector observed the gutter or downspout discharging rainwater direc…" at bounding box center [751, 276] width 449 height 51
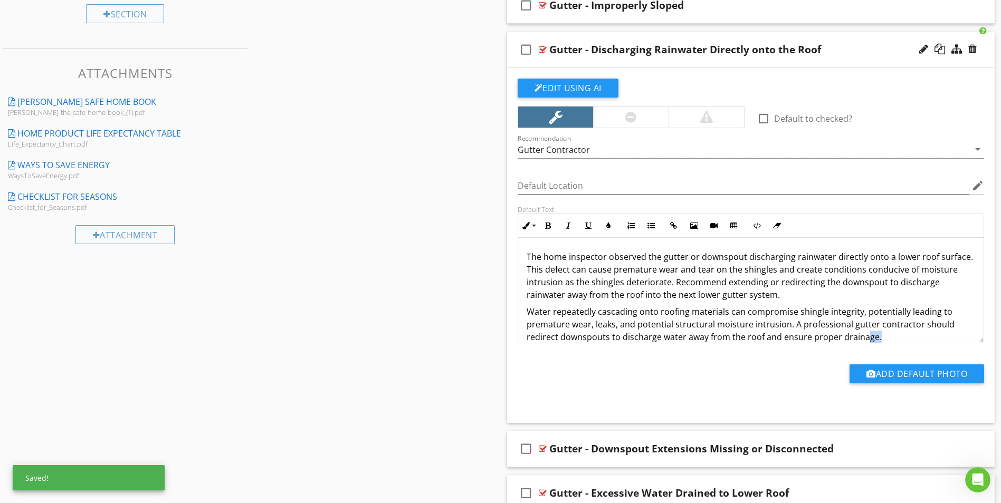
scroll to position [13, 0]
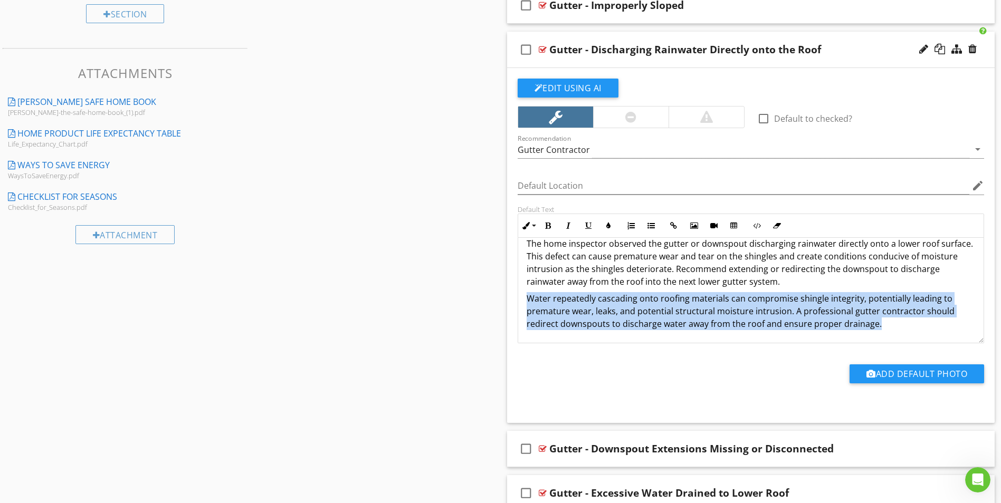
drag, startPoint x: 888, startPoint y: 339, endPoint x: 528, endPoint y: 298, distance: 362.1
click at [528, 298] on p "Water repeatedly cascading onto roofing materials can compromise shingle integr…" at bounding box center [751, 311] width 449 height 38
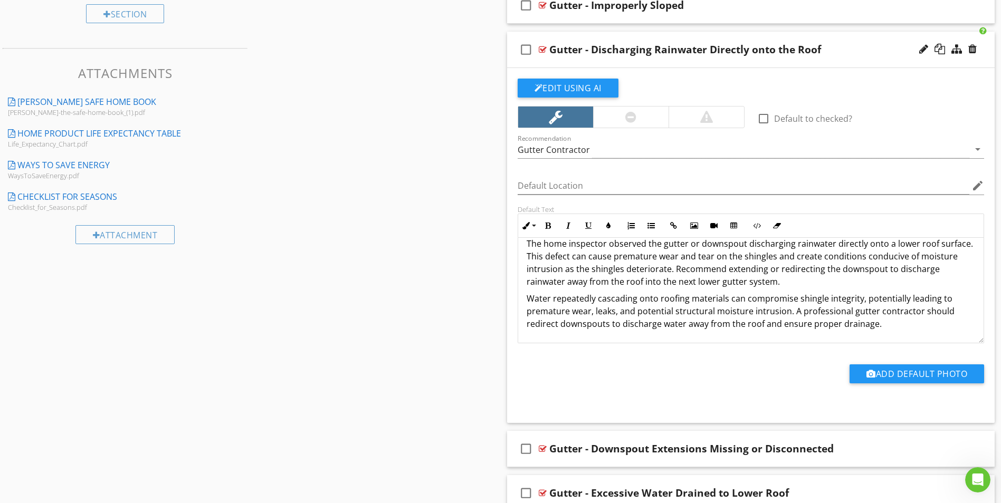
scroll to position [517, 0]
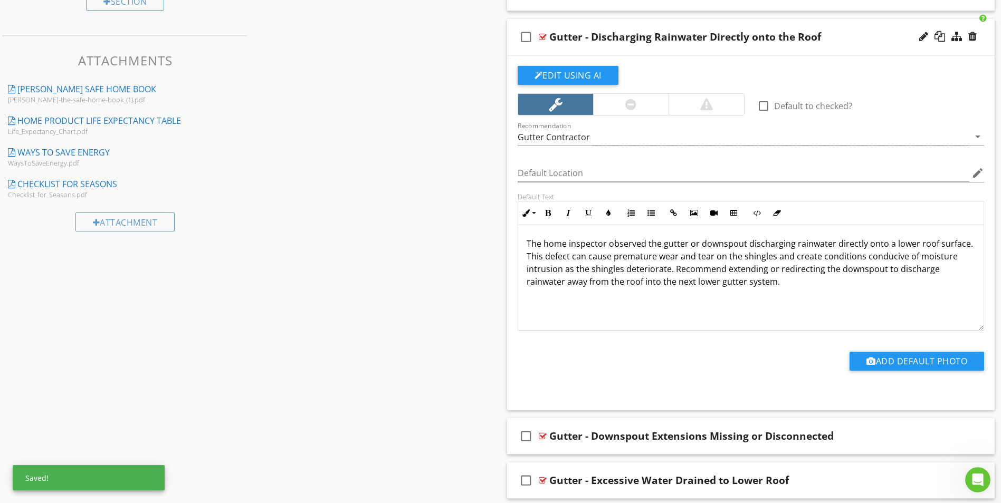
click at [587, 272] on p "The home inspector observed the gutter or downspout discharging rainwater direc…" at bounding box center [751, 262] width 449 height 51
click at [747, 284] on p "The home inspector observed the gutter or downspout discharging rainwater direc…" at bounding box center [751, 262] width 449 height 51
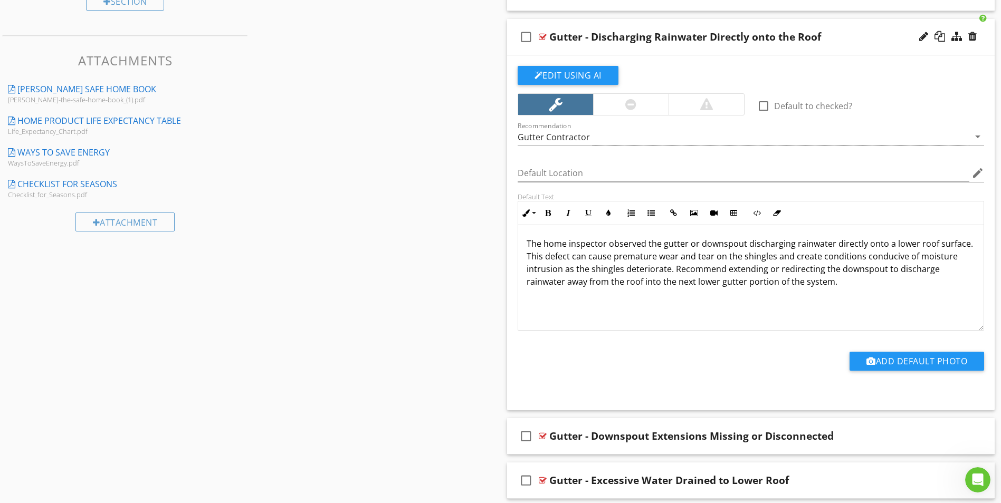
click at [542, 36] on div at bounding box center [543, 37] width 8 height 8
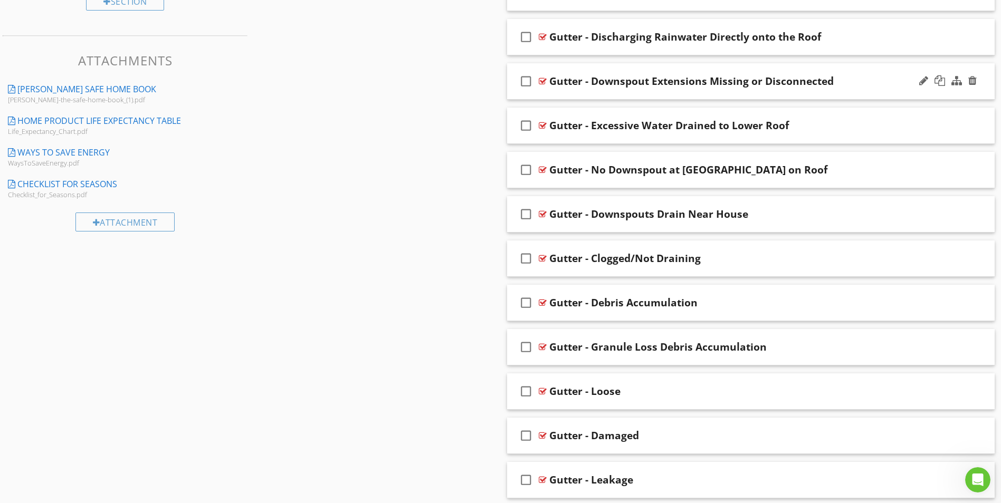
click at [541, 81] on div at bounding box center [543, 81] width 8 height 8
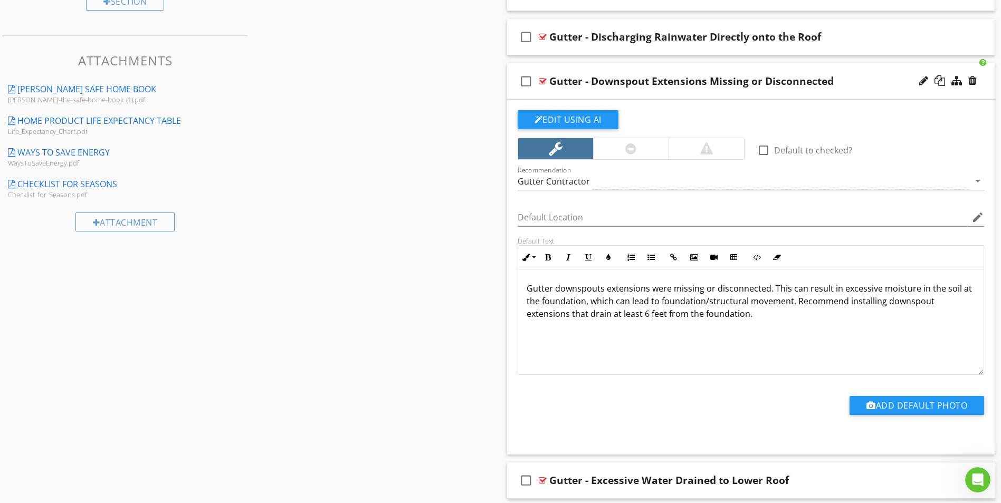
click at [647, 301] on p "Gutter downspouts extensions were missing or disconnected. This can result in e…" at bounding box center [751, 301] width 449 height 38
click at [573, 118] on button "Edit Using AI" at bounding box center [568, 119] width 101 height 19
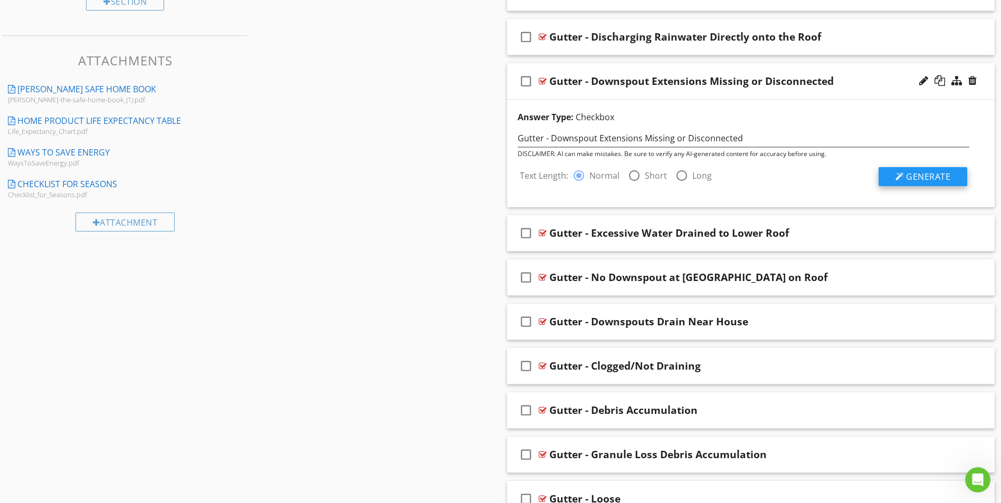
click at [903, 177] on div at bounding box center [899, 177] width 8 height 8
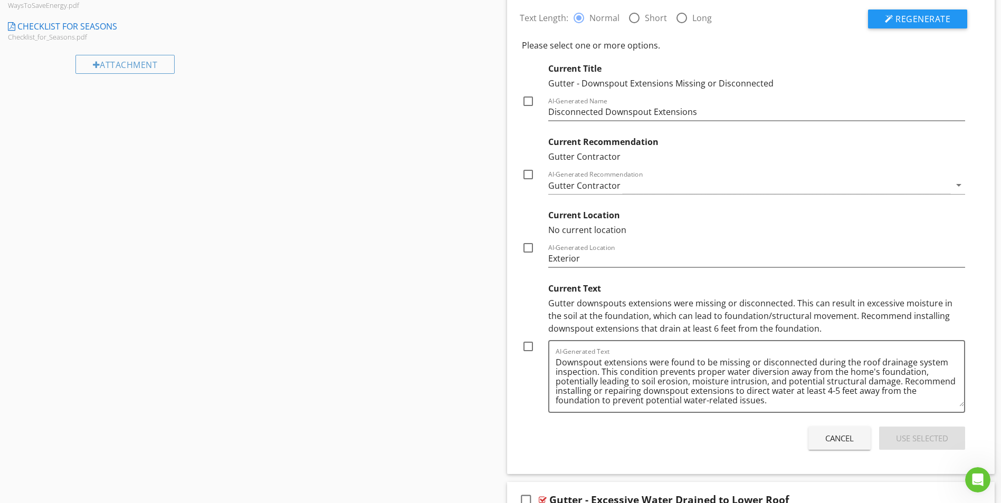
scroll to position [675, 0]
click at [769, 403] on textarea "Downspout extensions were found to be missing or disconnected during the roof d…" at bounding box center [760, 380] width 409 height 53
drag, startPoint x: 602, startPoint y: 372, endPoint x: 768, endPoint y: 398, distance: 167.7
click at [768, 398] on textarea "Downspout extensions were found to be missing or disconnected during the roof d…" at bounding box center [760, 380] width 409 height 53
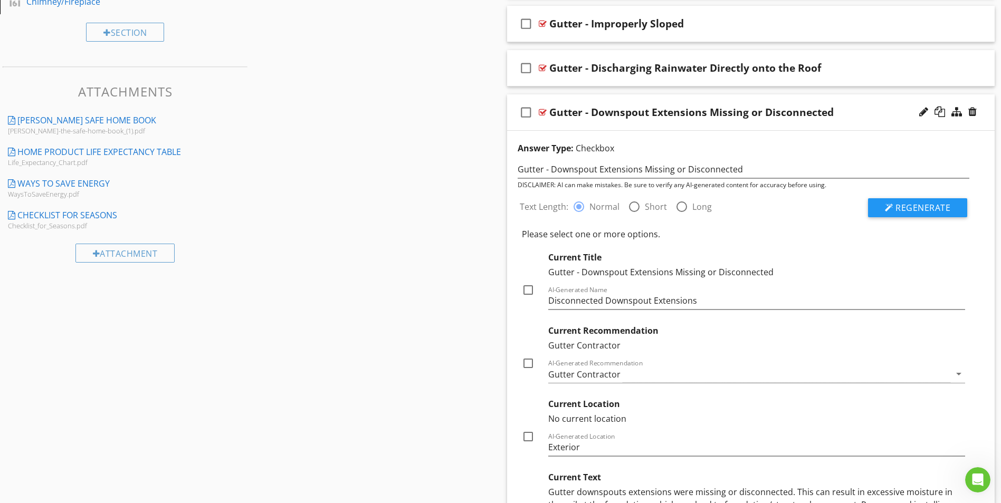
scroll to position [728, 0]
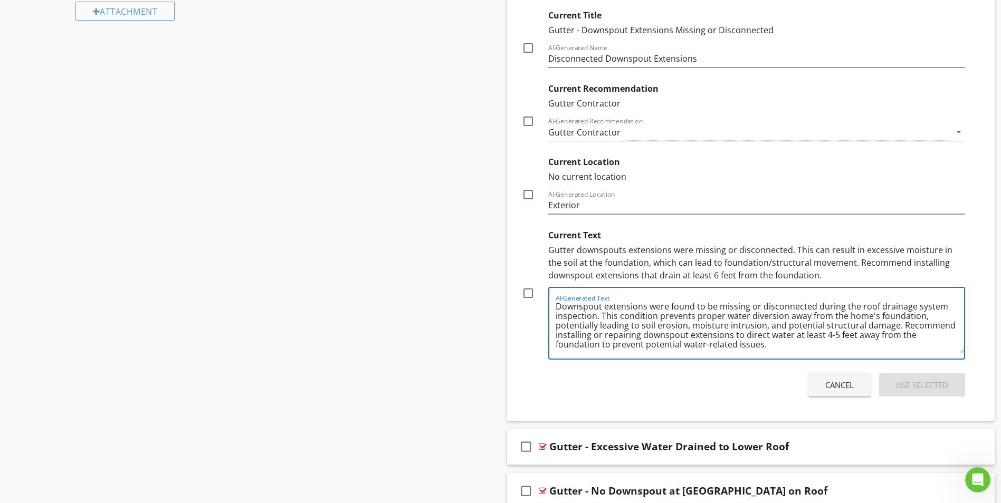
click at [825, 386] on div "Cancel" at bounding box center [839, 385] width 28 height 12
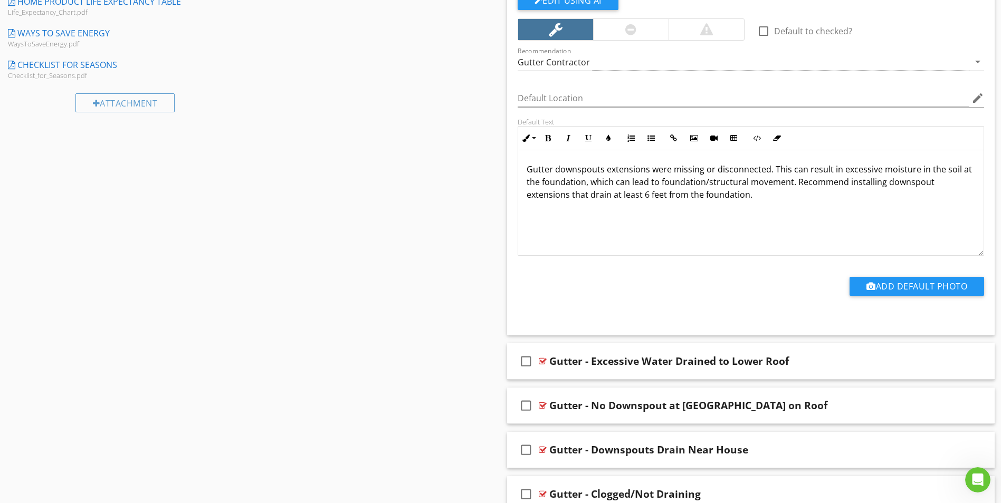
scroll to position [622, 0]
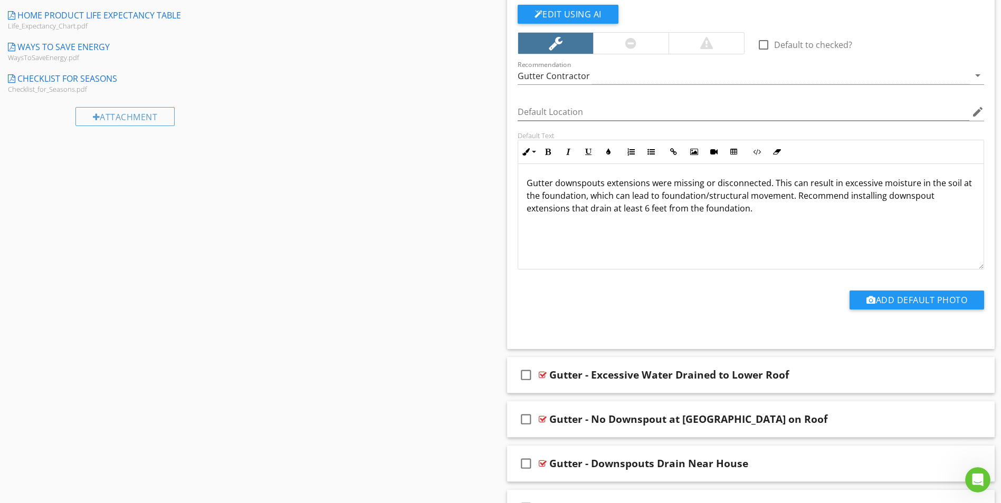
click at [794, 198] on p "Gutter downspouts extensions were missing or disconnected. This can result in e…" at bounding box center [751, 196] width 449 height 38
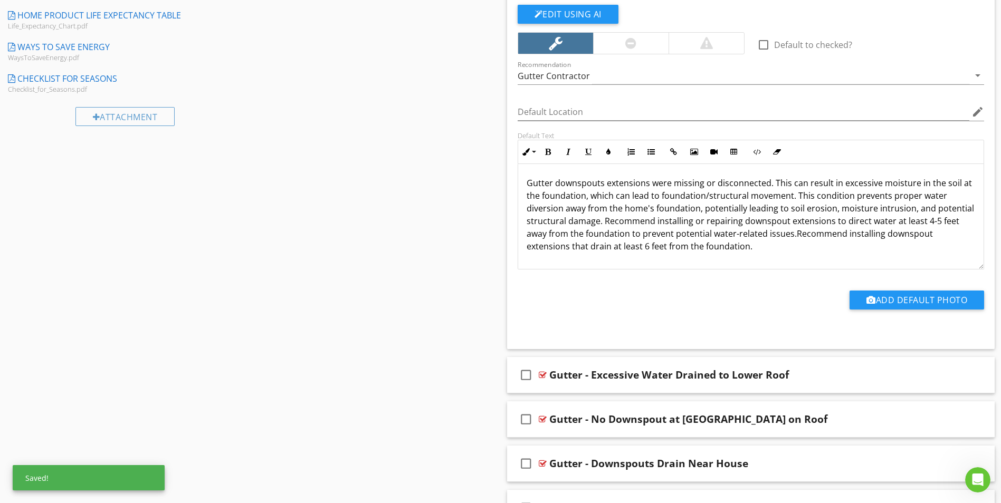
click at [796, 185] on p "Gutter downspouts extensions were missing or disconnected. This can result in e…" at bounding box center [751, 215] width 449 height 76
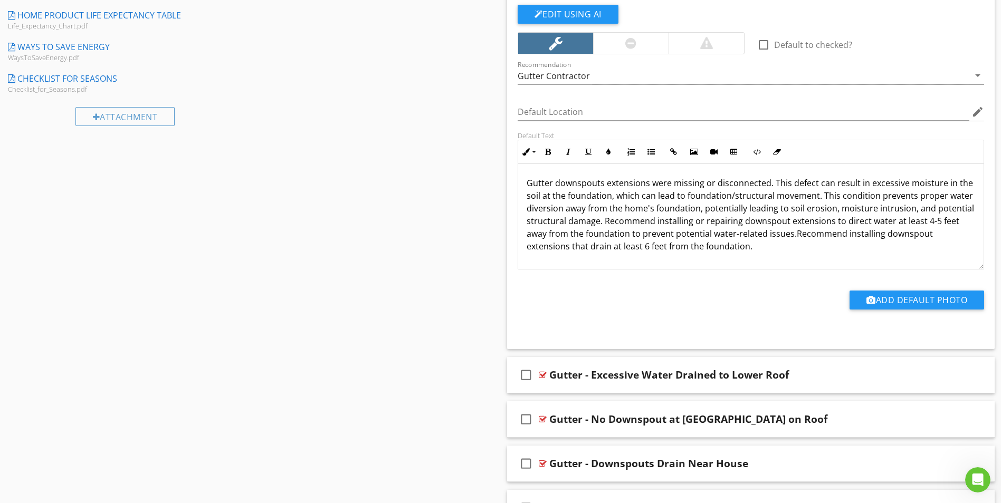
click at [819, 198] on p "Gutter downspouts extensions were missing or disconnected. This defect can resu…" at bounding box center [751, 215] width 449 height 76
drag, startPoint x: 876, startPoint y: 196, endPoint x: 700, endPoint y: 214, distance: 177.1
click at [700, 214] on p "Gutter downspouts extensions were missing or disconnected. This defect can resu…" at bounding box center [751, 215] width 449 height 76
copy p "prevents proper water diversion away from the home's foundation,"
click at [832, 185] on p "Gutter downspouts extensions were missing or disconnected. This defect can resu…" at bounding box center [751, 215] width 449 height 76
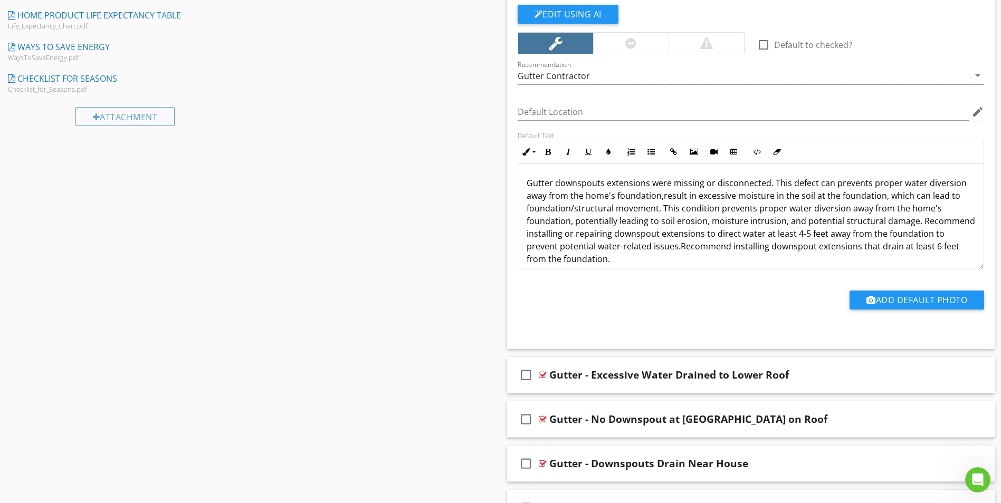
click at [832, 185] on p "Gutter downspouts extensions were missing or disconnected. This defect can prev…" at bounding box center [751, 221] width 449 height 89
click at [831, 185] on p "Gutter downspouts extensions were missing or disconnected. This defect can prev…" at bounding box center [751, 221] width 449 height 89
drag, startPoint x: 574, startPoint y: 222, endPoint x: 788, endPoint y: 225, distance: 213.7
click at [788, 225] on p "Gutter downspouts extensions were missing or disconnected. This defect prevents…" at bounding box center [751, 221] width 449 height 89
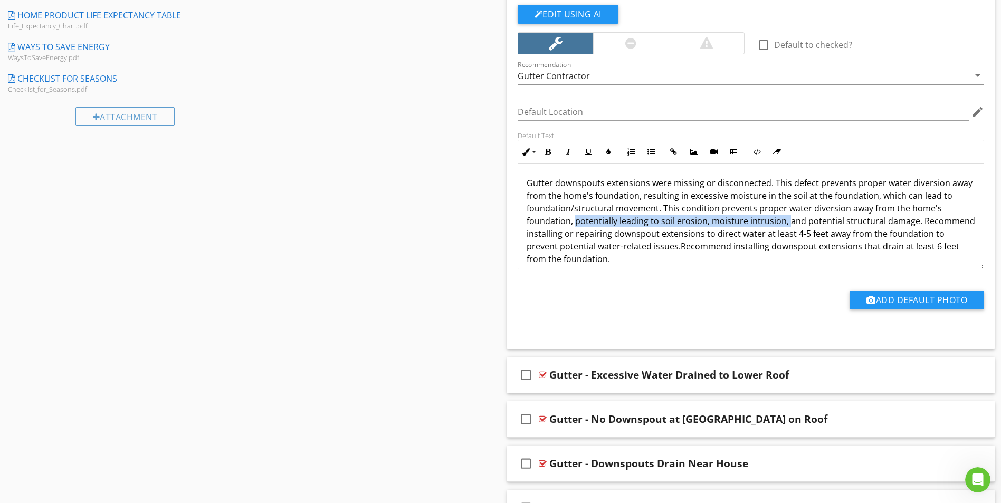
copy p "potentially leading to soil erosion, moisture intrusion,"
click at [642, 197] on p "Gutter downspouts extensions were missing or disconnected. This defect prevents…" at bounding box center [751, 221] width 449 height 89
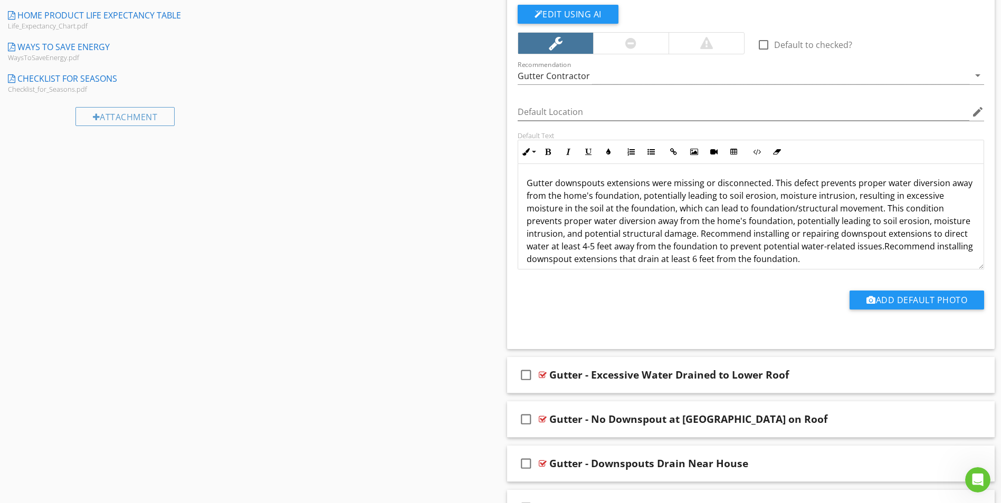
click at [640, 209] on p "Gutter downspouts extensions were missing or disconnected. This defect prevents…" at bounding box center [751, 221] width 449 height 89
click at [729, 196] on p "Gutter downspouts extensions were missing or disconnected. This defect prevents…" at bounding box center [751, 221] width 449 height 89
click at [728, 198] on p "Gutter downspouts extensions were missing or disconnected. This defect prevents…" at bounding box center [751, 221] width 449 height 89
click at [772, 198] on p "Gutter downspouts extensions were missing or disconnected. This defect prevents…" at bounding box center [751, 221] width 449 height 89
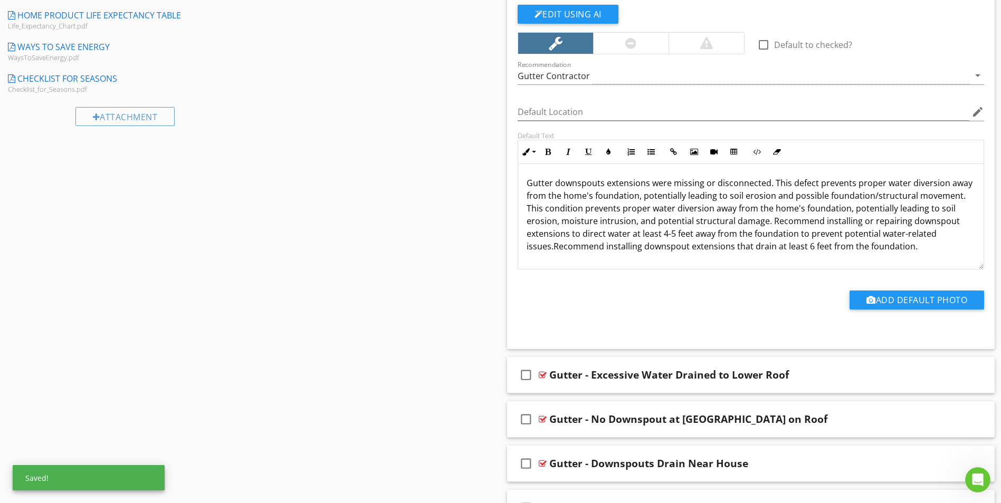
click at [609, 238] on p "Gutter downspouts extensions were missing or disconnected. This defect prevents…" at bounding box center [751, 215] width 449 height 76
click at [637, 198] on p "Gutter downspouts extensions were missing or disconnected. This defect prevents…" at bounding box center [751, 215] width 449 height 76
click at [869, 196] on p "Gutter downspouts extensions were missing or disconnected. This defect prevents…" at bounding box center [751, 215] width 449 height 76
click at [716, 227] on p "Gutter downspouts extensions were missing or disconnected. This defect prevents…" at bounding box center [751, 215] width 449 height 76
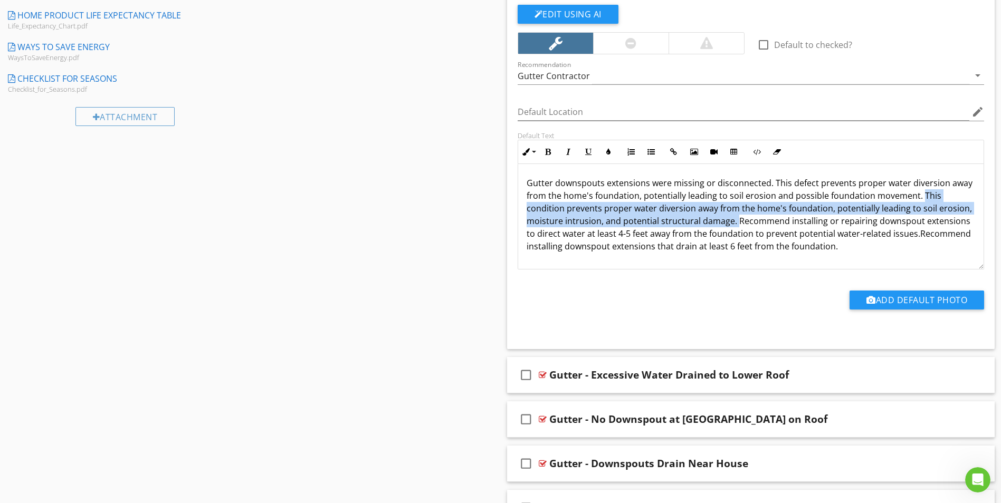
drag, startPoint x: 920, startPoint y: 194, endPoint x: 737, endPoint y: 221, distance: 185.7
click at [737, 221] on p "Gutter downspouts extensions were missing or disconnected. This defect prevents…" at bounding box center [751, 215] width 449 height 76
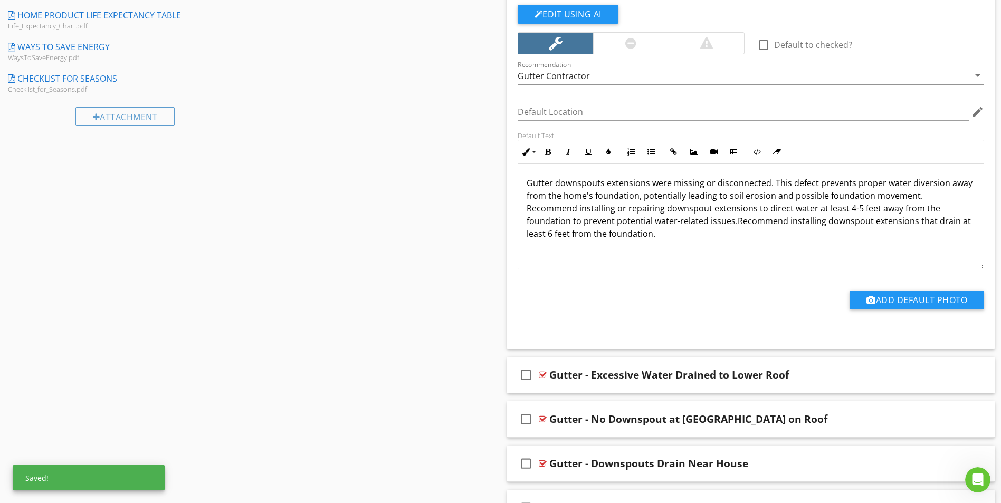
click at [666, 240] on p "Gutter downspouts extensions were missing or disconnected. This defect prevents…" at bounding box center [751, 208] width 449 height 63
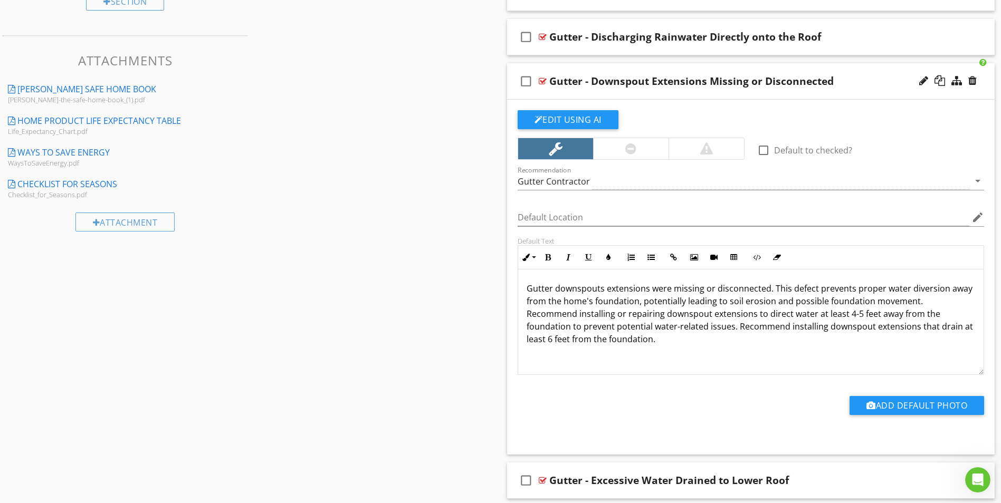
scroll to position [1, 0]
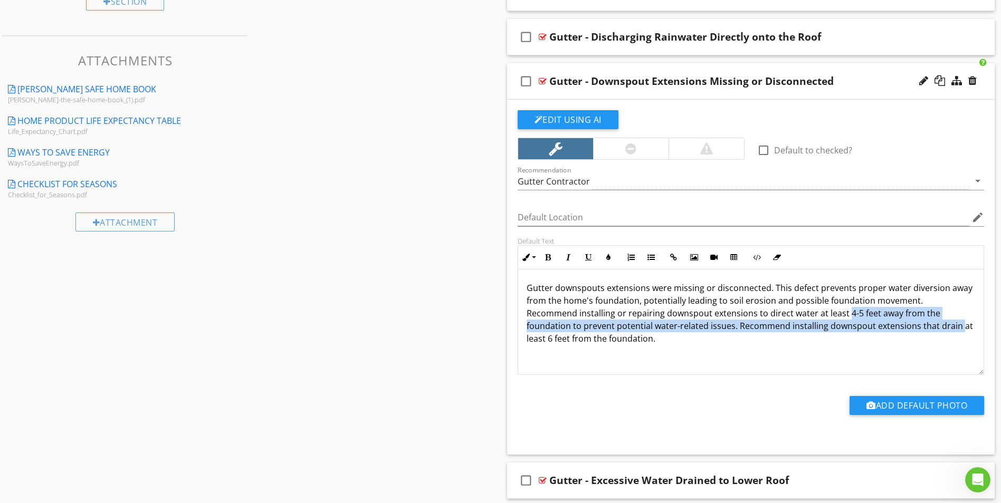
drag, startPoint x: 848, startPoint y: 313, endPoint x: 958, endPoint y: 331, distance: 111.2
click at [958, 331] on p "Gutter downspouts extensions were missing or disconnected. This defect prevents…" at bounding box center [751, 313] width 449 height 63
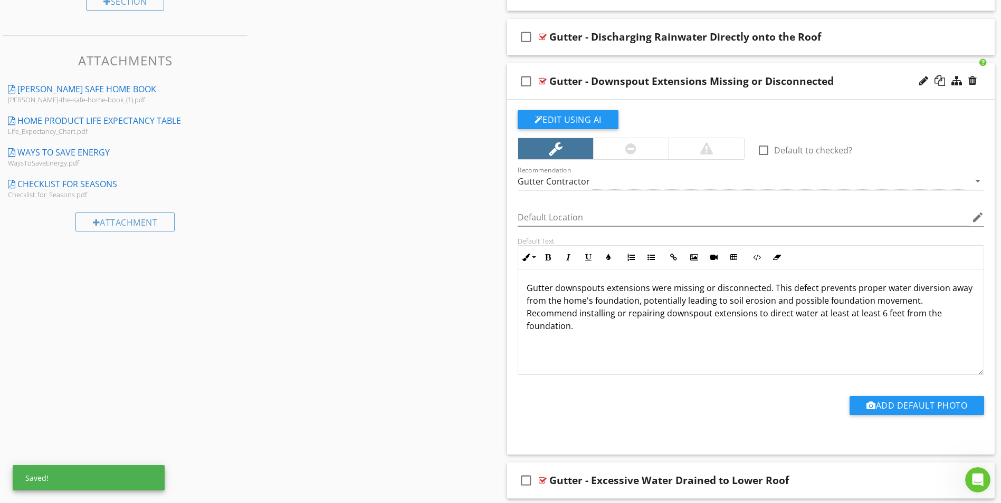
click at [629, 330] on p "Gutter downspouts extensions were missing or disconnected. This defect prevents…" at bounding box center [751, 307] width 449 height 51
click at [544, 80] on div at bounding box center [543, 81] width 8 height 8
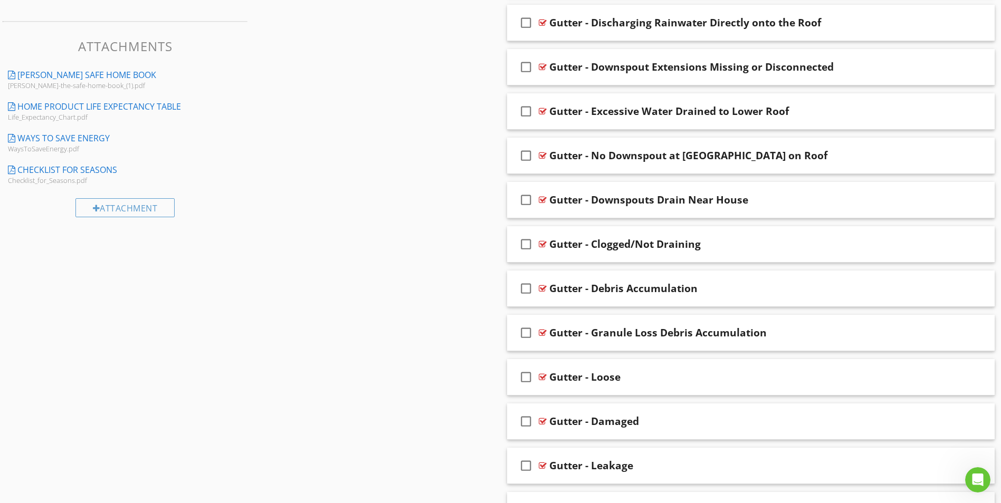
scroll to position [517, 0]
